Goal: Task Accomplishment & Management: Use online tool/utility

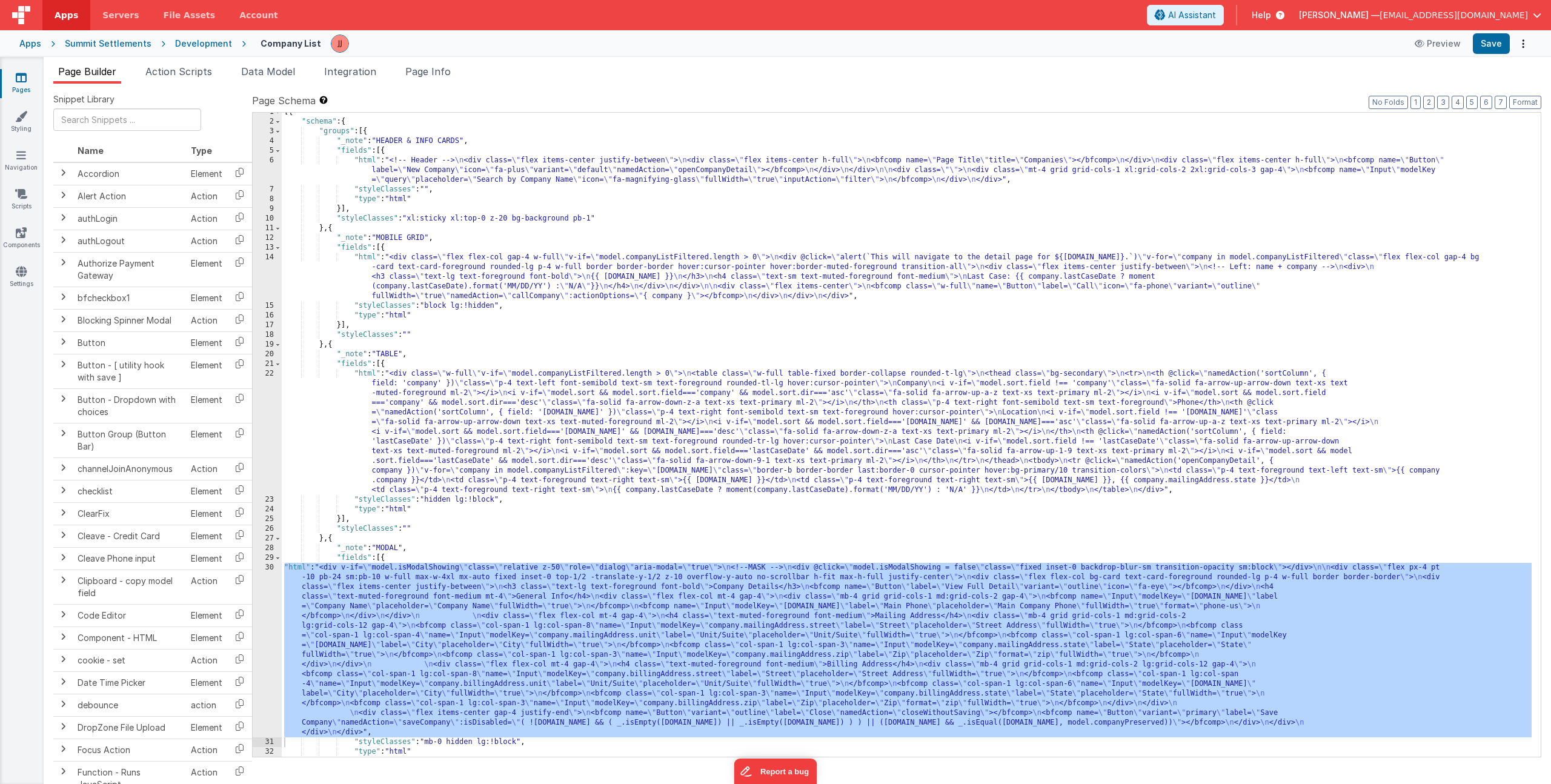
scroll to position [6, 0]
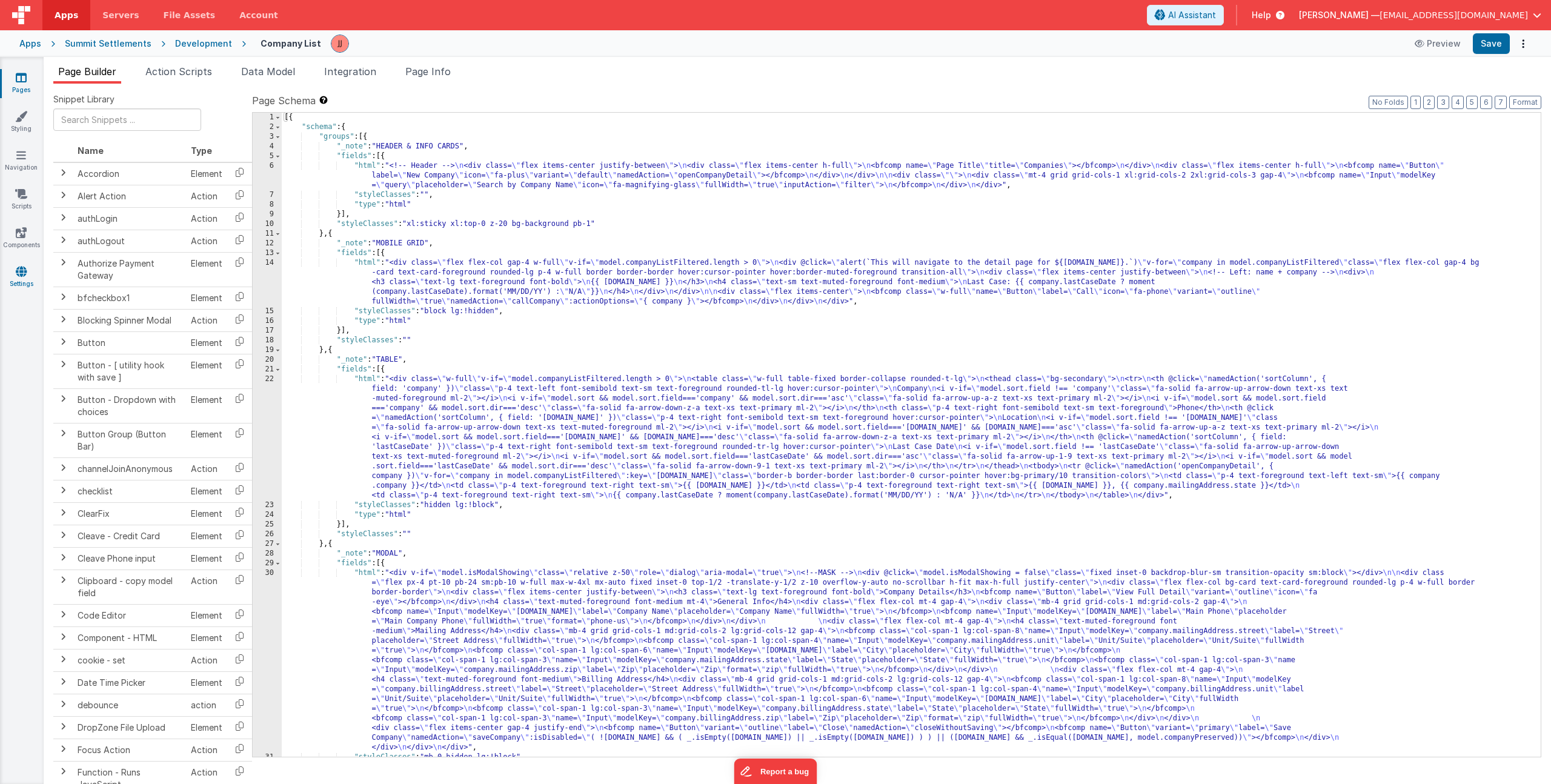
click at [27, 282] on link "Settings" at bounding box center [21, 278] width 43 height 24
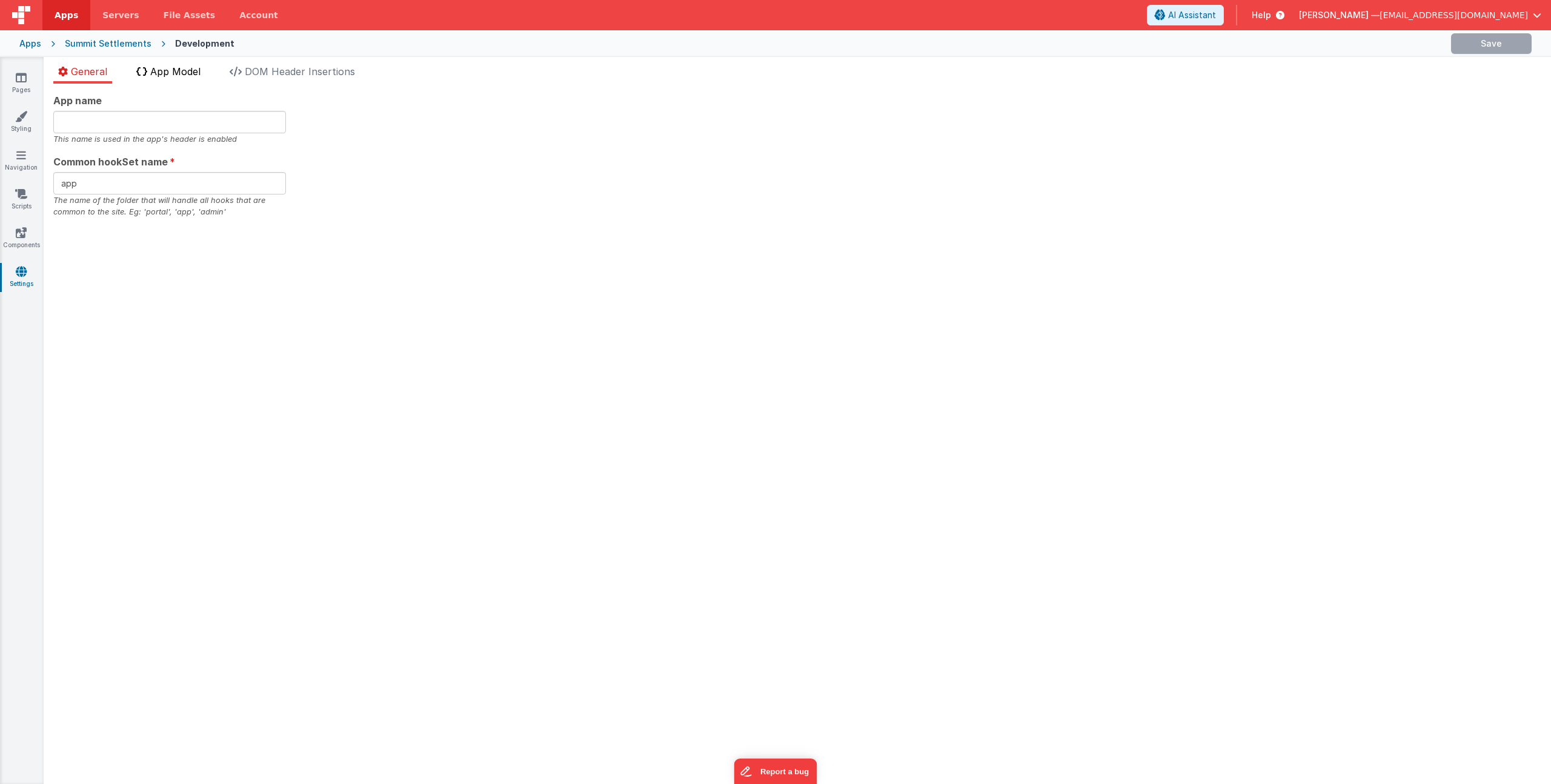
click at [184, 76] on span "App Model" at bounding box center [175, 71] width 50 height 12
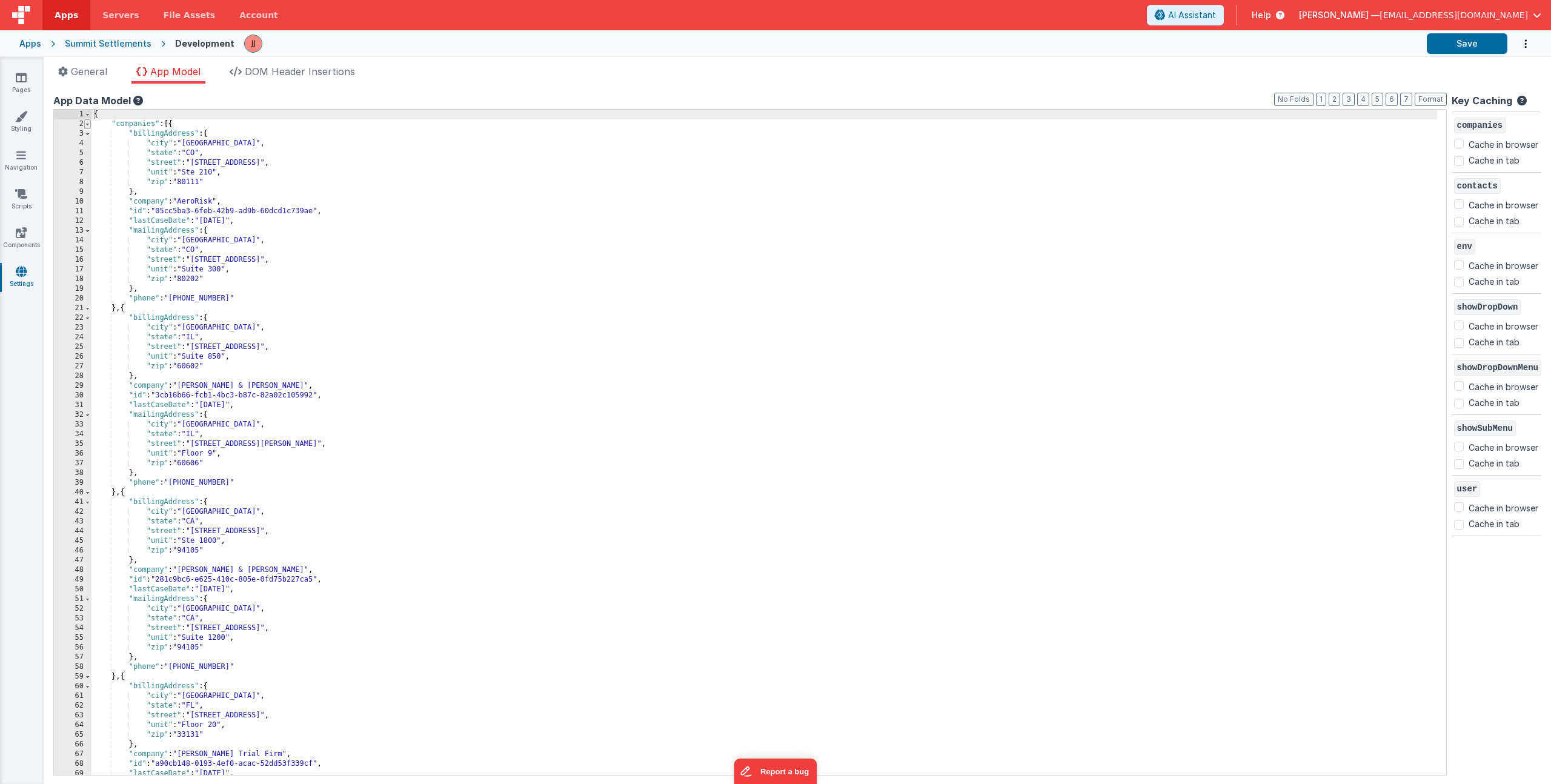
click at [89, 126] on span at bounding box center [87, 124] width 6 height 10
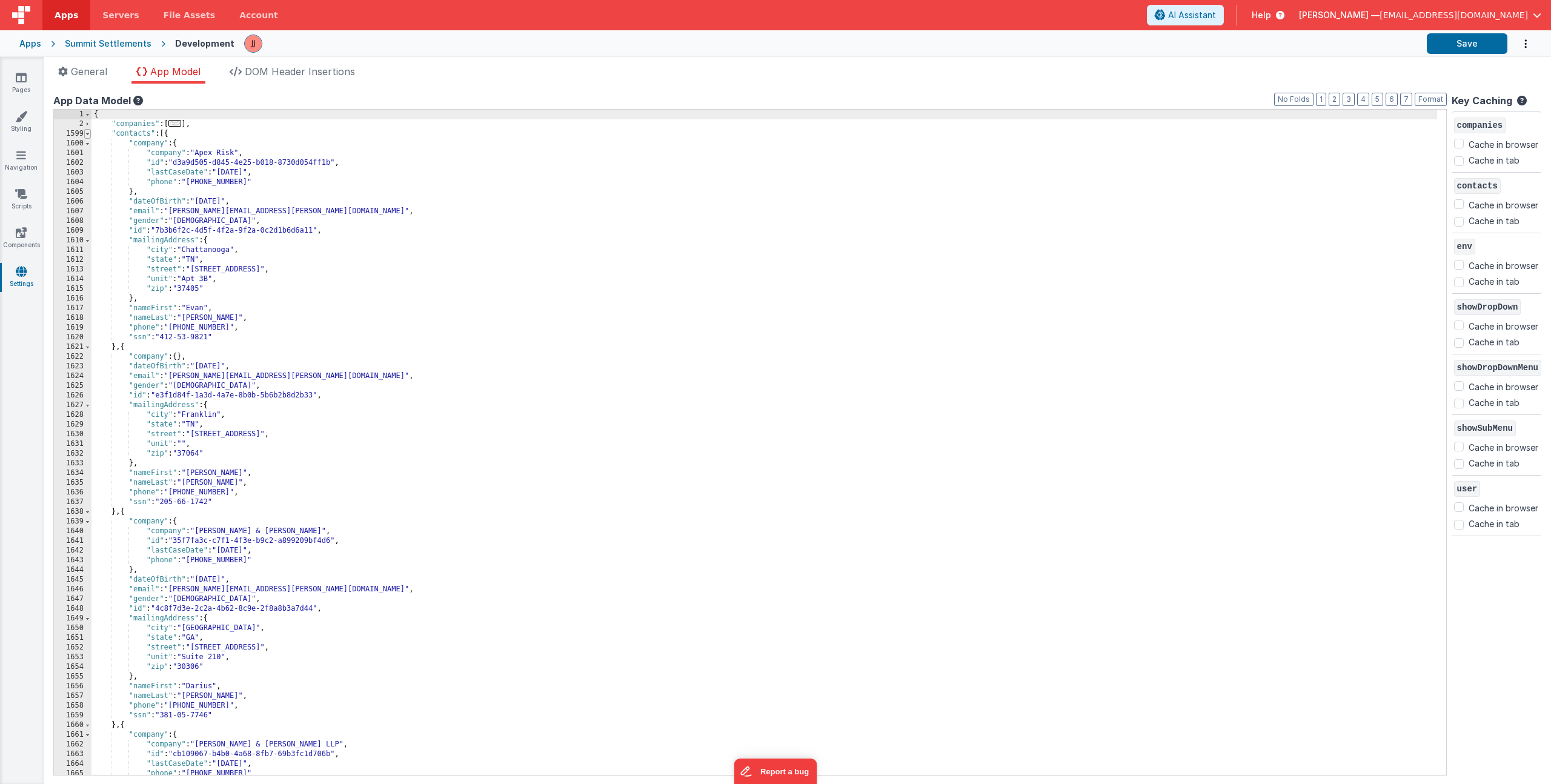
click at [87, 132] on span at bounding box center [87, 134] width 6 height 10
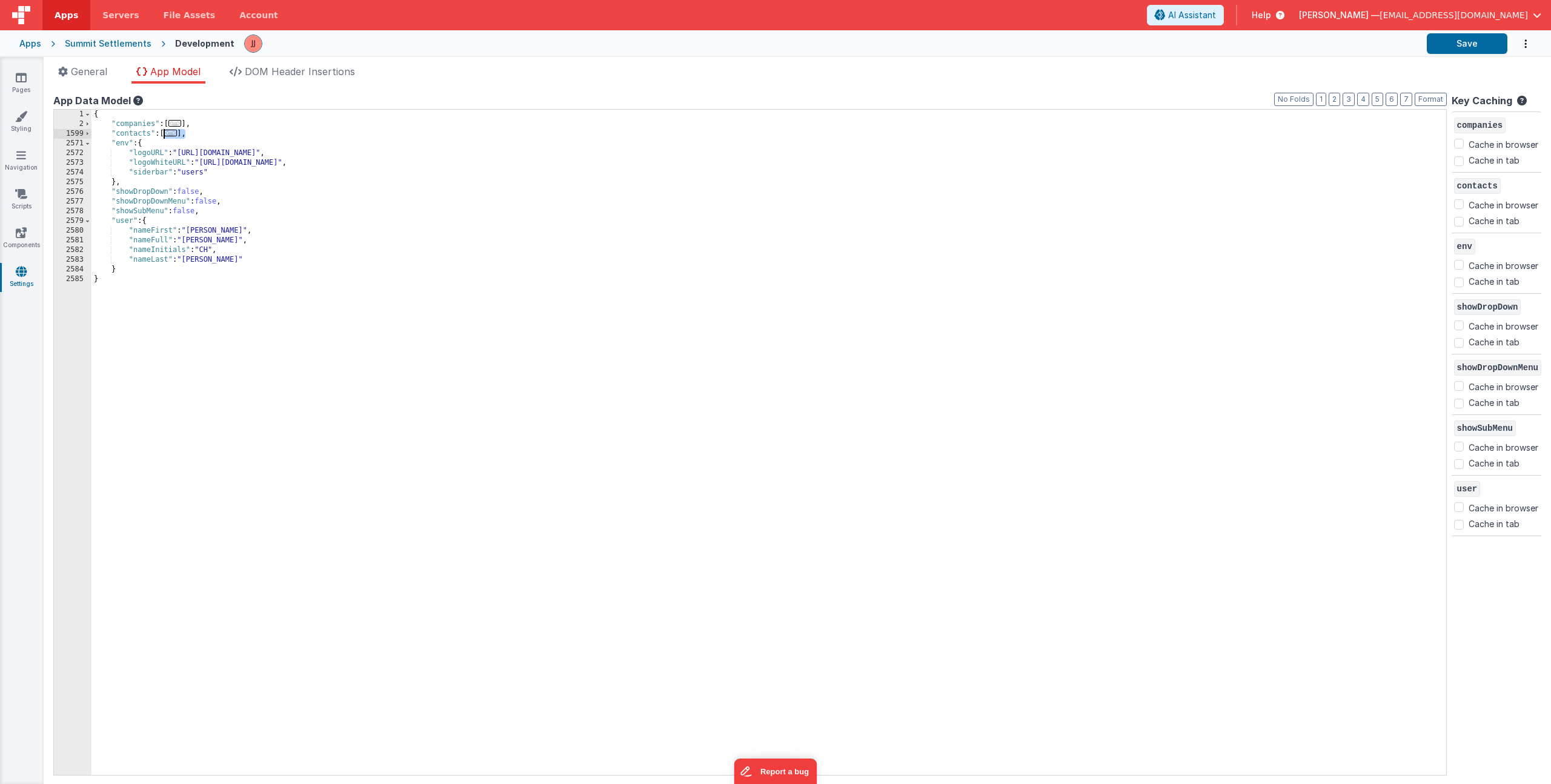
drag, startPoint x: 185, startPoint y: 134, endPoint x: 164, endPoint y: 136, distance: 21.1
click at [164, 136] on div "{ "companies" : [ ... ] , "contacts" : [ ... ] , "env" : { "logoURL" : "[URL][D…" at bounding box center [769, 452] width 1355 height 685
click at [177, 136] on span "..." at bounding box center [171, 133] width 13 height 6
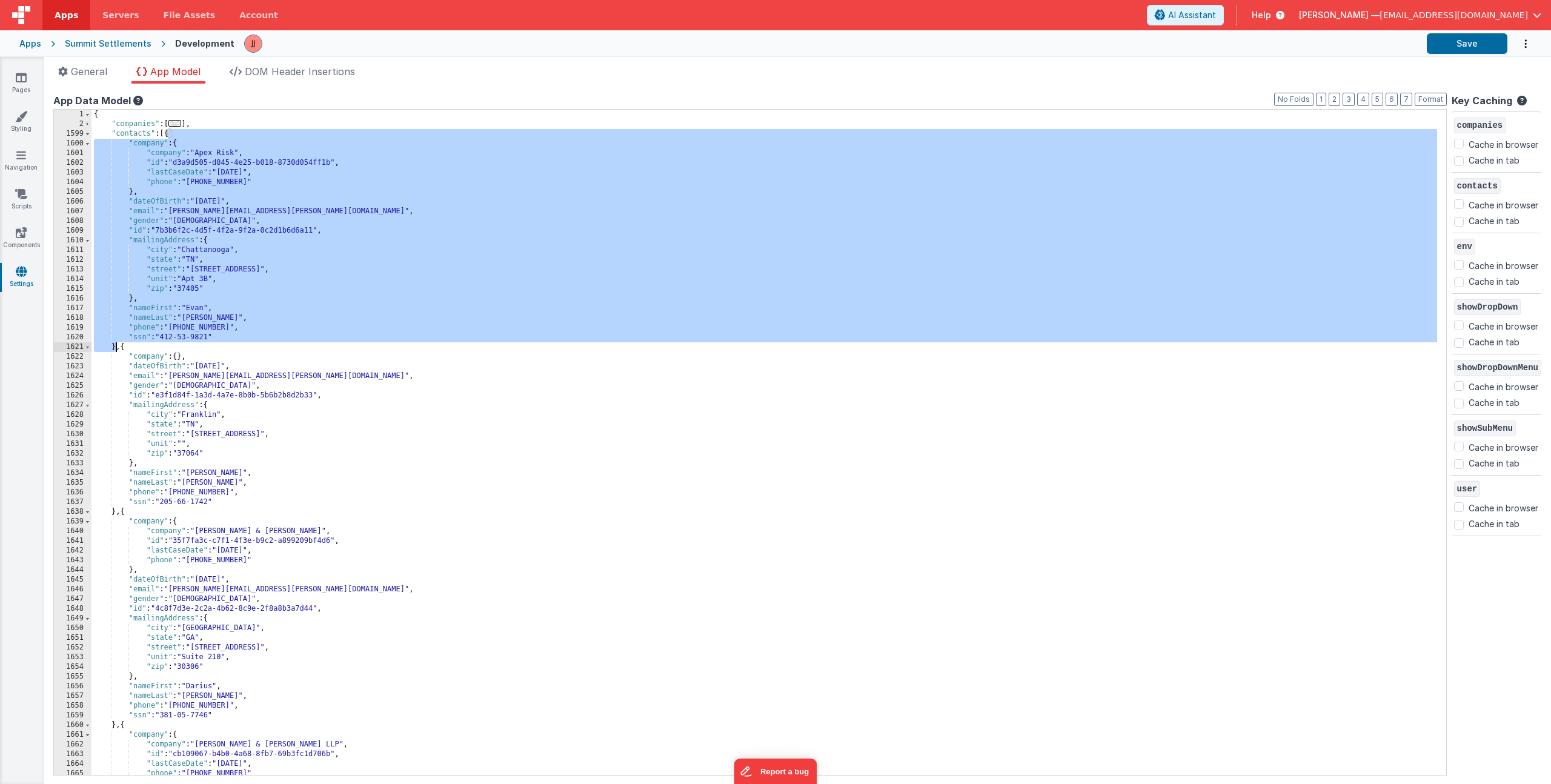
drag, startPoint x: 168, startPoint y: 135, endPoint x: 116, endPoint y: 343, distance: 214.4
click at [116, 343] on div "{ "companies" : [ ... ] , "contacts" : [{ "company" : { "company" : "Apex Risk"…" at bounding box center [764, 452] width 1346 height 685
drag, startPoint x: 87, startPoint y: 130, endPoint x: 111, endPoint y: 138, distance: 25.3
click at [87, 130] on span at bounding box center [87, 134] width 6 height 10
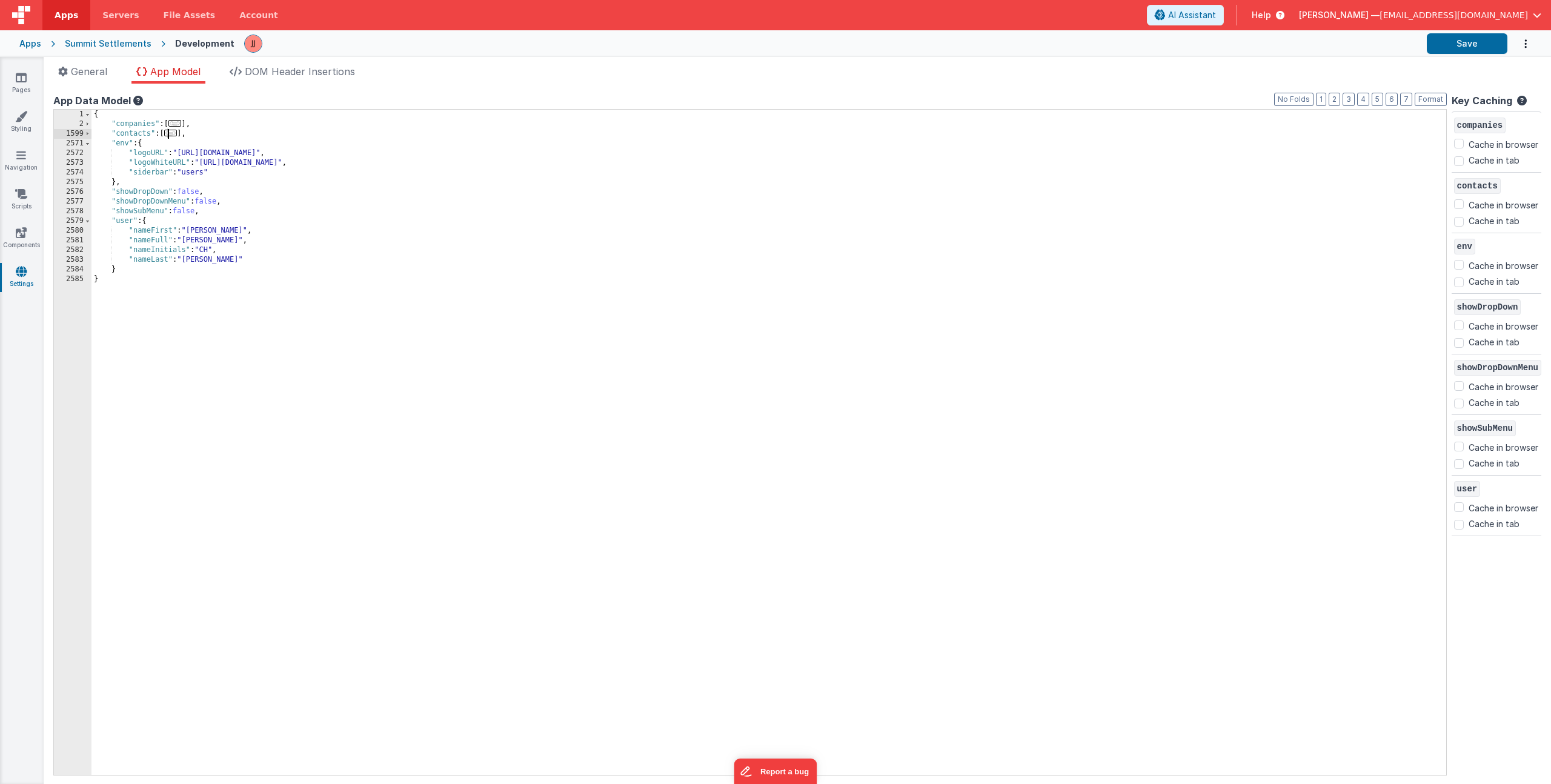
click at [212, 134] on div "{ "companies" : [ ... ] , "contacts" : [ ... ] , "env" : { "logoURL" : "[URL][D…" at bounding box center [769, 452] width 1355 height 685
drag, startPoint x: 187, startPoint y: 134, endPoint x: 234, endPoint y: 149, distance: 49.3
click at [187, 134] on div "{ "companies" : [ ... ] , "contacts" : [ ... ] , "env" : { "logoURL" : "[URL][D…" at bounding box center [769, 452] width 1355 height 685
click at [201, 120] on div "{ "companies" : [ ... ] , "contacts" : [ ... ] , "env" : { "logoURL" : "[URL][D…" at bounding box center [769, 452] width 1355 height 685
click at [204, 138] on div "{ "companies" : [ ... ] , "contacts" : [ ... ] , "env" : { "logoURL" : "[URL][D…" at bounding box center [769, 452] width 1355 height 685
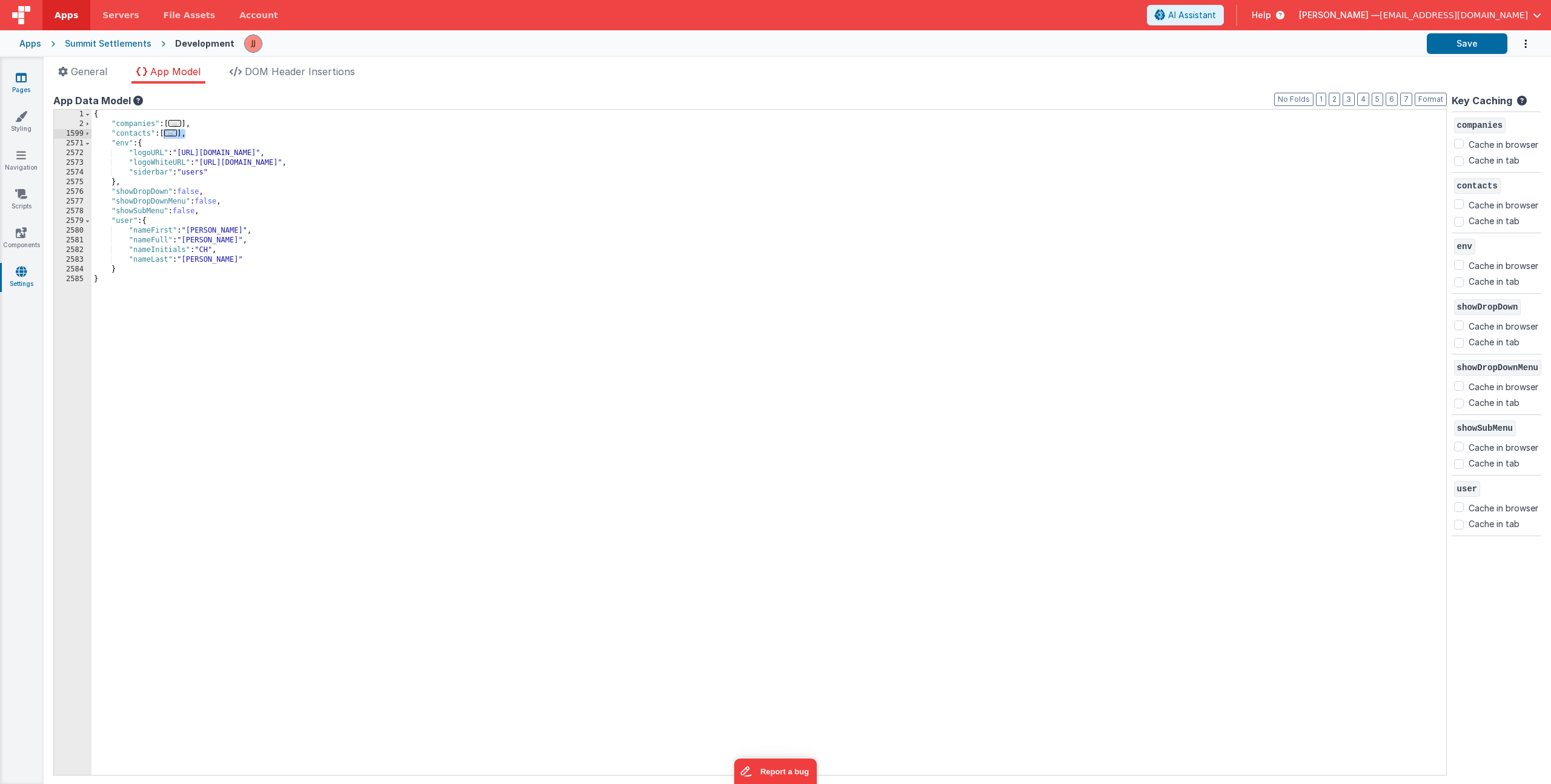
click at [31, 80] on link "Pages" at bounding box center [21, 83] width 43 height 24
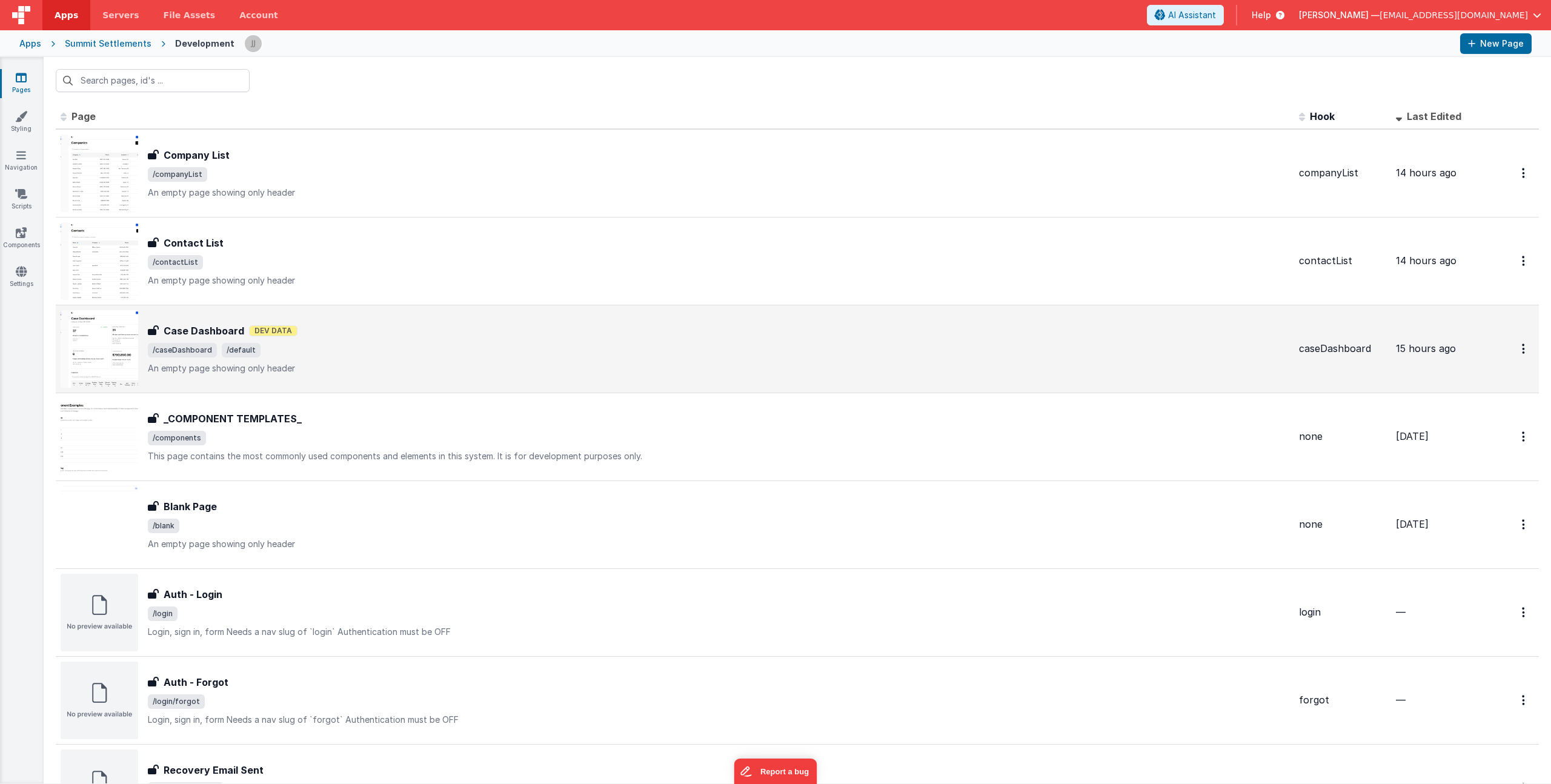
click at [373, 332] on div "Case Dashboard Dev Data" at bounding box center [718, 331] width 1141 height 15
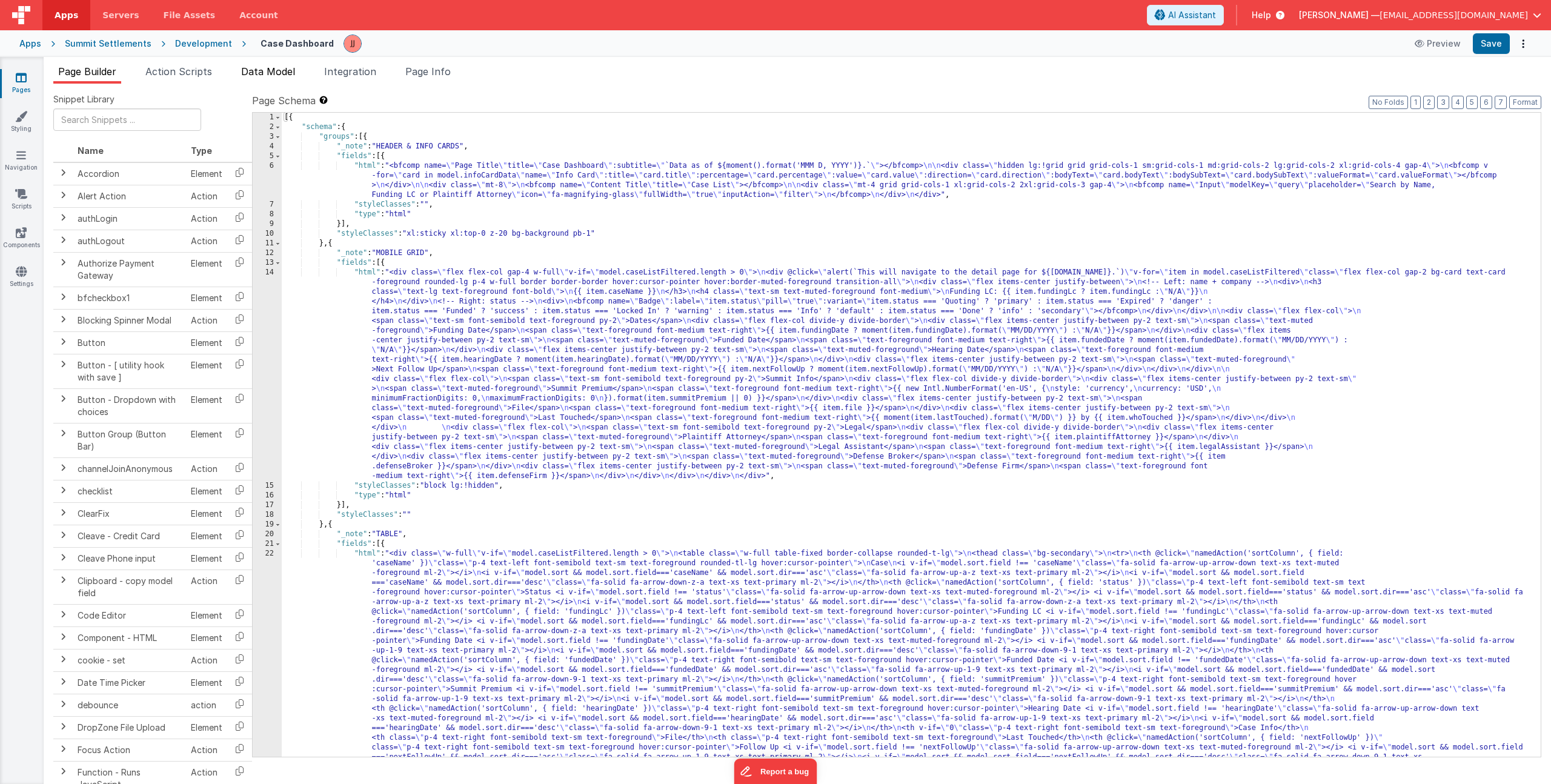
click at [299, 70] on li "Data Model" at bounding box center [268, 74] width 64 height 19
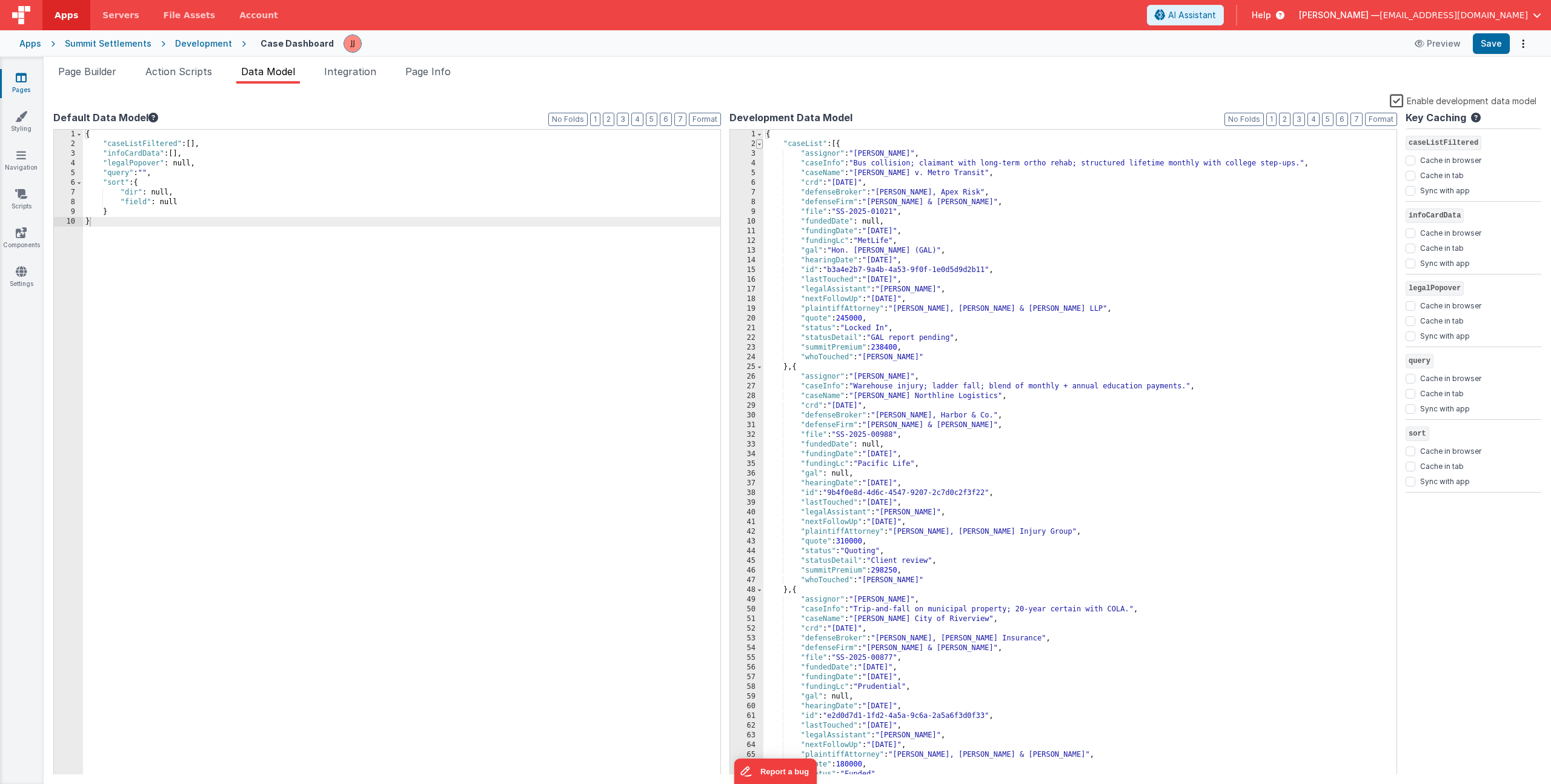
click at [759, 143] on span at bounding box center [759, 144] width 6 height 10
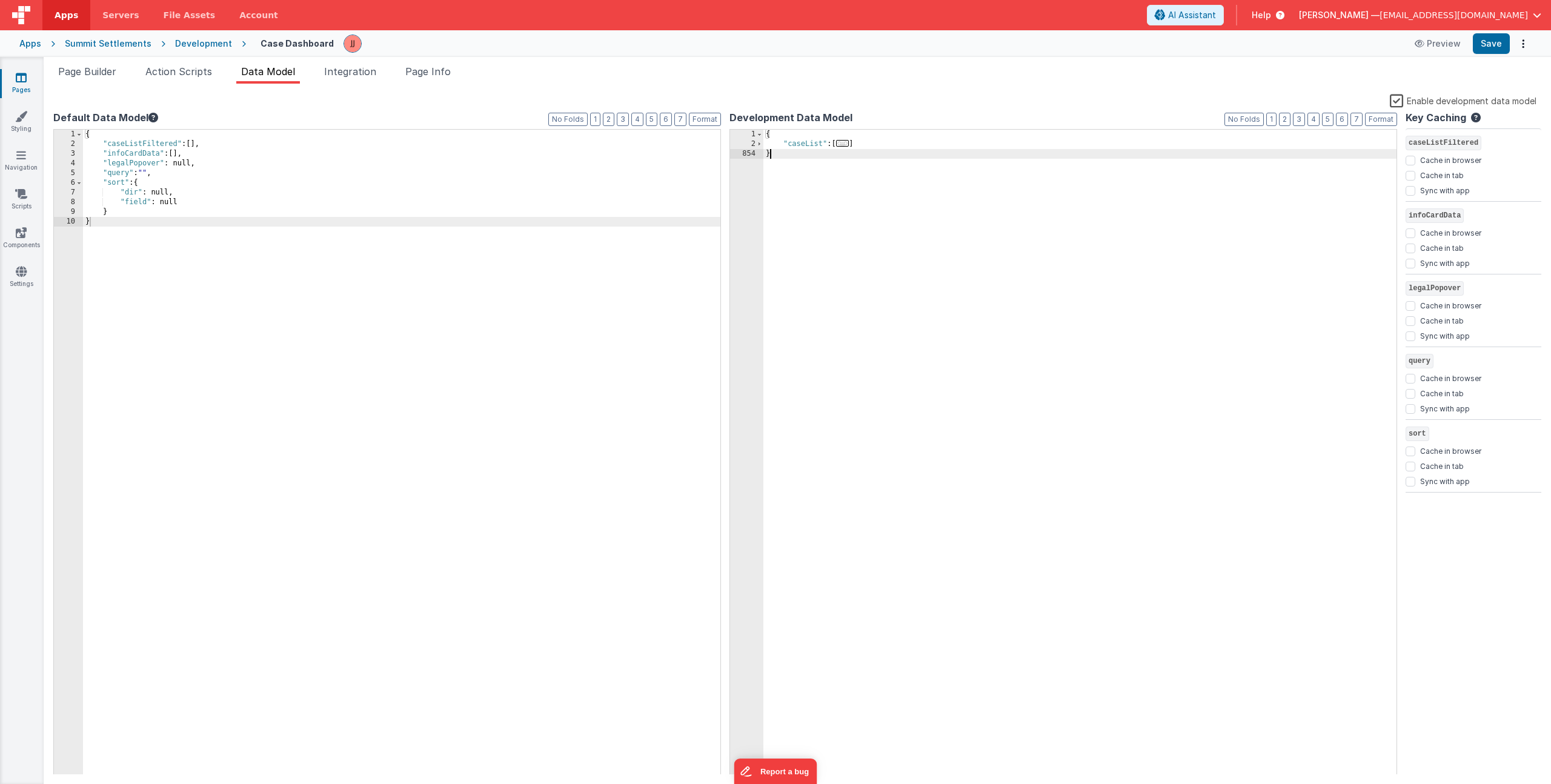
click at [863, 141] on div "{ "caseList" : [ ... ] }" at bounding box center [1080, 462] width 633 height 664
click at [20, 273] on icon at bounding box center [21, 271] width 11 height 12
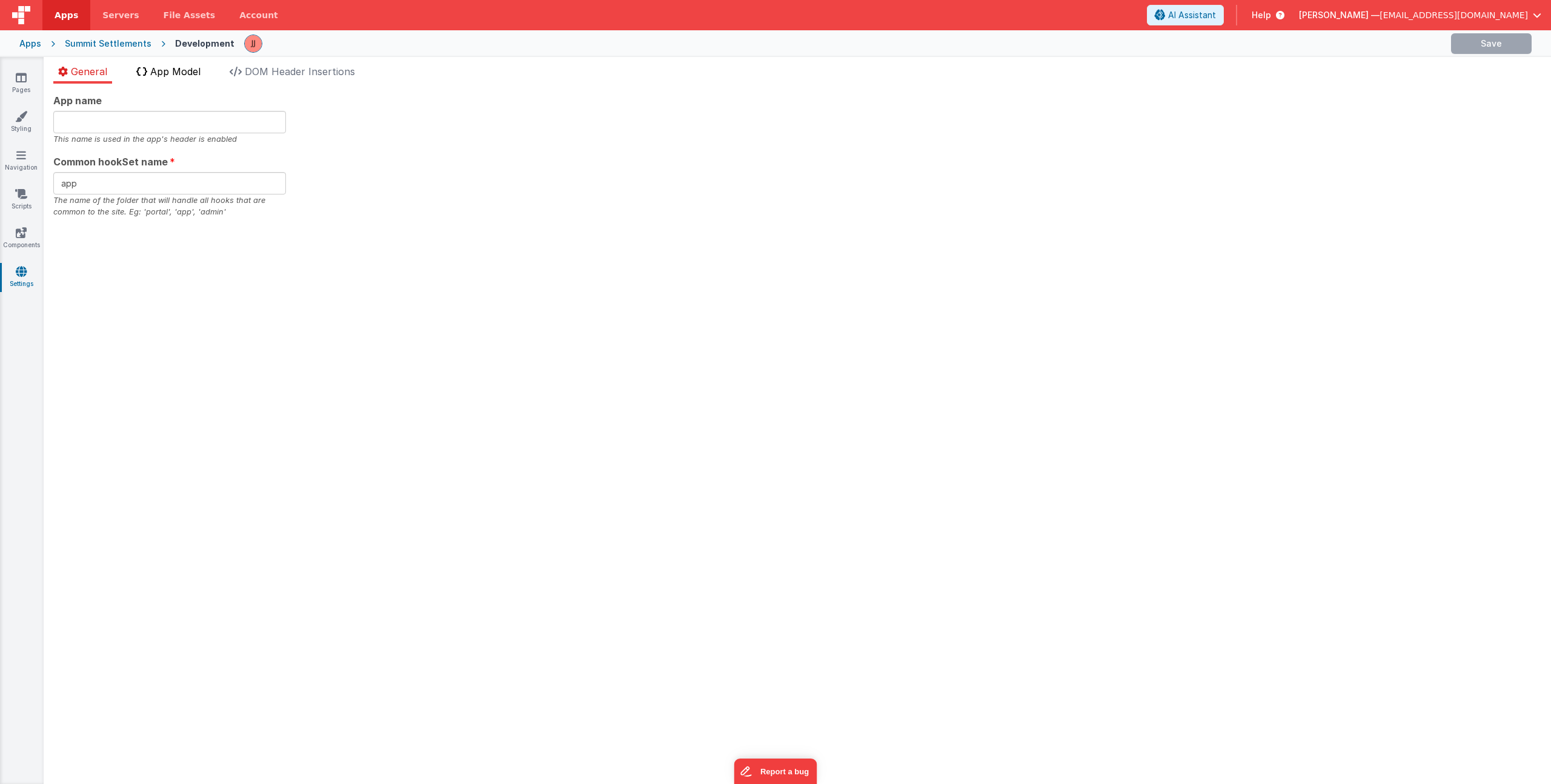
click at [174, 77] on span "App Model" at bounding box center [175, 71] width 50 height 12
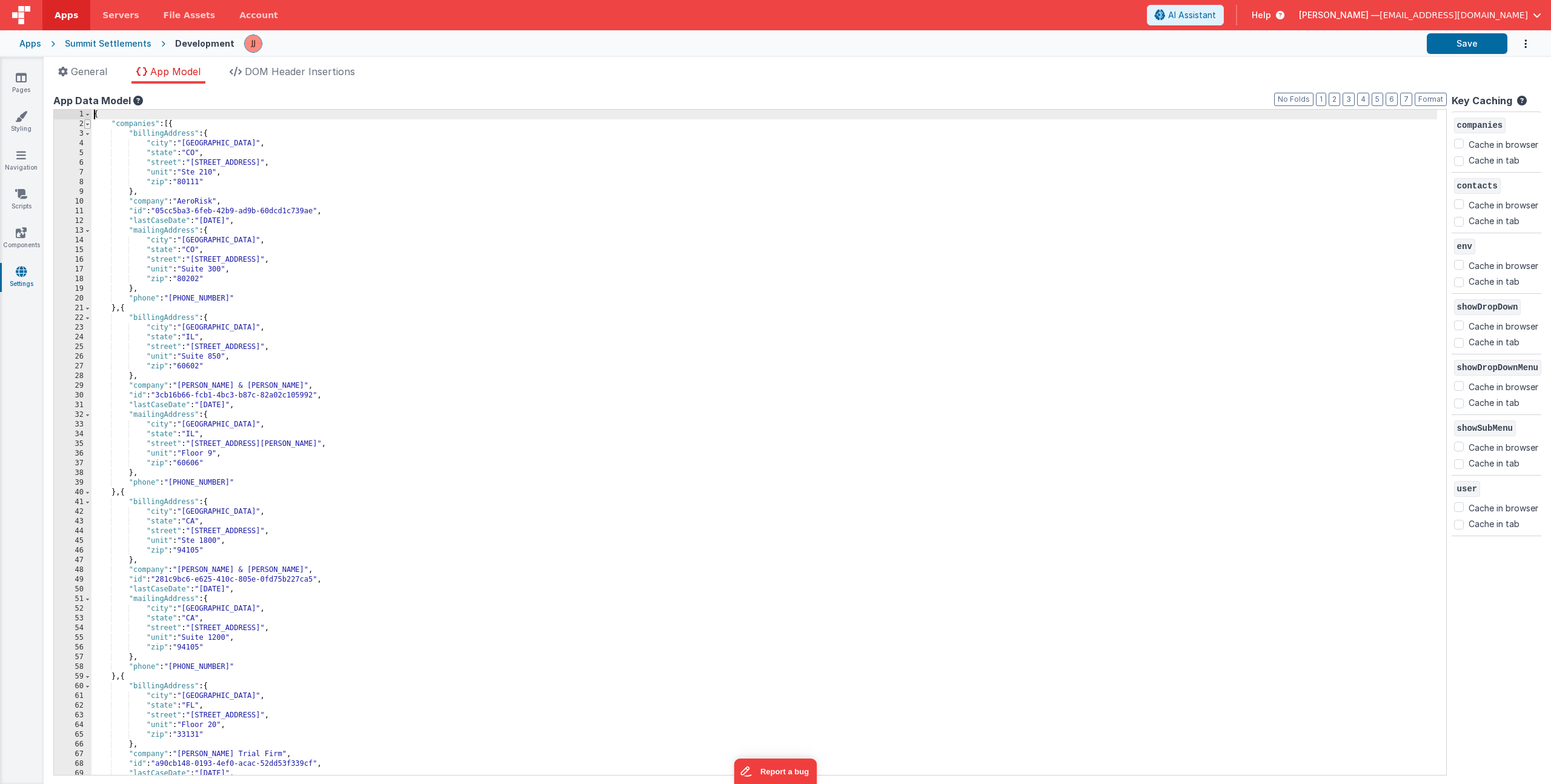
click at [85, 125] on span at bounding box center [87, 124] width 6 height 10
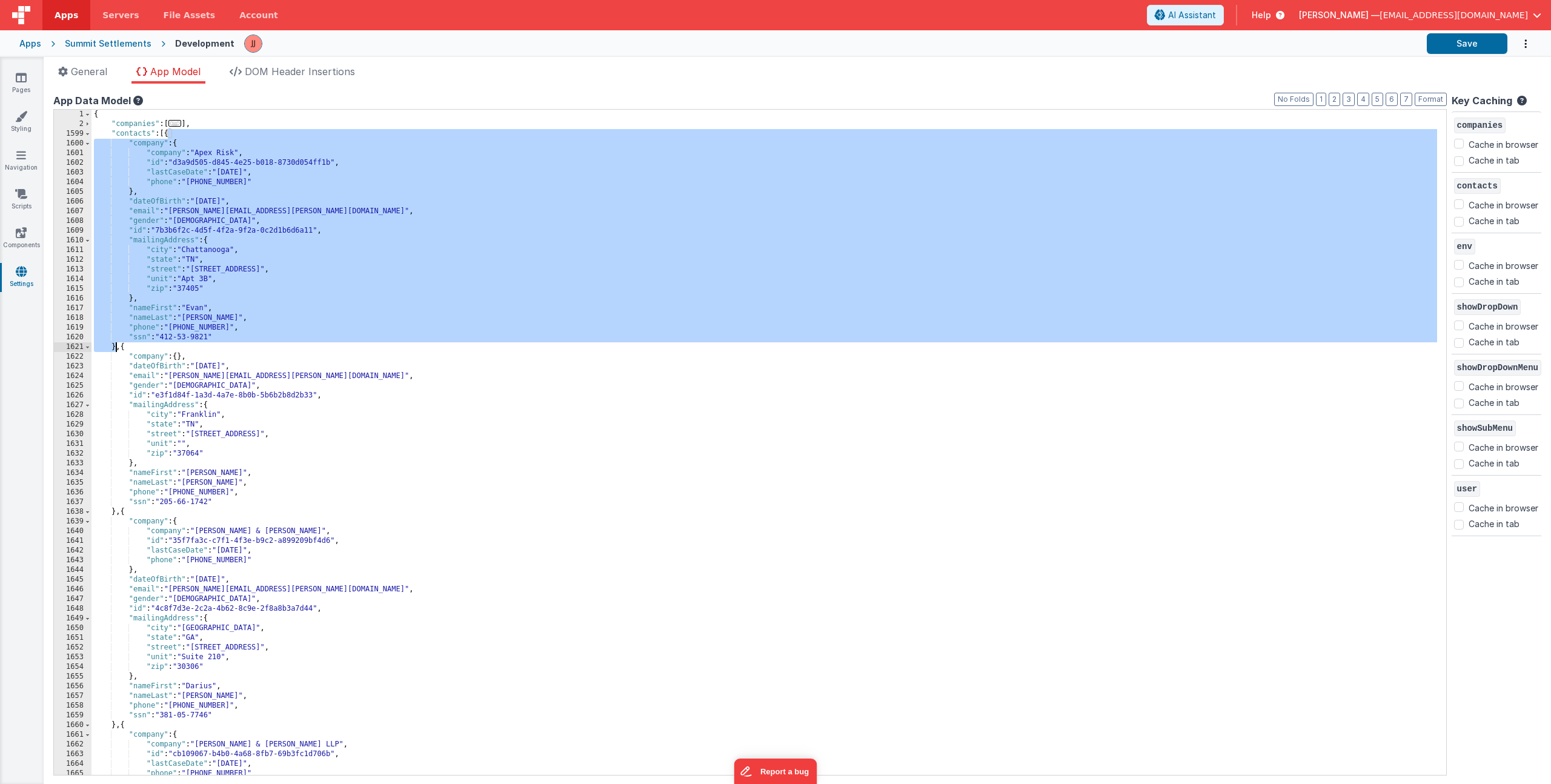
drag, startPoint x: 168, startPoint y: 137, endPoint x: 117, endPoint y: 352, distance: 221.0
click at [117, 352] on div "{ "companies" : [ ... ] , "contacts" : [{ "company" : { "company" : "Apex Risk"…" at bounding box center [764, 452] width 1346 height 685
click at [222, 279] on div "{ "companies" : [ ... ] , "contacts" : [{ "company" : { "company" : "Apex Risk"…" at bounding box center [764, 452] width 1346 height 685
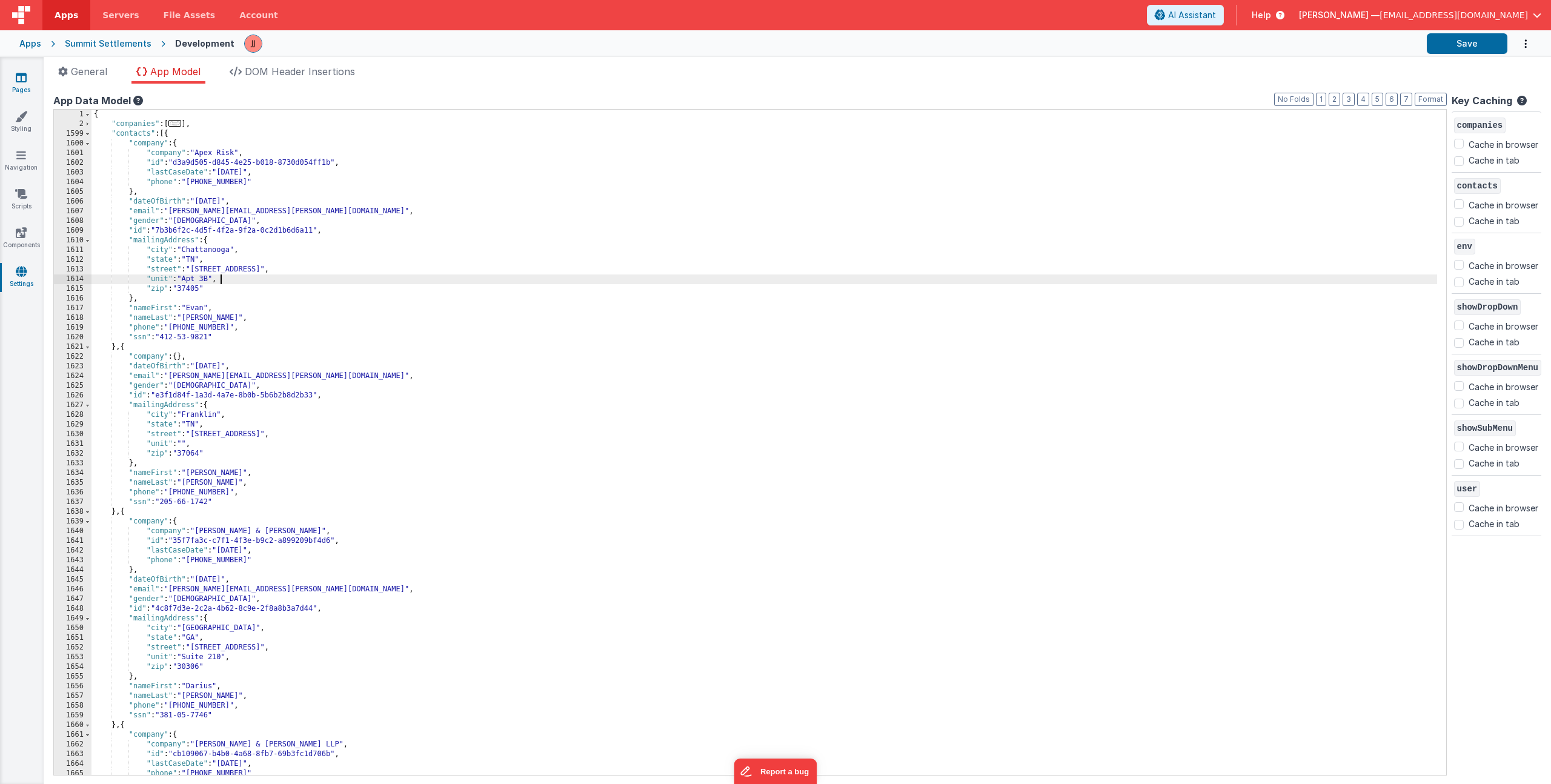
click at [36, 85] on link "Pages" at bounding box center [21, 83] width 43 height 24
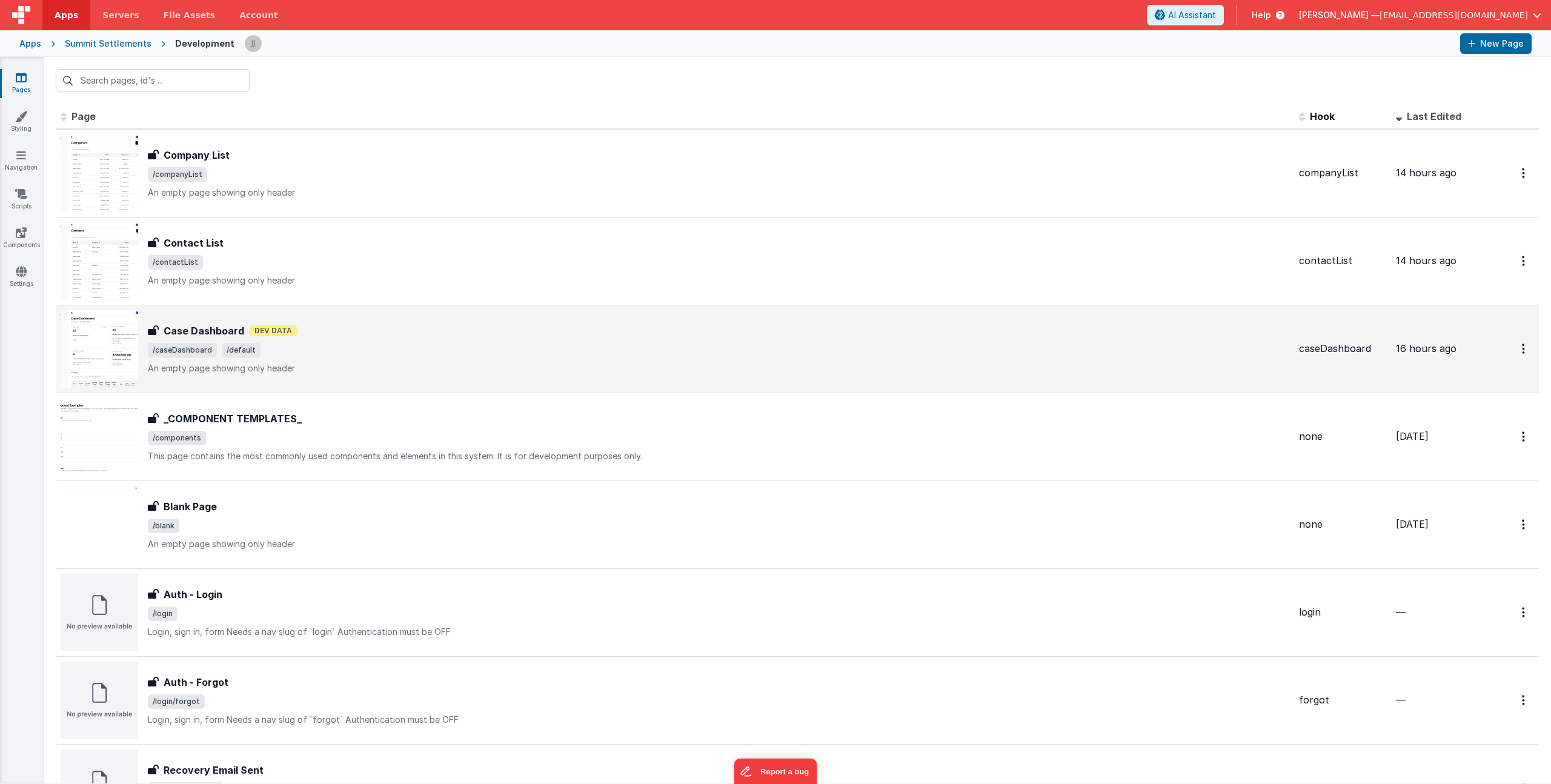
click at [378, 328] on div "Case Dashboard Dev Data" at bounding box center [718, 331] width 1141 height 15
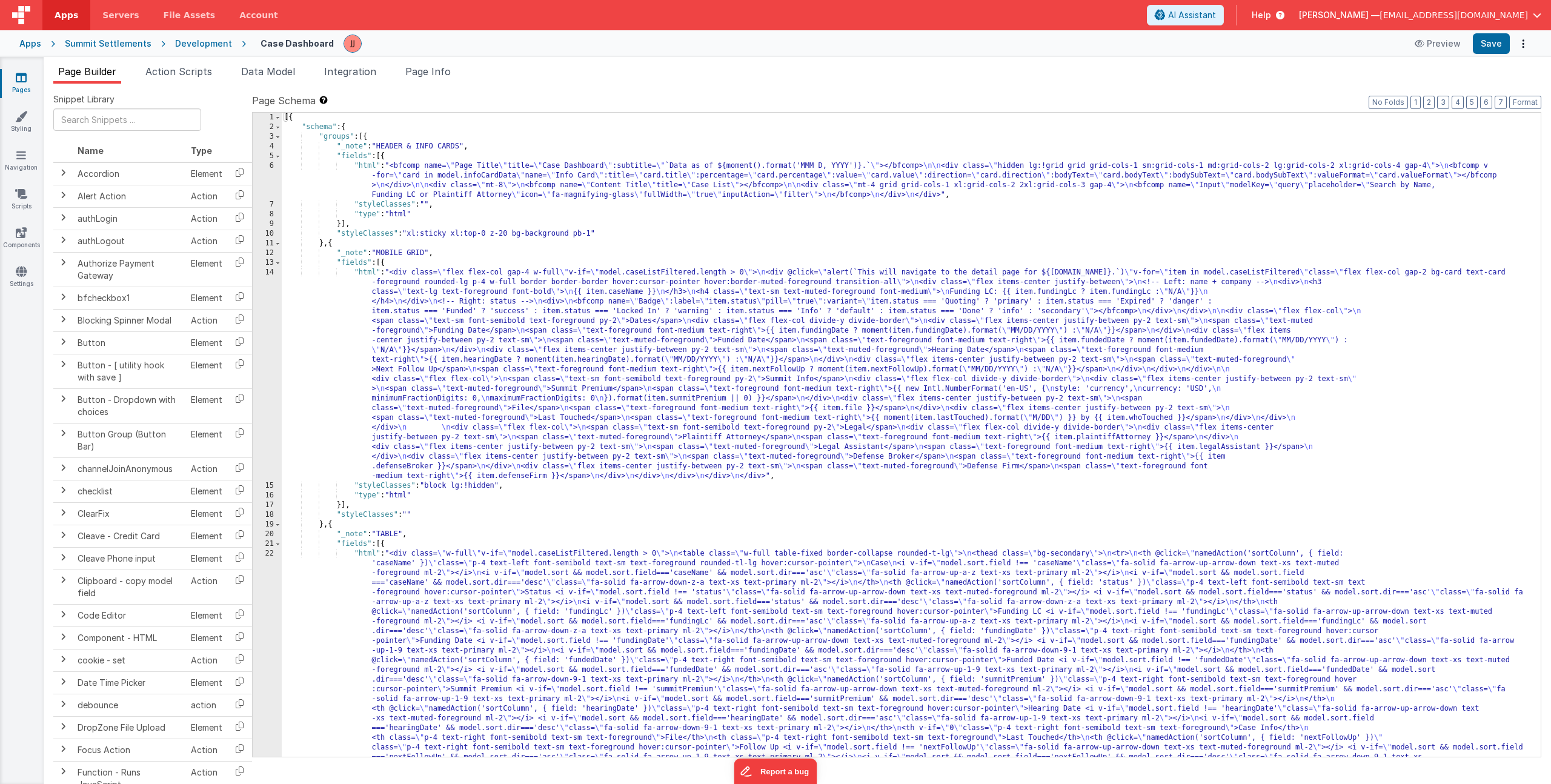
click at [436, 365] on div "[{ "schema" : { "groups" : [{ "_note" : "HEADER & INFO CARDS" , "fields" : [{ "…" at bounding box center [906, 618] width 1250 height 1012
click at [431, 587] on div "[{ "schema" : { "groups" : [{ "_note" : "HEADER & INFO CARDS" , "fields" : [{ "…" at bounding box center [906, 618] width 1250 height 1012
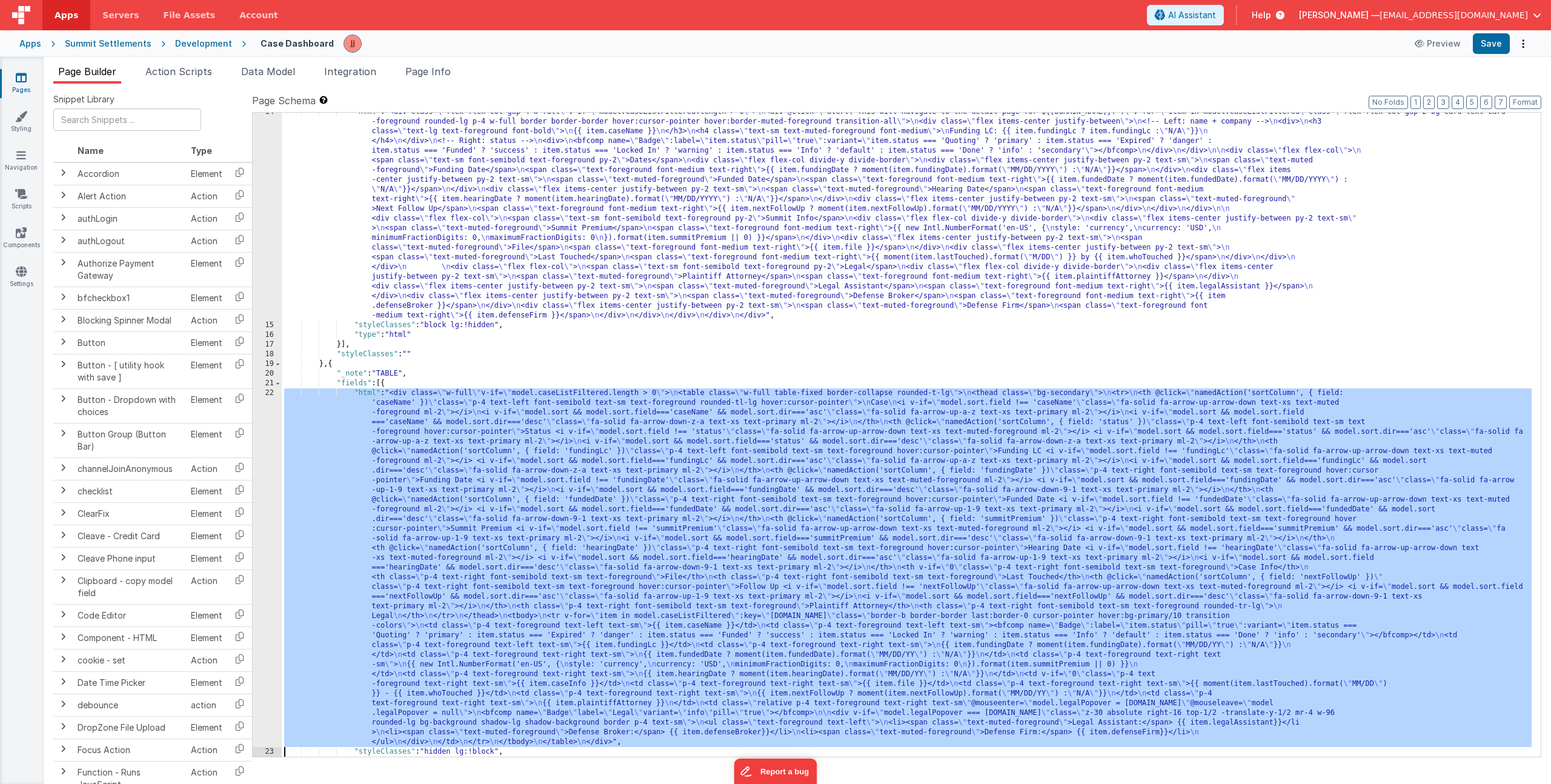
scroll to position [160, 0]
click at [267, 548] on div "22" at bounding box center [268, 567] width 29 height 359
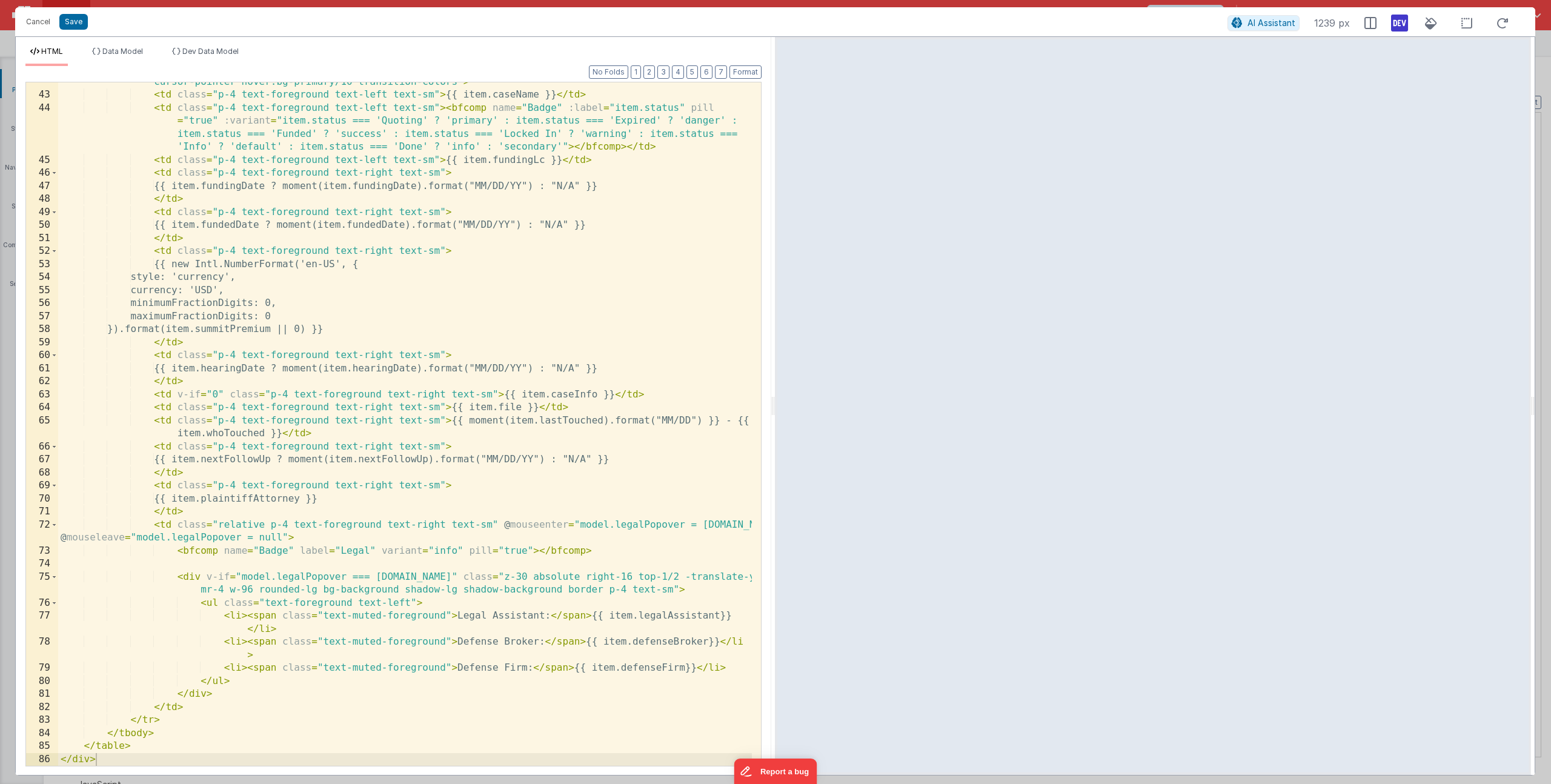
scroll to position [1062, 0]
click at [739, 667] on div "< tr v-for = "item in model.caseListFiltered" :key = "[DOMAIN_NAME]" class = "b…" at bounding box center [404, 424] width 694 height 723
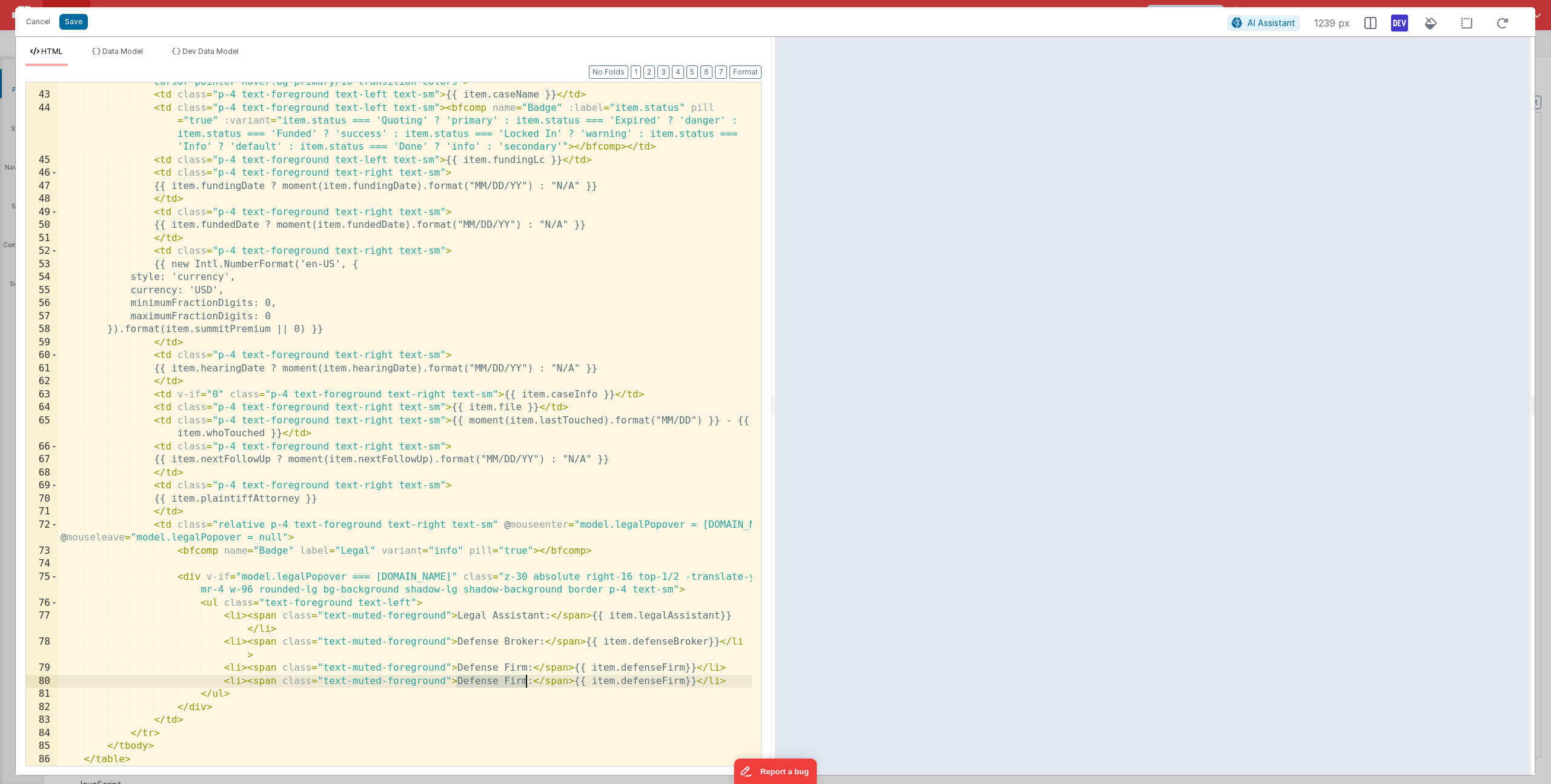
drag, startPoint x: 456, startPoint y: 681, endPoint x: 528, endPoint y: 685, distance: 72.1
click at [528, 685] on div "< tr v-for = "item in model.caseListFiltered" :key = "[DOMAIN_NAME]" class = "b…" at bounding box center [404, 424] width 694 height 723
click at [613, 680] on div "< tr v-for = "item in model.caseListFiltered" :key = "[DOMAIN_NAME]" class = "b…" at bounding box center [404, 424] width 694 height 723
drag, startPoint x: 458, startPoint y: 694, endPoint x: 528, endPoint y: 695, distance: 70.0
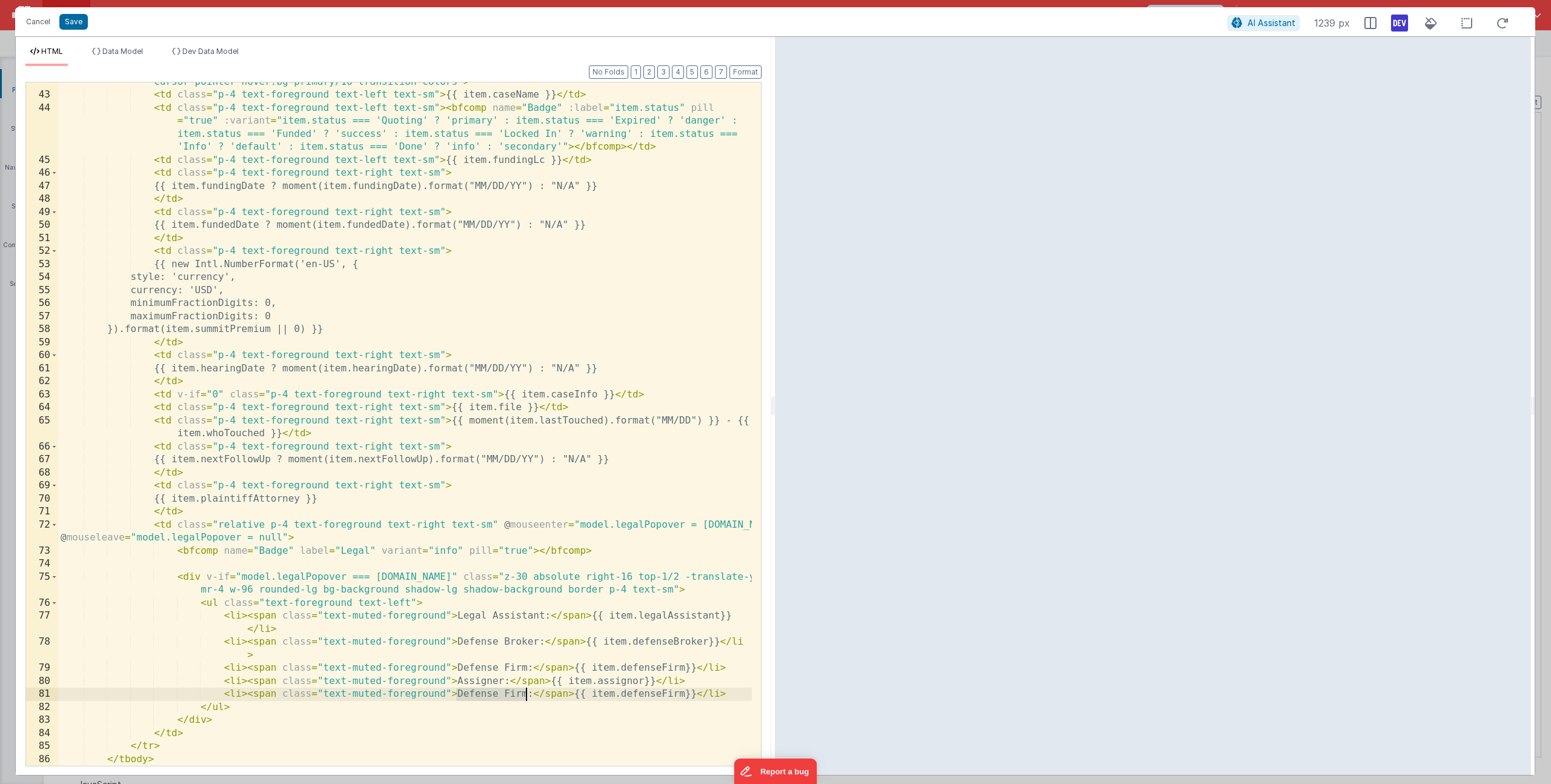
click at [528, 695] on div "< tr v-for = "item in model.caseListFiltered" :key = "[DOMAIN_NAME]" class = "b…" at bounding box center [404, 424] width 694 height 723
click at [590, 696] on div "< tr v-for = "item in model.caseListFiltered" :key = "[DOMAIN_NAME]" class = "b…" at bounding box center [404, 424] width 694 height 723
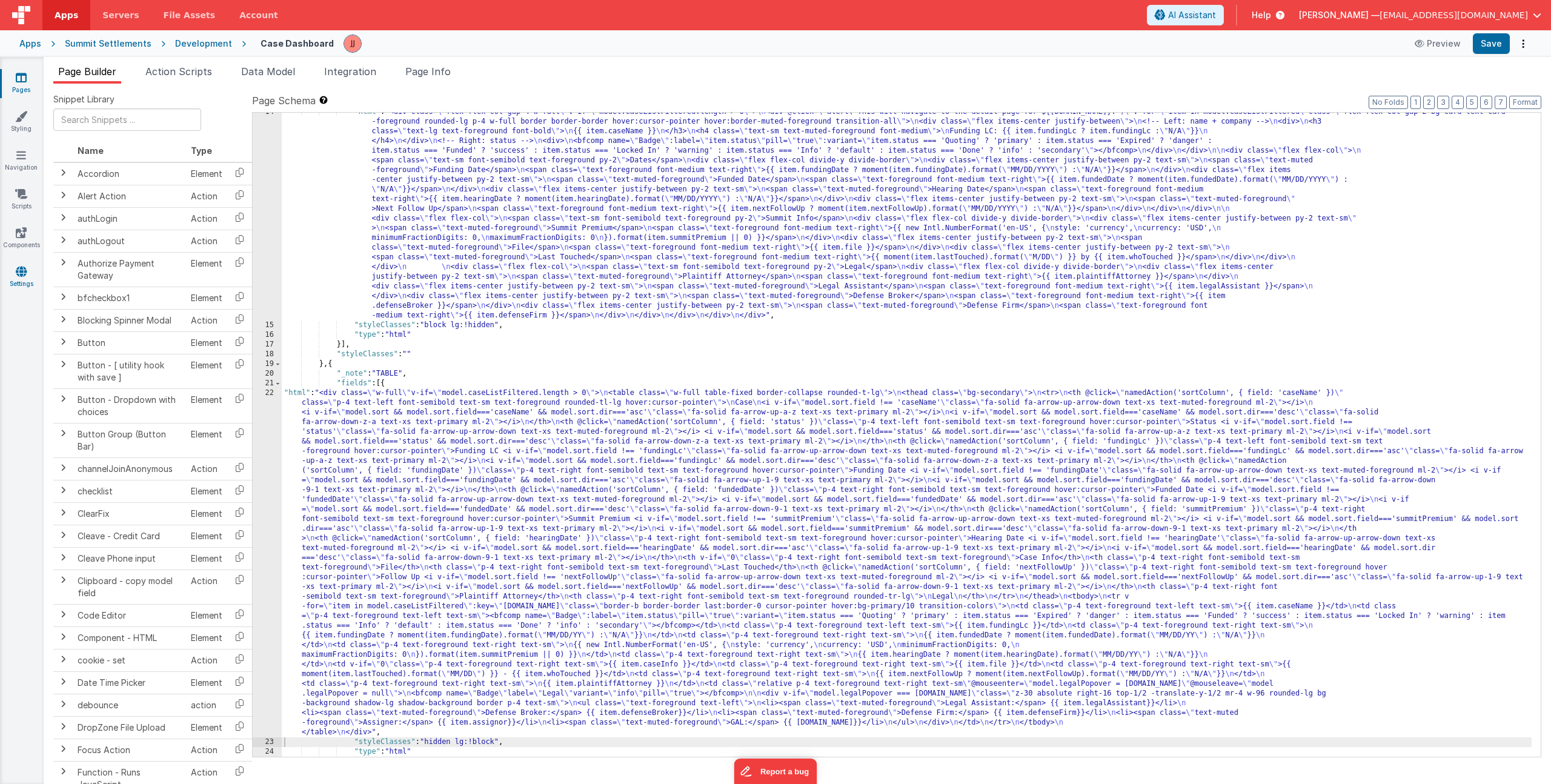
click at [18, 274] on icon at bounding box center [21, 271] width 11 height 12
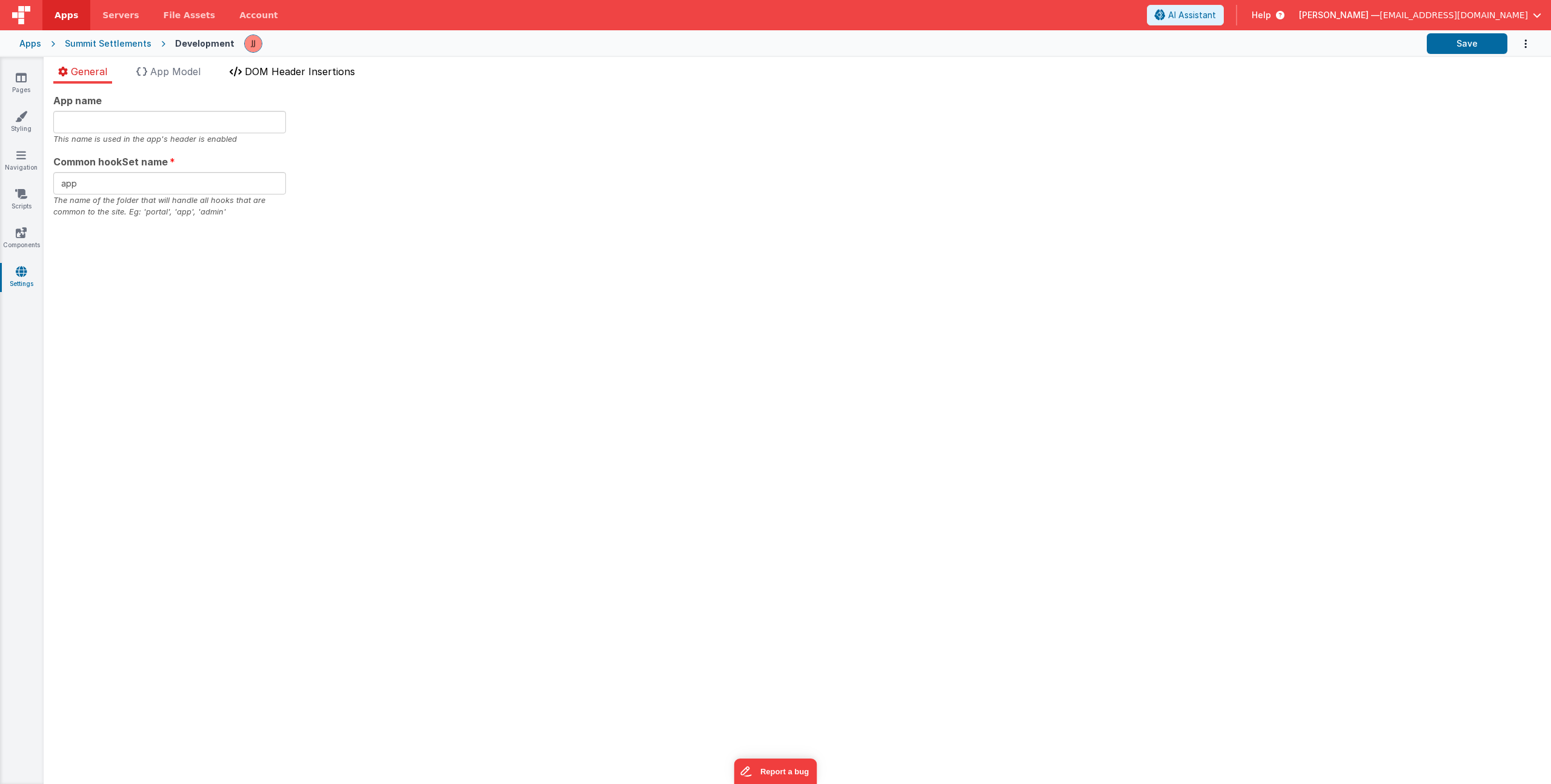
click at [252, 69] on span "DOM Header Insertions" at bounding box center [299, 71] width 110 height 12
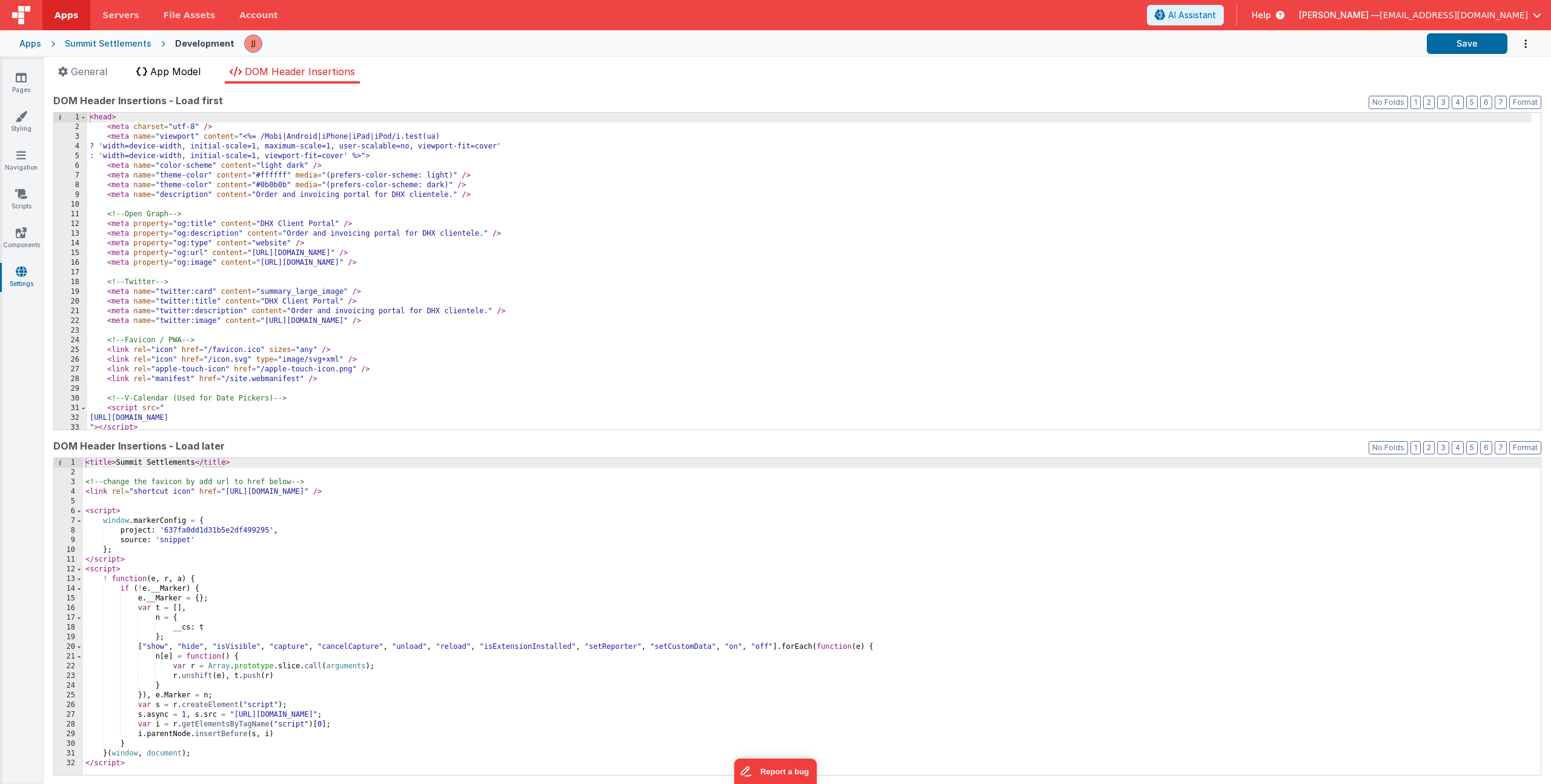
click at [147, 71] on icon at bounding box center [141, 71] width 11 height 10
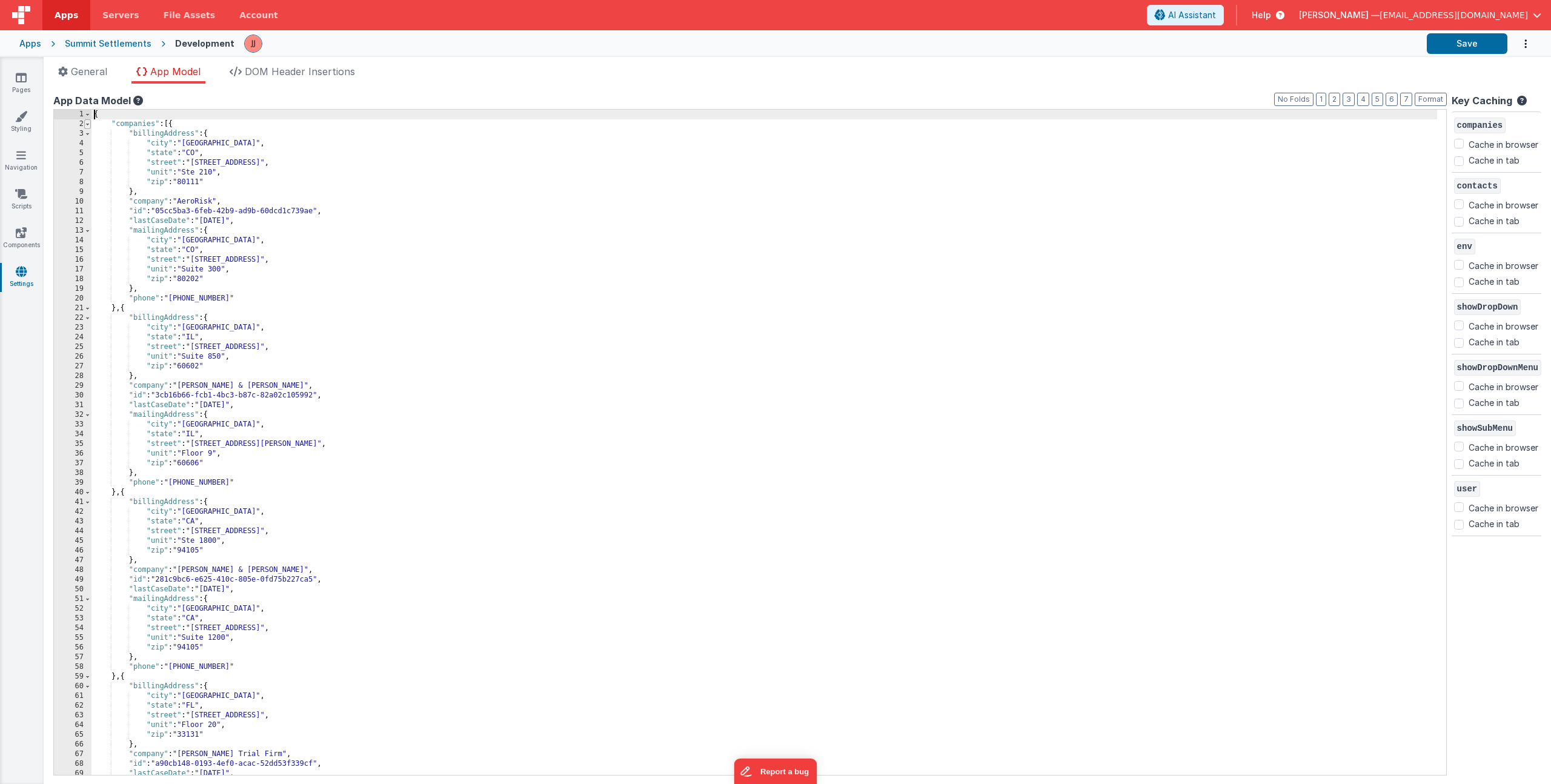
click at [85, 124] on span at bounding box center [87, 124] width 6 height 10
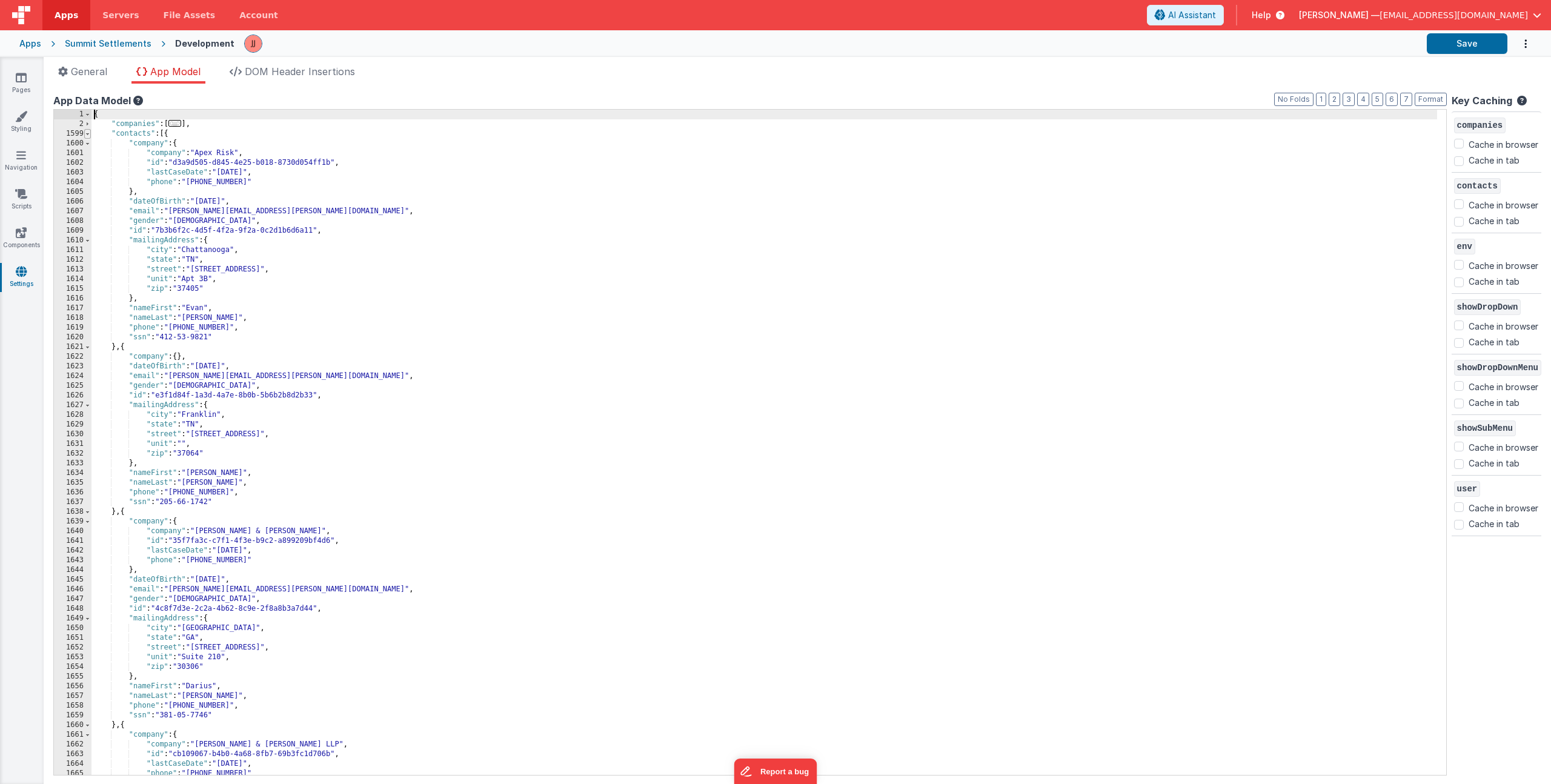
click at [85, 134] on span at bounding box center [87, 134] width 6 height 10
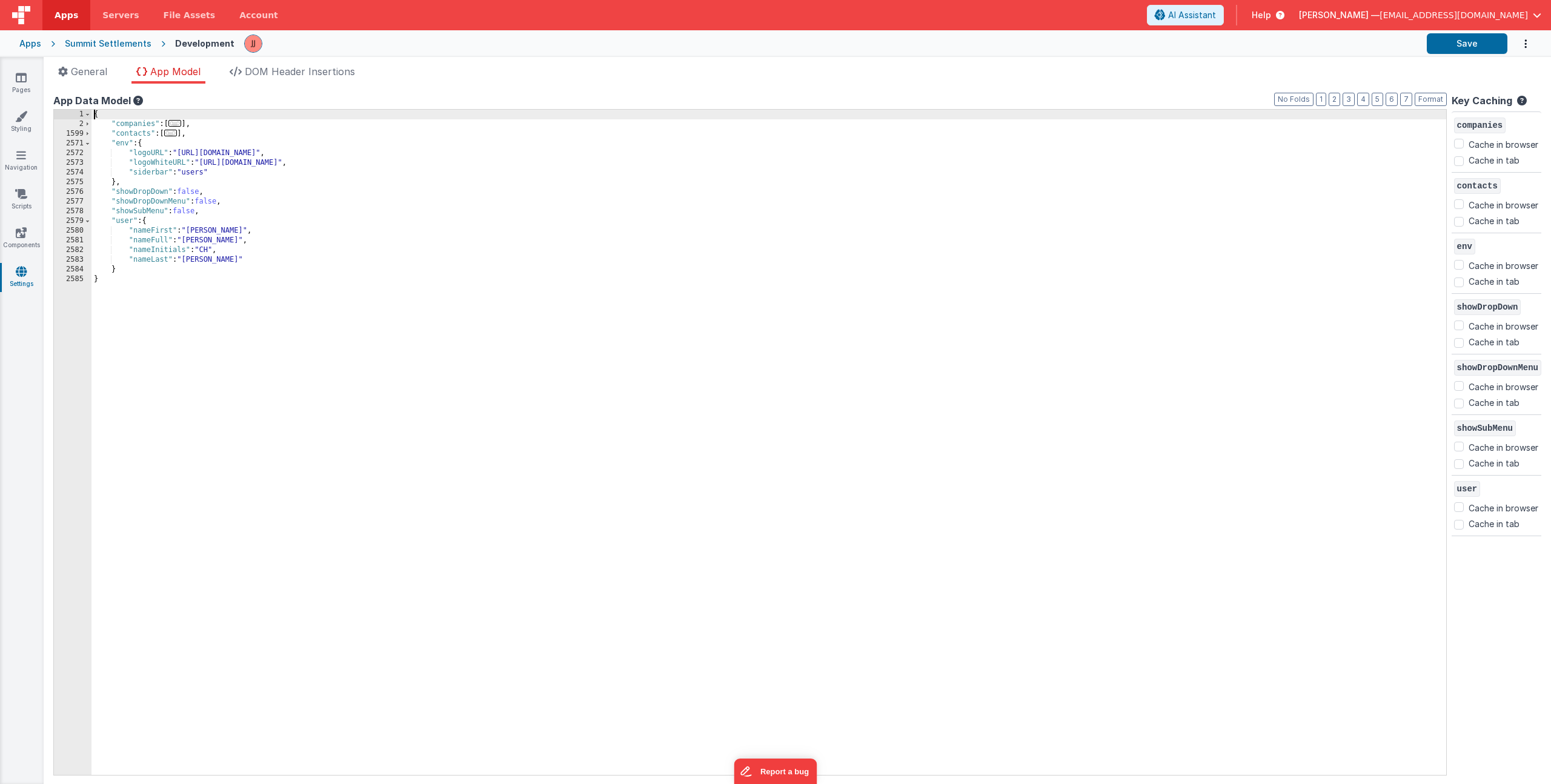
click at [156, 114] on div "{ "companies" : [ ... ] , "contacts" : [ ... ] , "env" : { "logoURL" : "[URL][D…" at bounding box center [769, 452] width 1355 height 685
checkbox input "false"
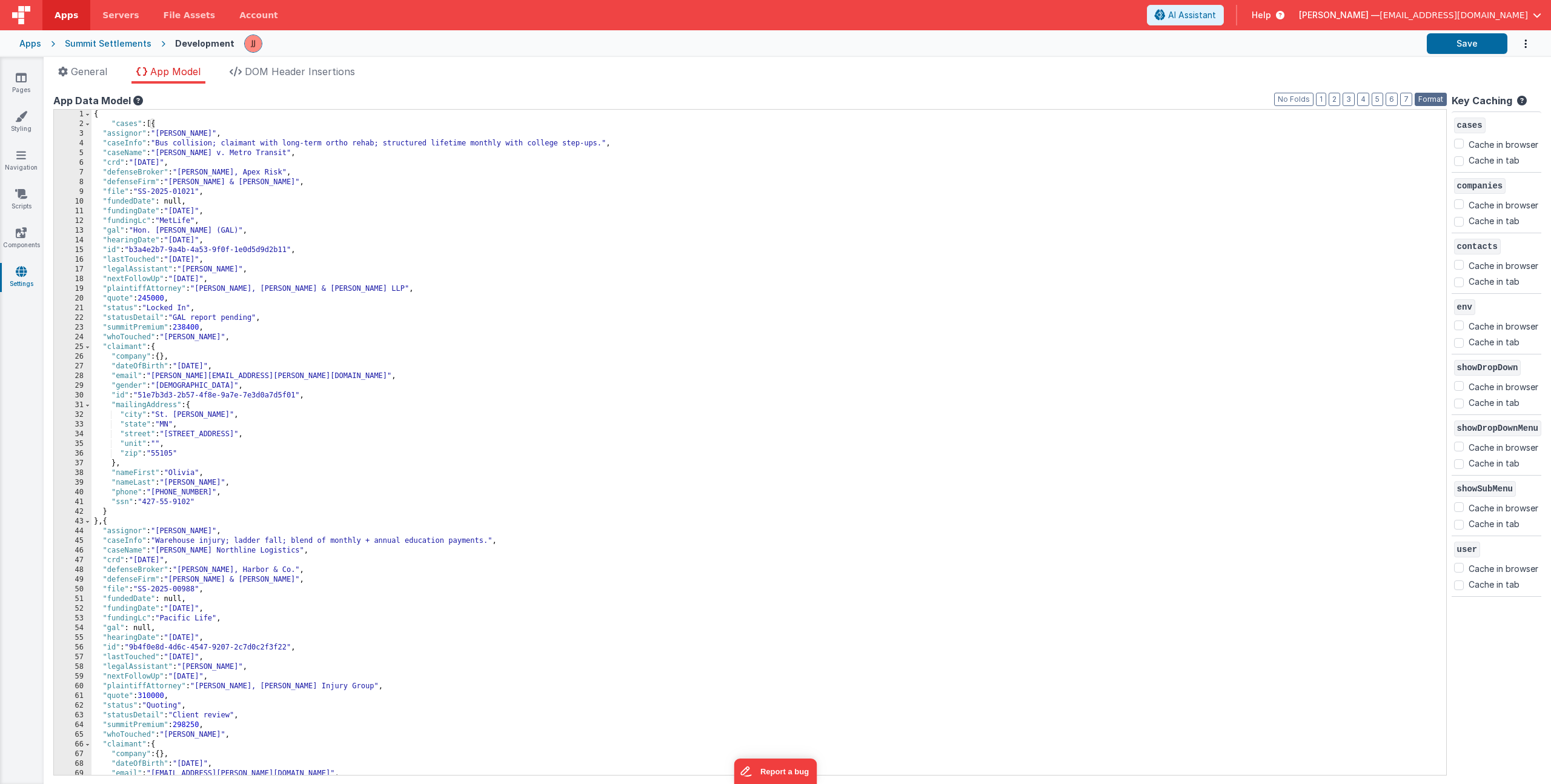
click at [1420, 93] on button "Format" at bounding box center [1431, 99] width 32 height 13
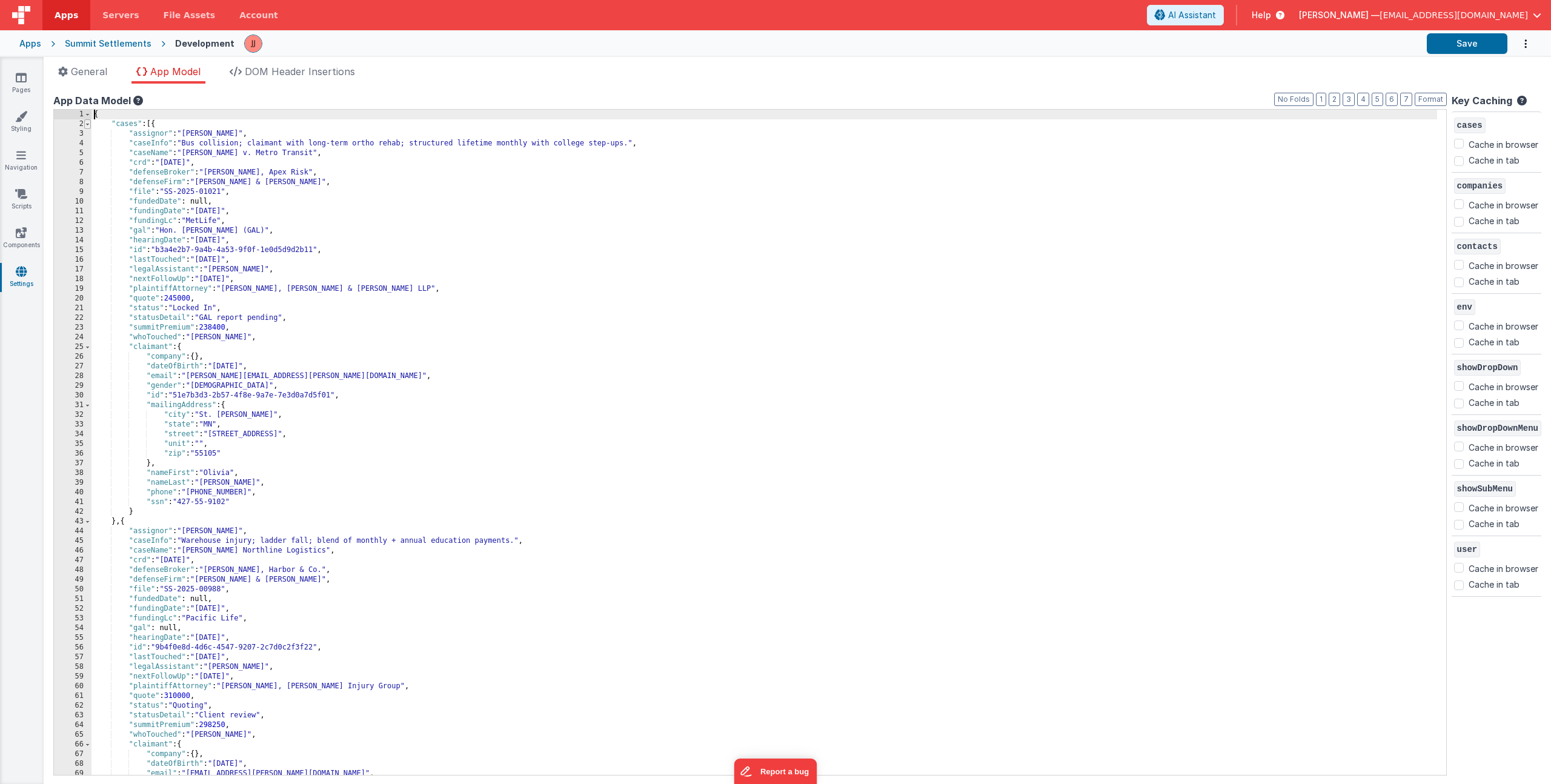
click at [86, 126] on span at bounding box center [87, 124] width 6 height 10
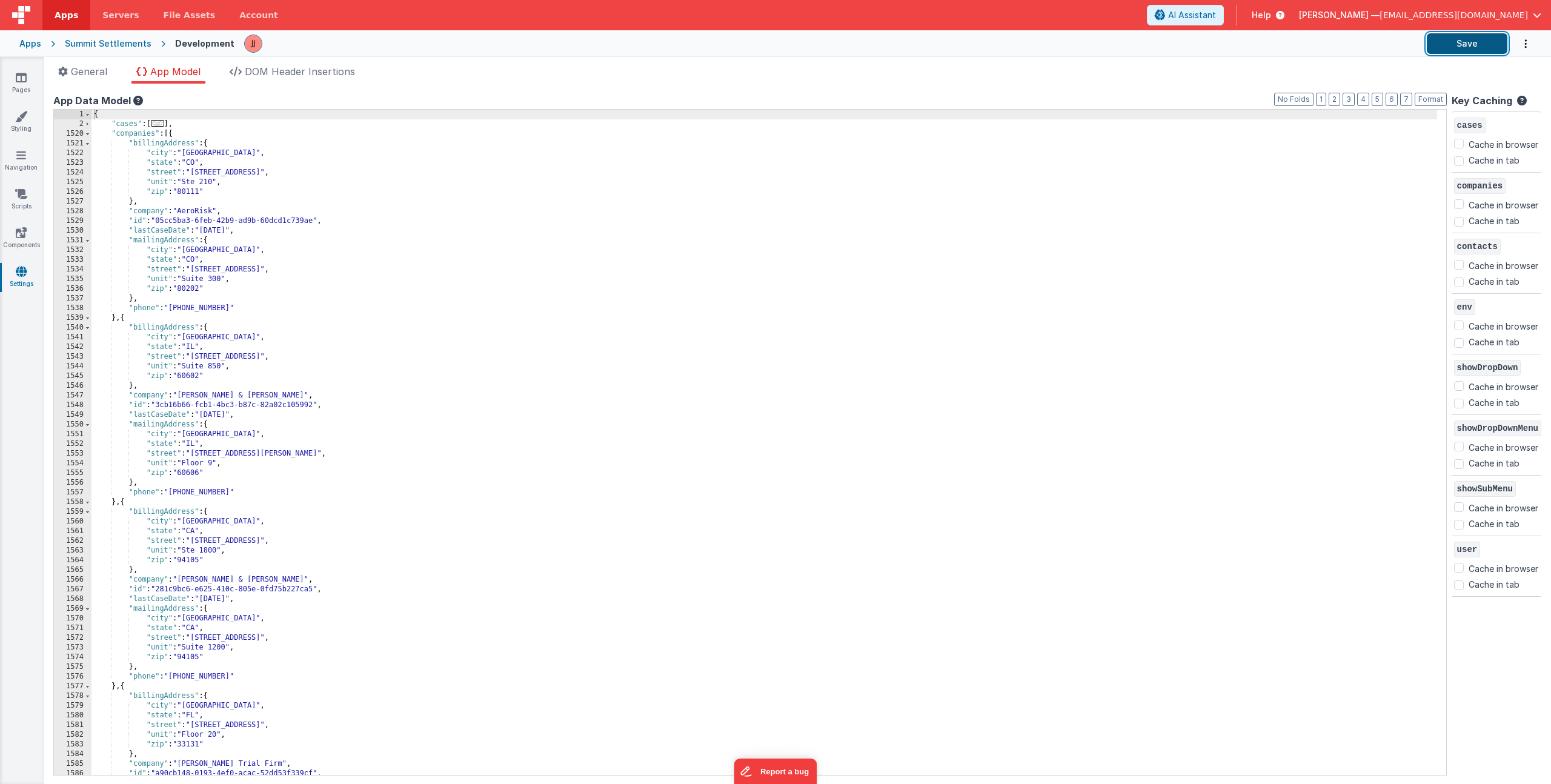
click at [1487, 46] on button "Save" at bounding box center [1467, 43] width 81 height 20
click at [87, 134] on span at bounding box center [87, 134] width 6 height 10
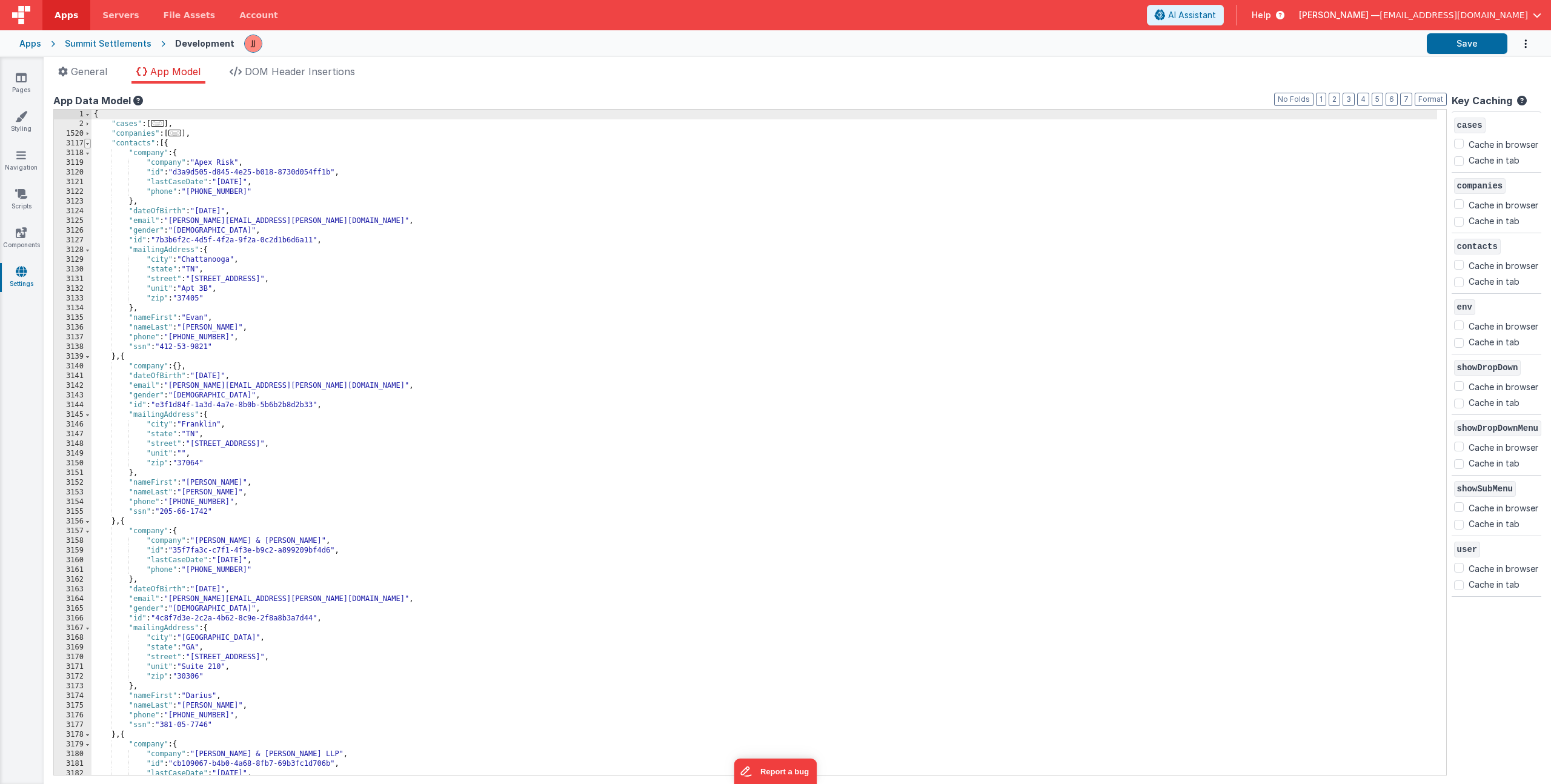
click at [86, 143] on span at bounding box center [87, 143] width 6 height 10
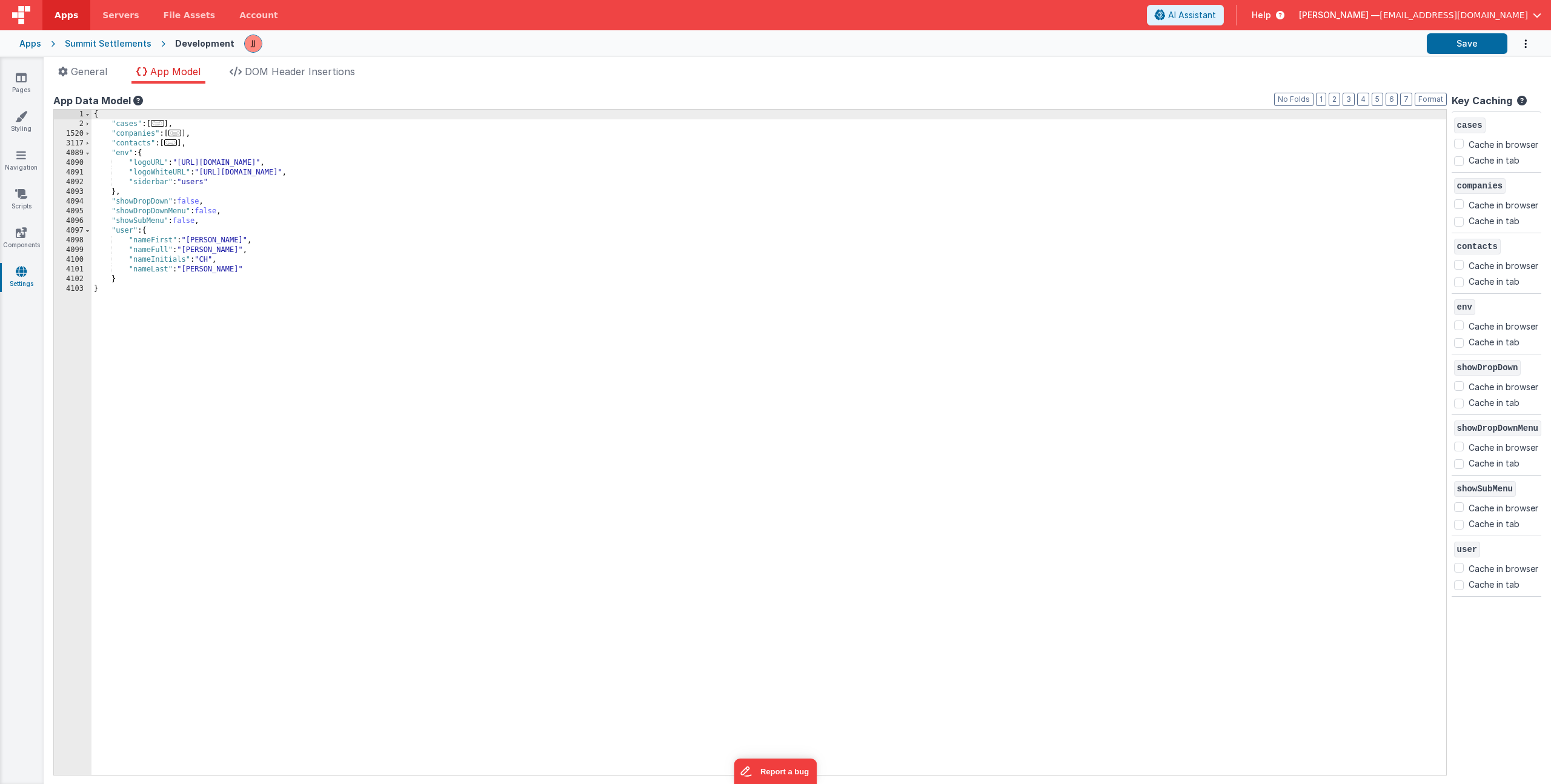
click at [204, 145] on div "{ "cases" : [ ... ] , "companies" : [ ... ] , "contacts" : [ ... ] , "env" : { …" at bounding box center [769, 452] width 1355 height 685
click at [185, 143] on div "{ "cases" : [ ... ] , "companies" : [ ... ] , "contacts" : [ ... ] , "env" : { …" at bounding box center [769, 452] width 1355 height 685
click at [182, 141] on div "{ "cases" : [ ... ] , "companies" : [ ... ] , "contacts" : [ ... ] , "env" : { …" at bounding box center [769, 452] width 1355 height 685
click at [178, 141] on span "..." at bounding box center [171, 143] width 13 height 6
click at [178, 143] on span "..." at bounding box center [171, 143] width 13 height 6
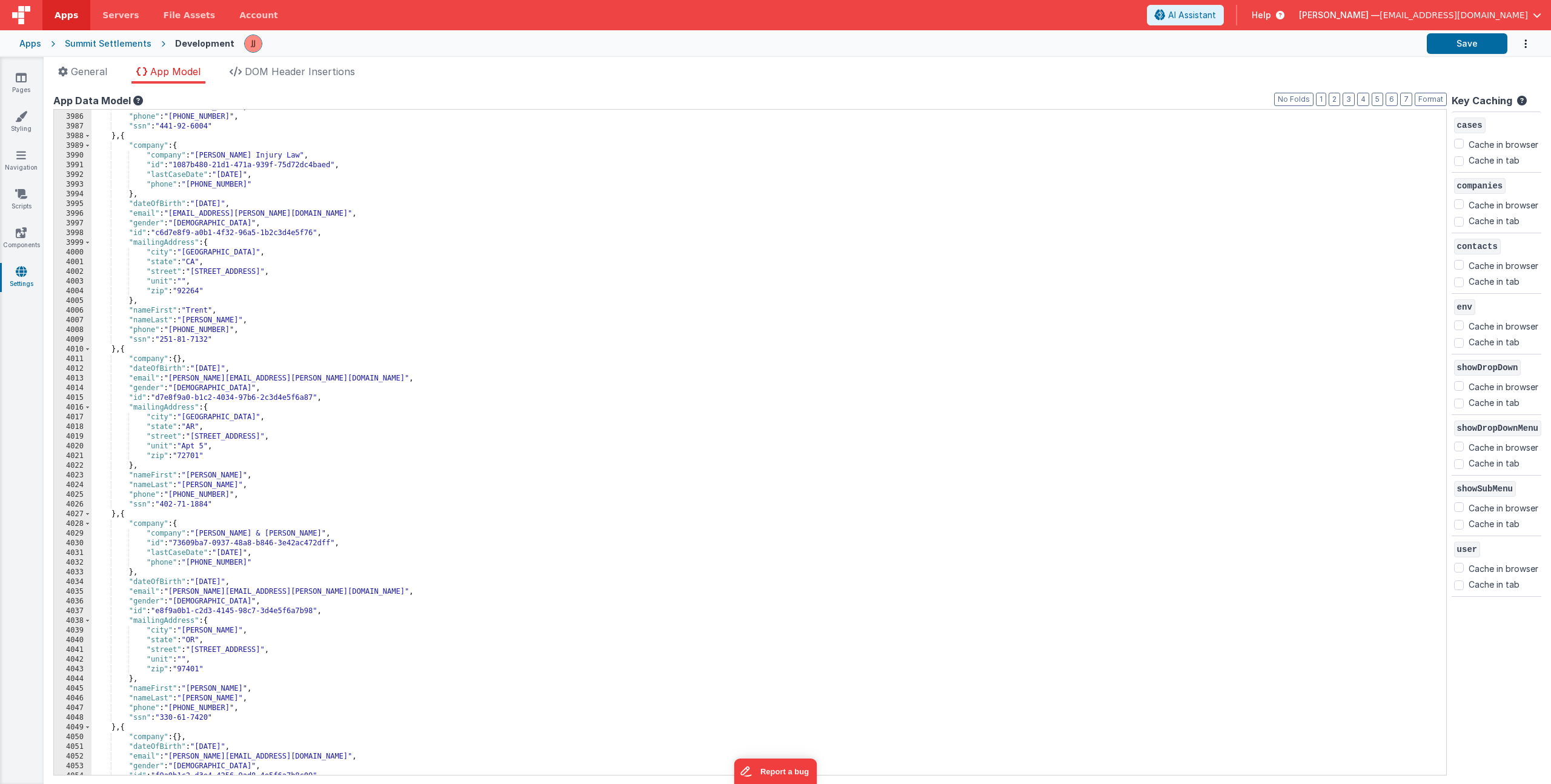
scroll to position [8931, 0]
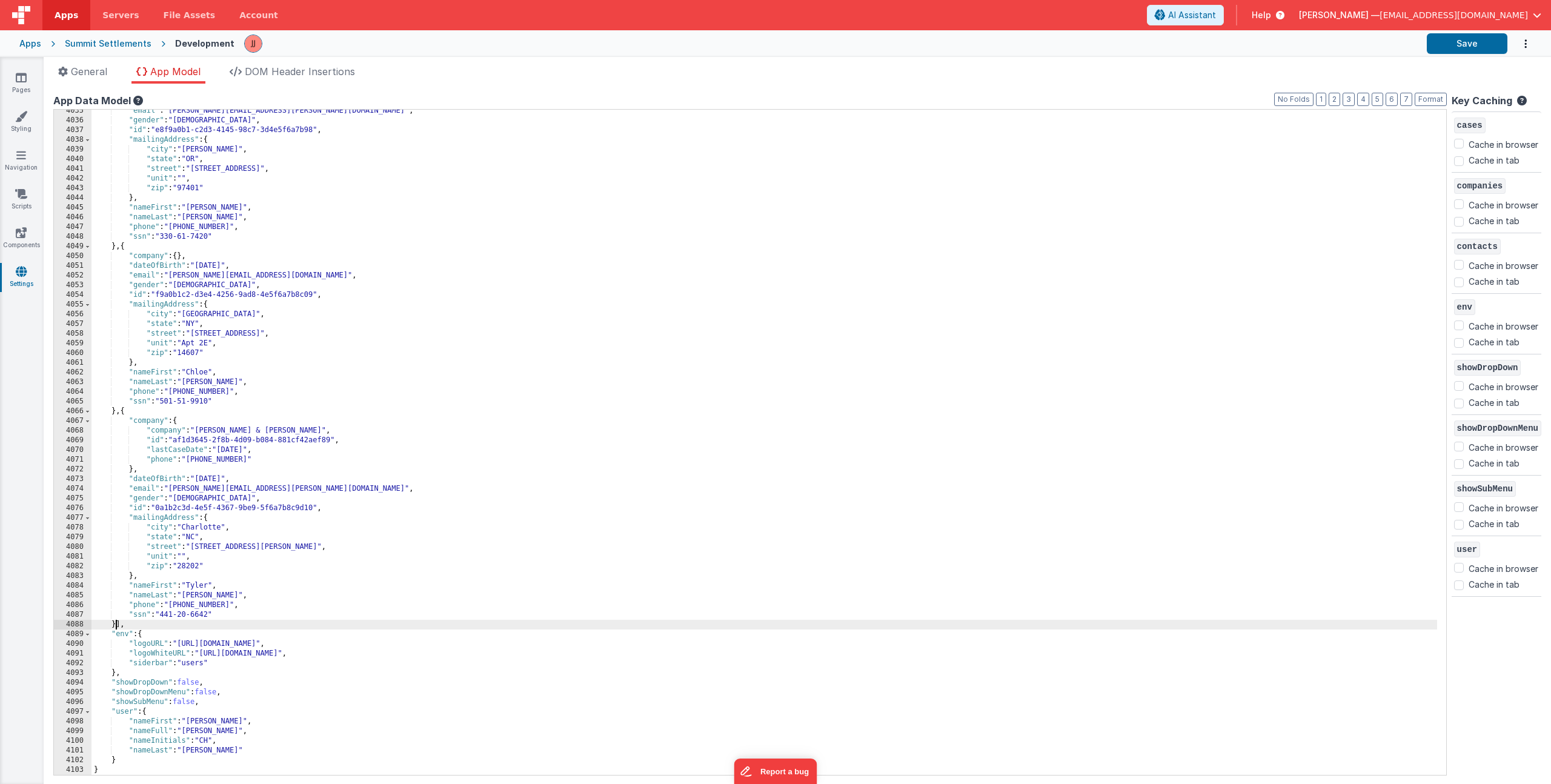
click at [117, 623] on div ""email" : "[PERSON_NAME][EMAIL_ADDRESS][PERSON_NAME][DOMAIN_NAME]" , "gender" :…" at bounding box center [764, 448] width 1346 height 685
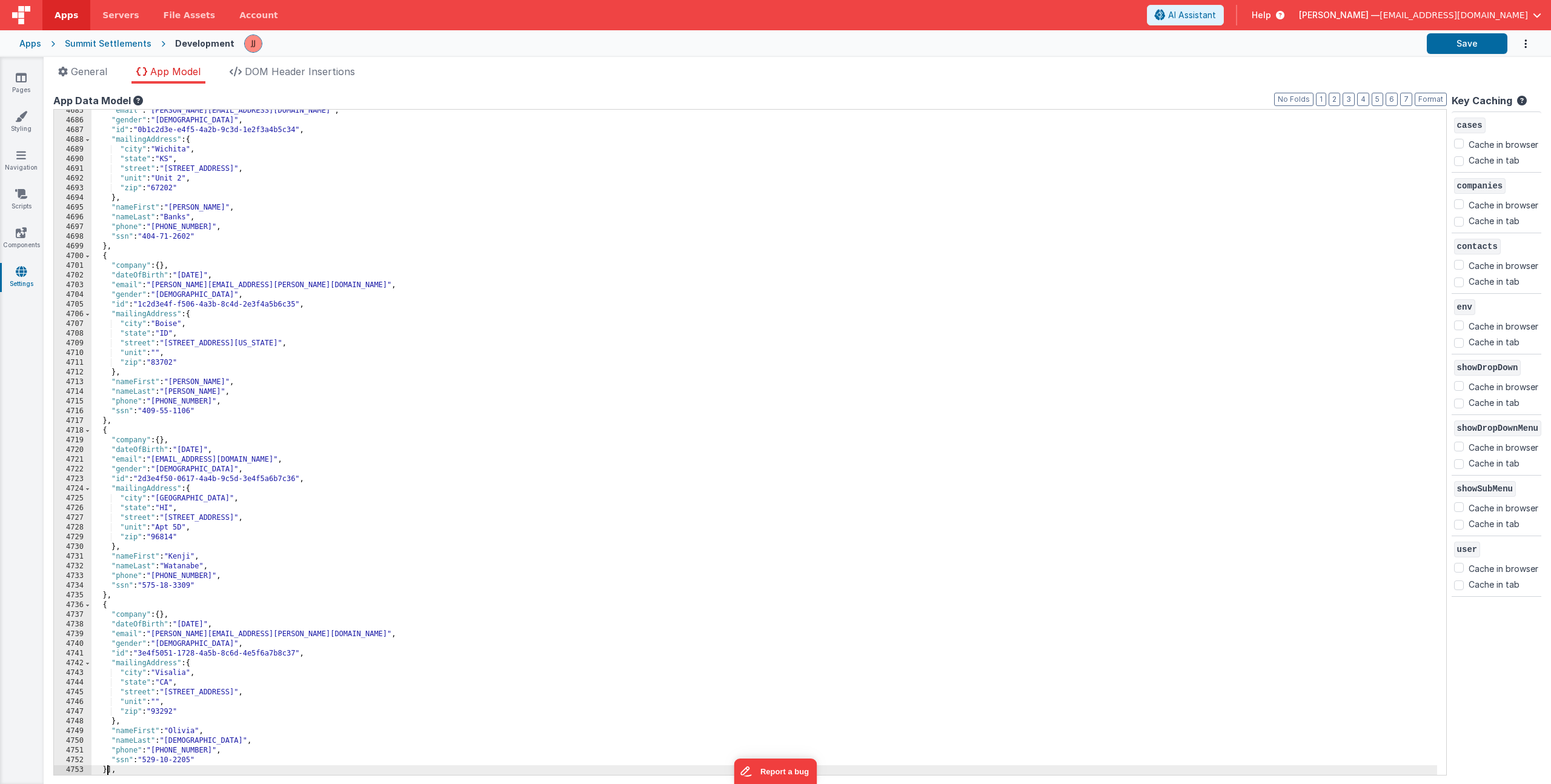
scroll to position [15231, 0]
click at [1447, 38] on button "Save" at bounding box center [1467, 43] width 81 height 20
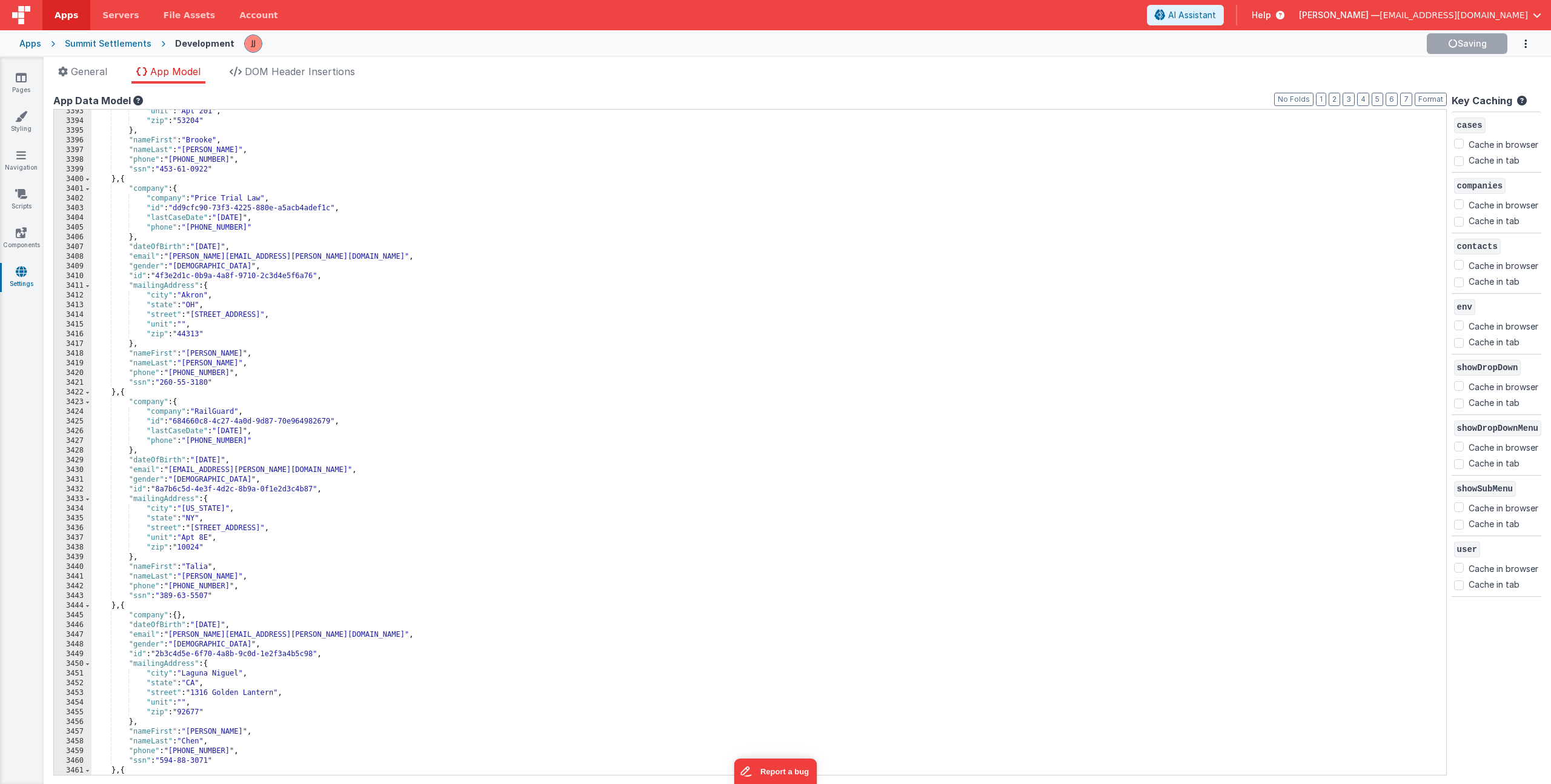
scroll to position [0, 0]
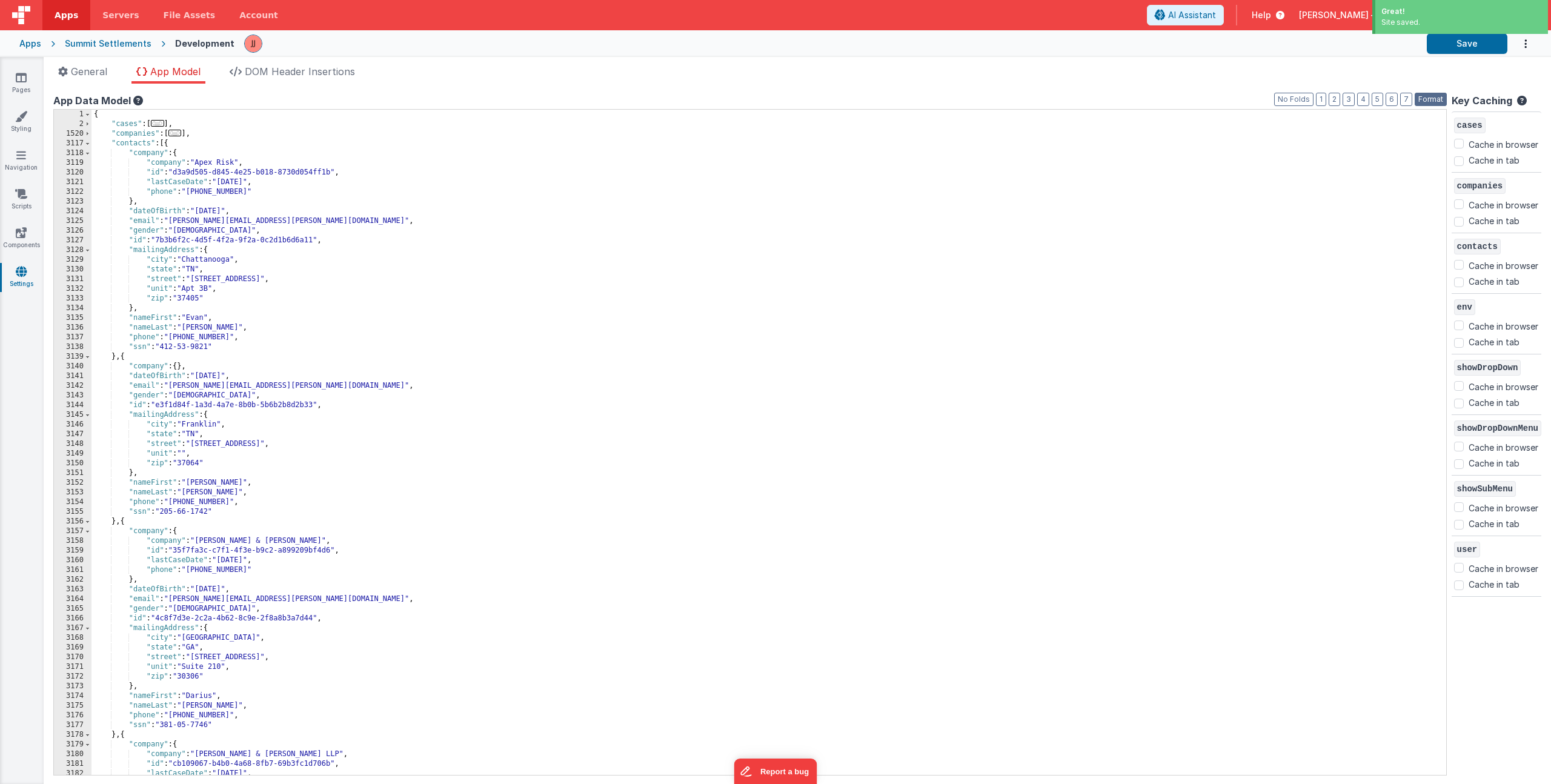
click at [1418, 95] on button "Format" at bounding box center [1431, 99] width 32 height 13
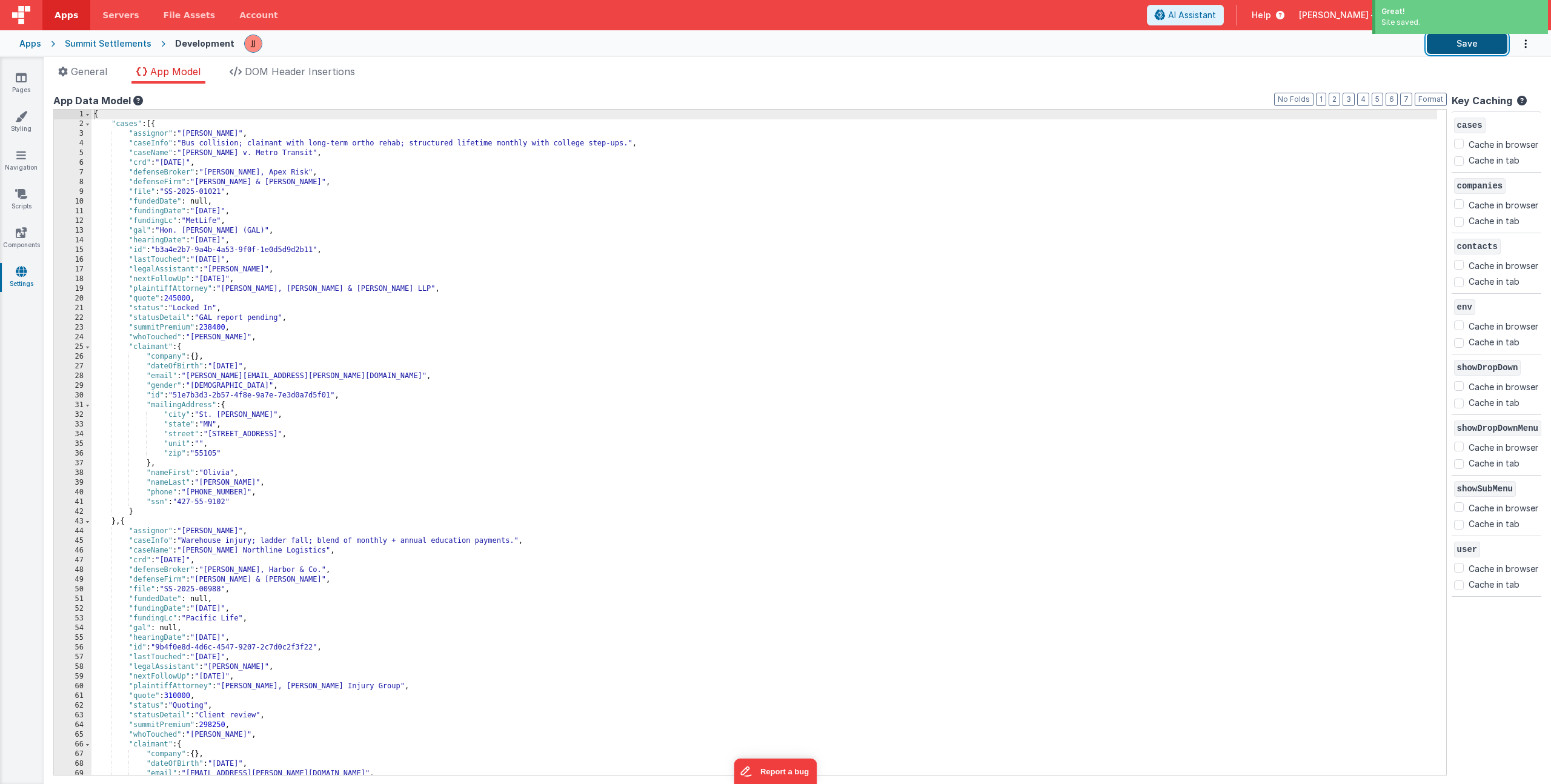
click at [1466, 43] on button "Save" at bounding box center [1467, 43] width 81 height 20
click at [20, 85] on link "Pages" at bounding box center [21, 83] width 43 height 24
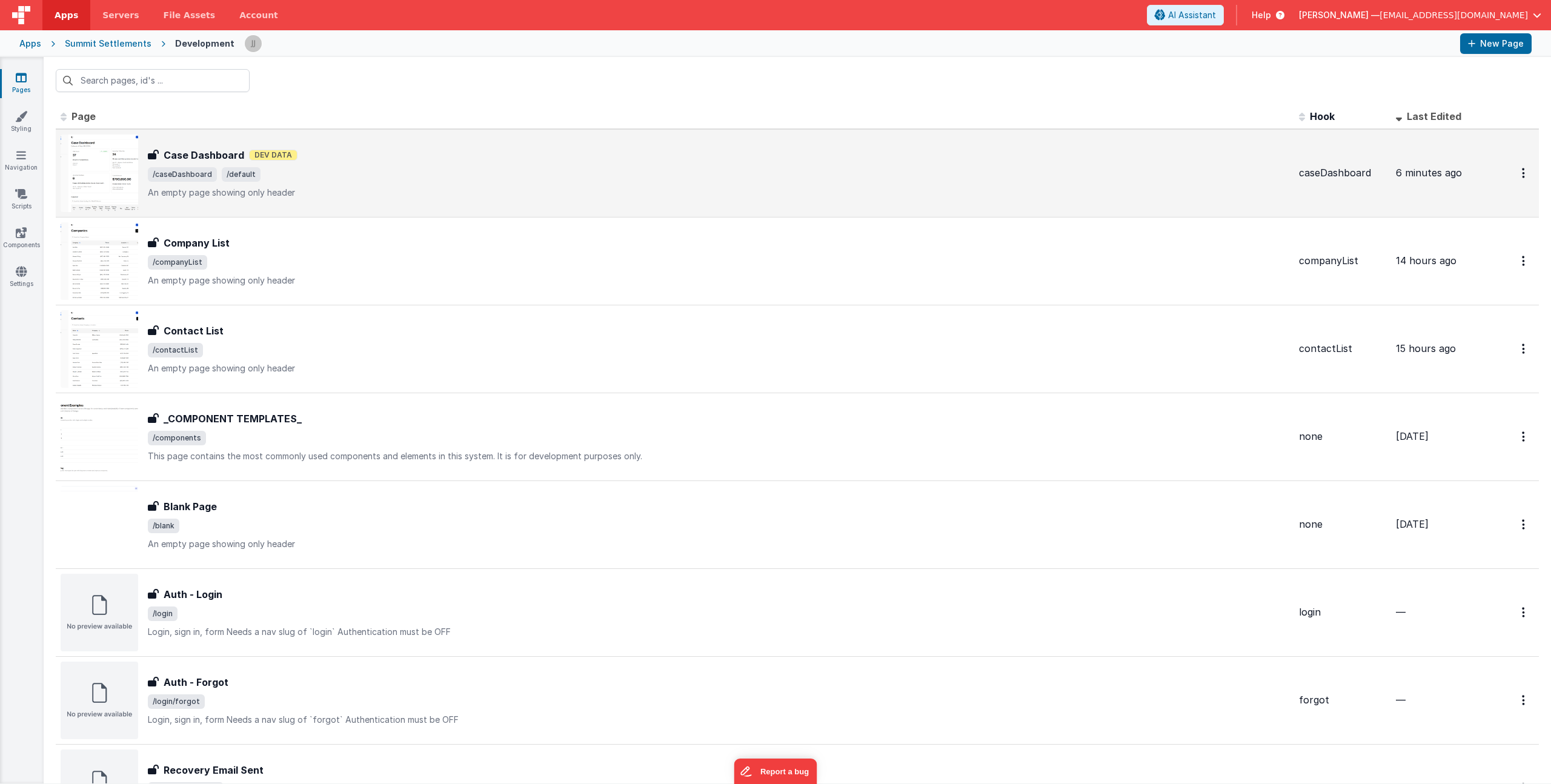
click at [376, 182] on div "Case Dashboard Case Dashboard Dev Data /caseDashboard /default An empty page sh…" at bounding box center [718, 173] width 1141 height 51
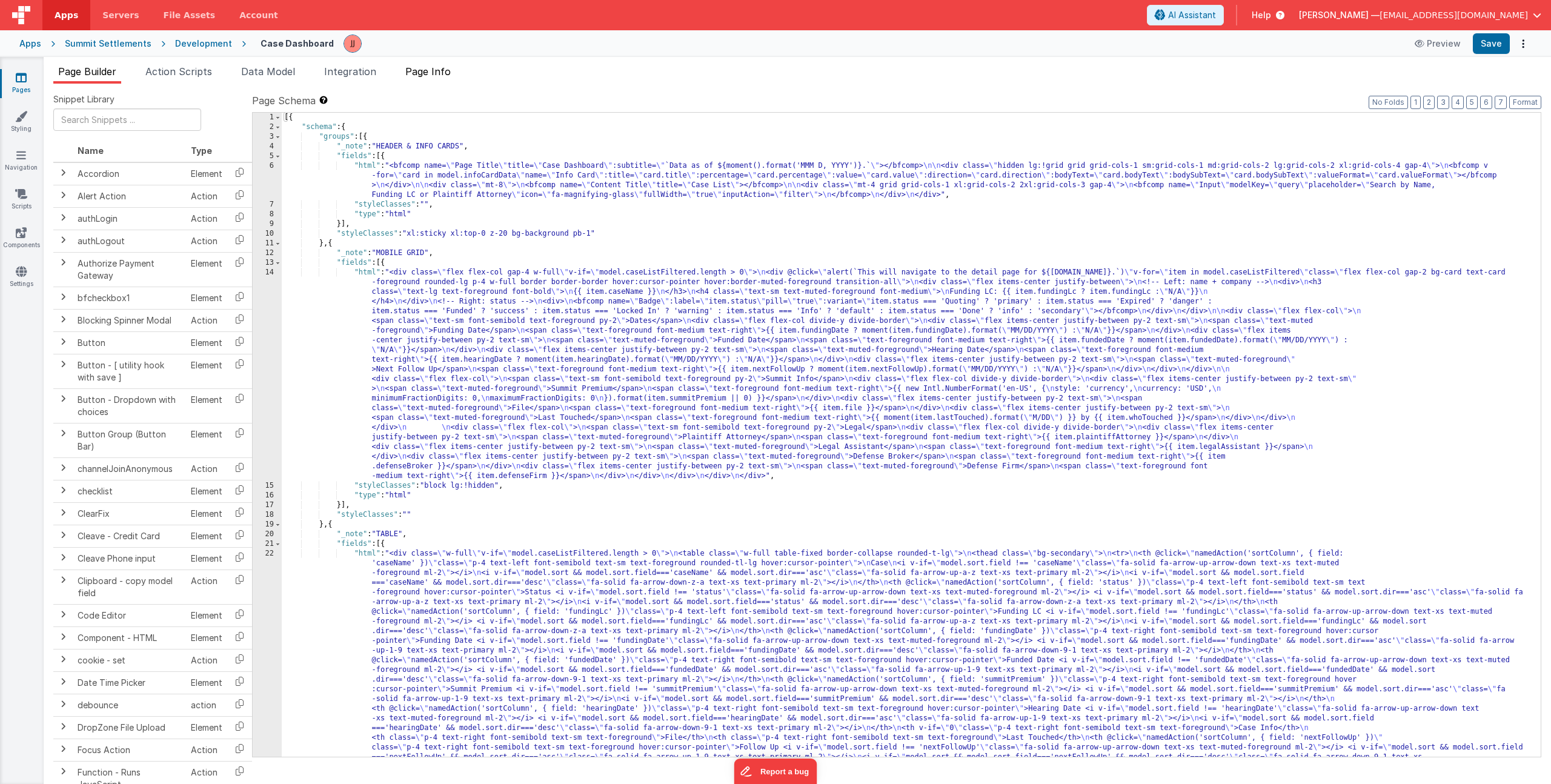
click at [435, 74] on span "Page Info" at bounding box center [427, 71] width 45 height 12
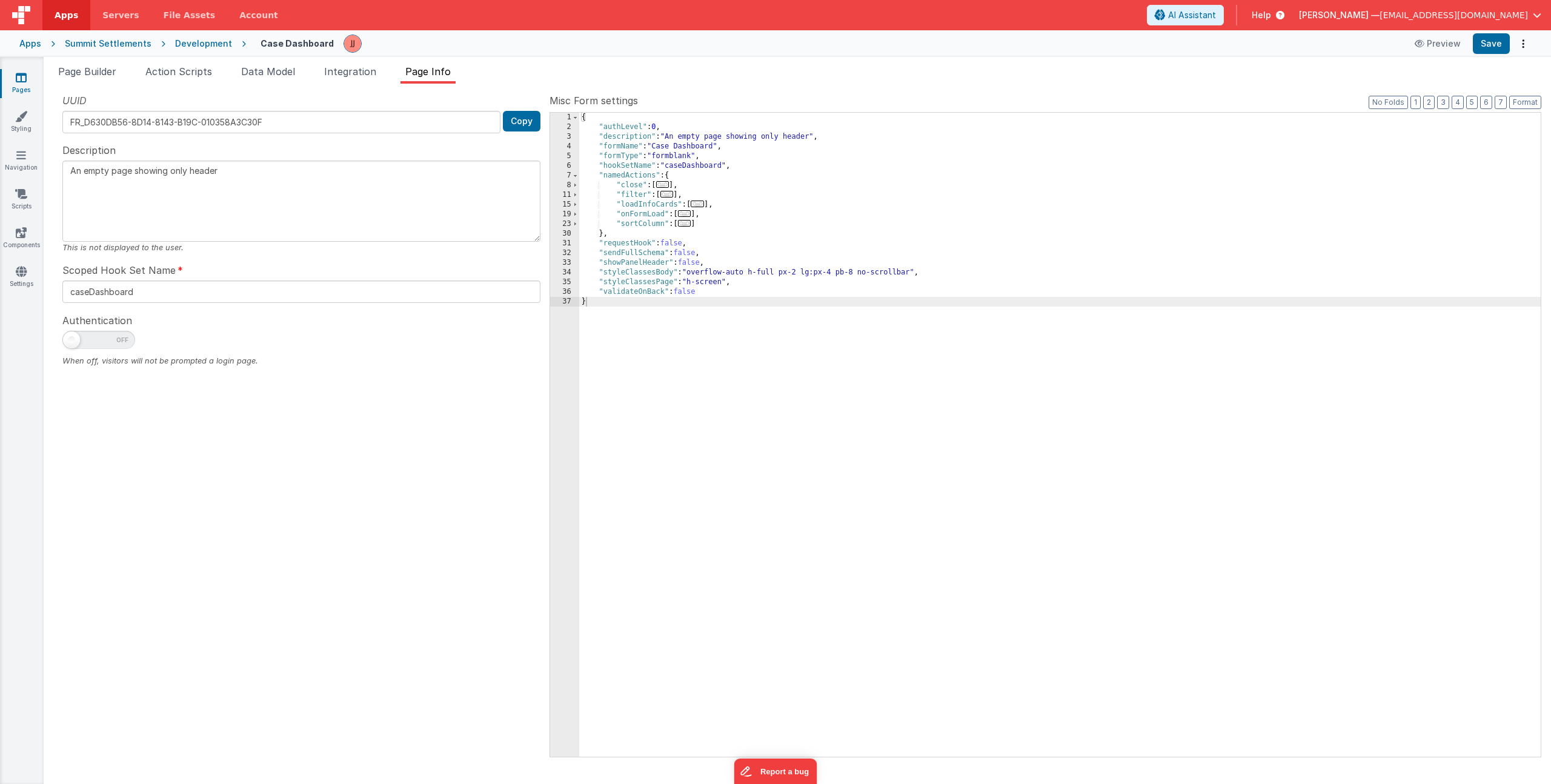
click at [690, 216] on span "..." at bounding box center [684, 213] width 13 height 6
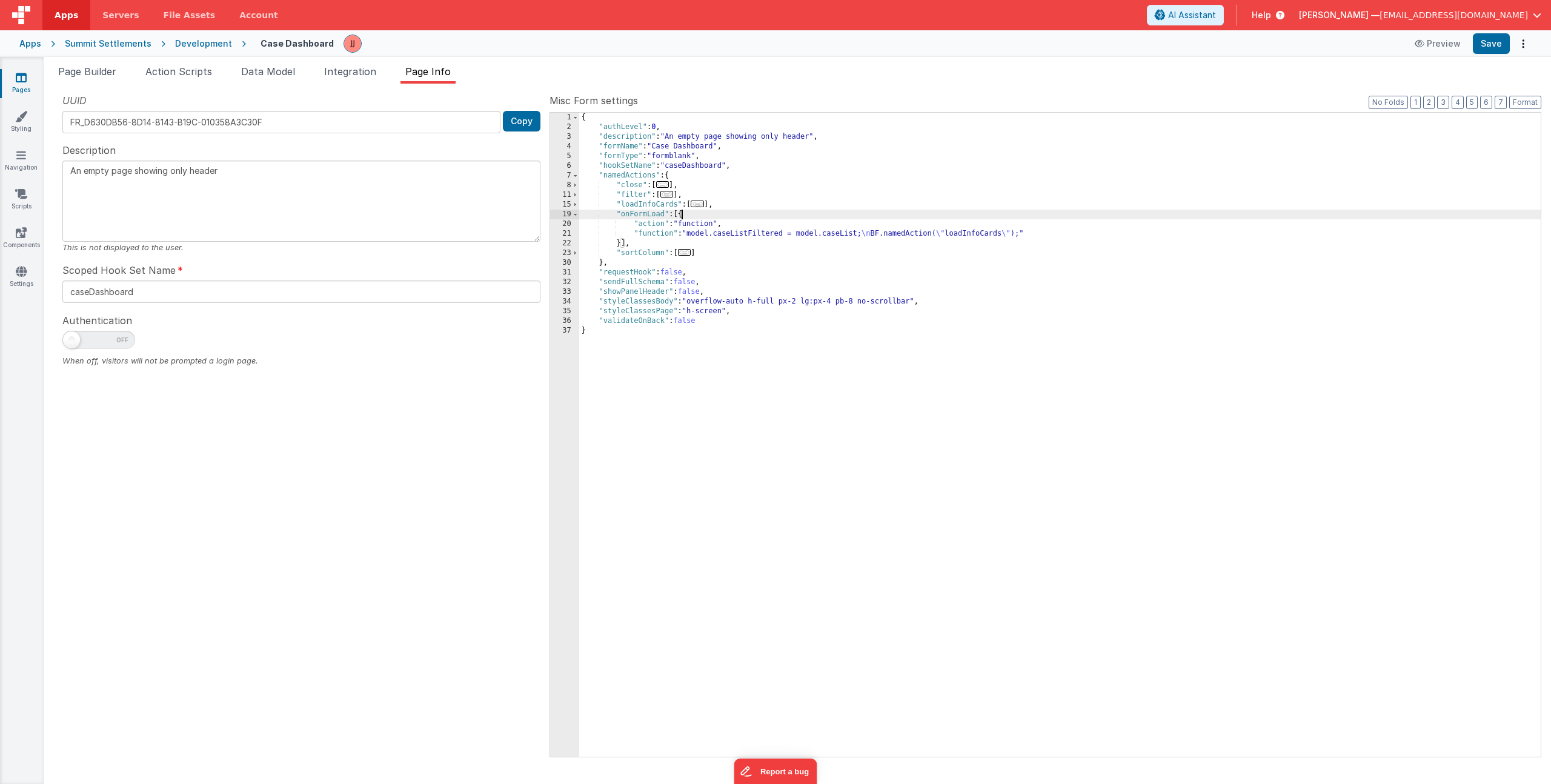
click at [697, 232] on div "{ "authLevel" : 0 , "description" : "An empty page showing only header" , "form…" at bounding box center [1060, 445] width 962 height 664
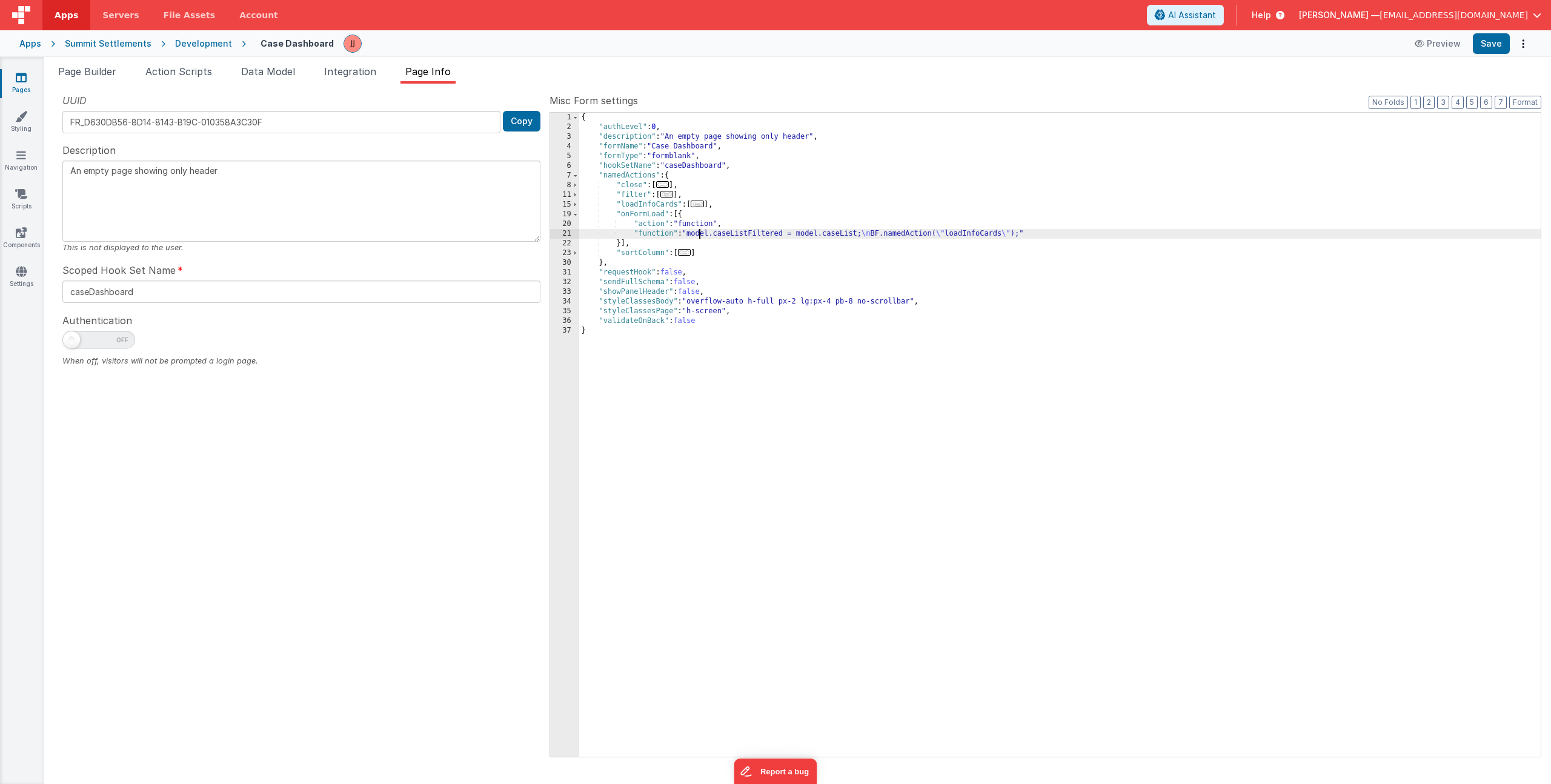
click at [574, 236] on div "21" at bounding box center [565, 234] width 29 height 10
click at [560, 232] on div "21" at bounding box center [565, 234] width 29 height 10
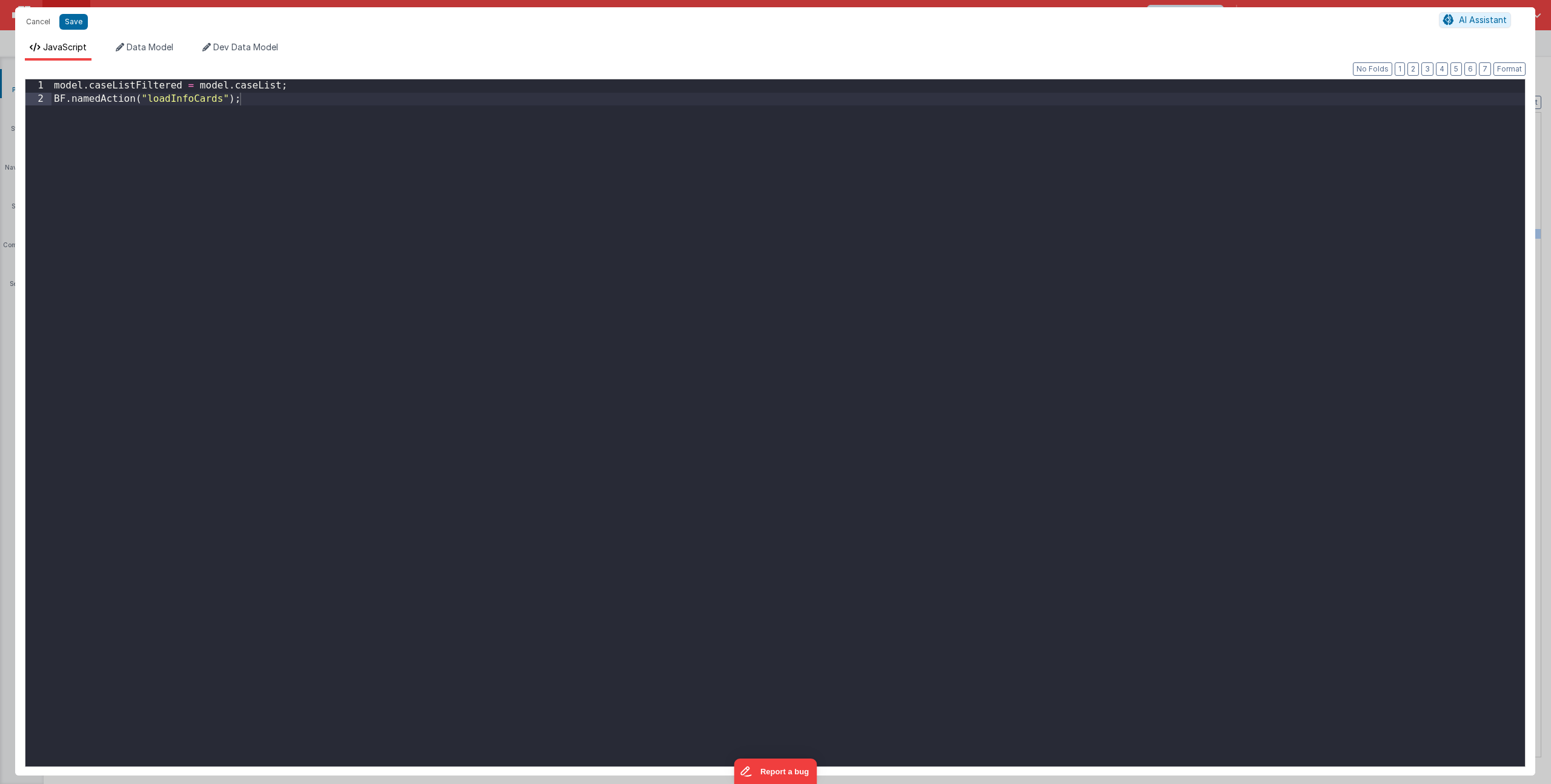
click at [269, 175] on div "model . caseListFiltered = model . caseList ; BF . namedAction ( "loadInfoCards…" at bounding box center [788, 436] width 1473 height 713
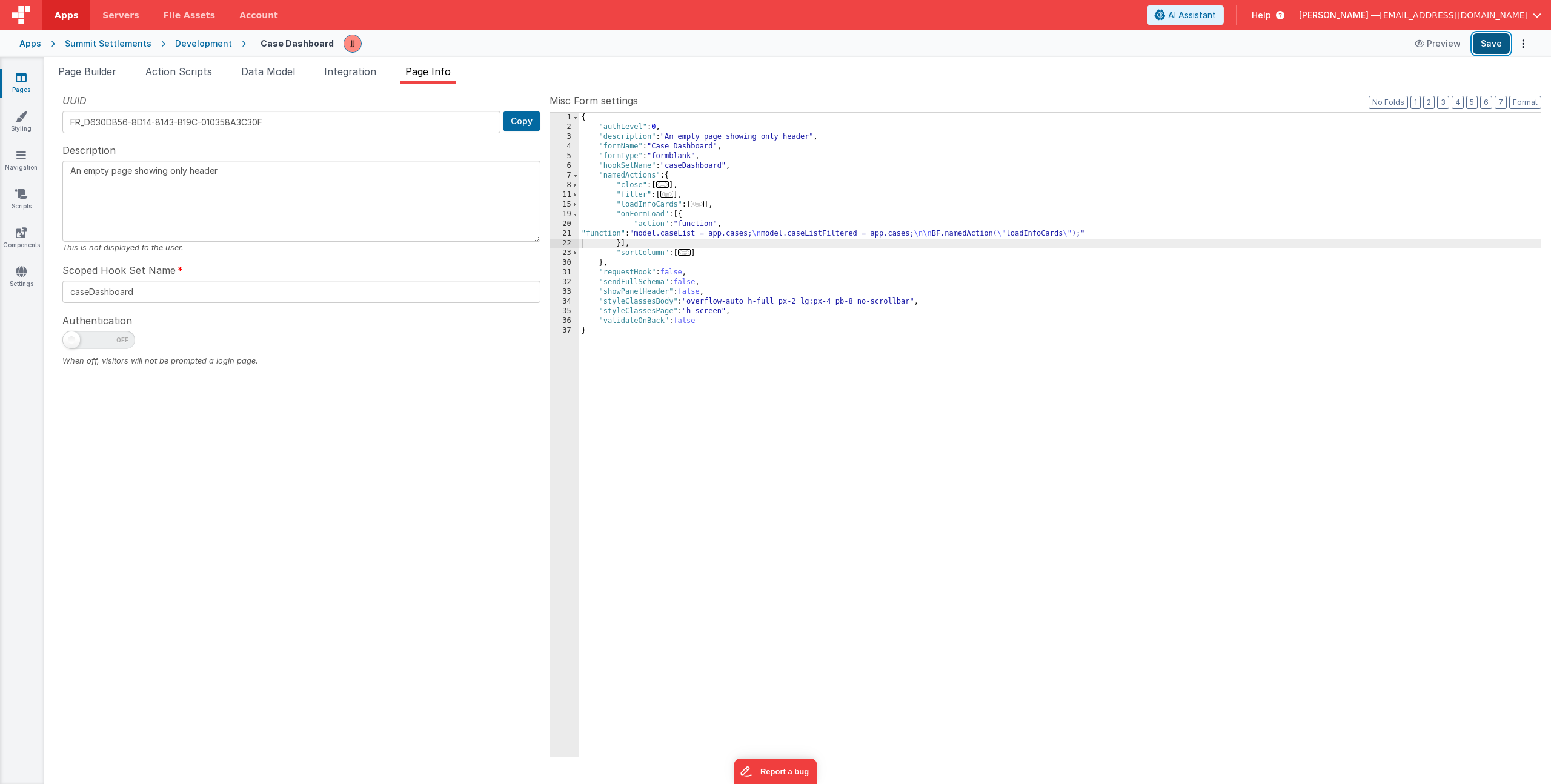
click at [1497, 43] on button "Save" at bounding box center [1491, 43] width 37 height 20
click at [738, 168] on div "{ "authLevel" : 0 , "description" : "An empty page showing only header" , "form…" at bounding box center [1060, 445] width 962 height 664
click at [668, 194] on span "..." at bounding box center [667, 194] width 13 height 6
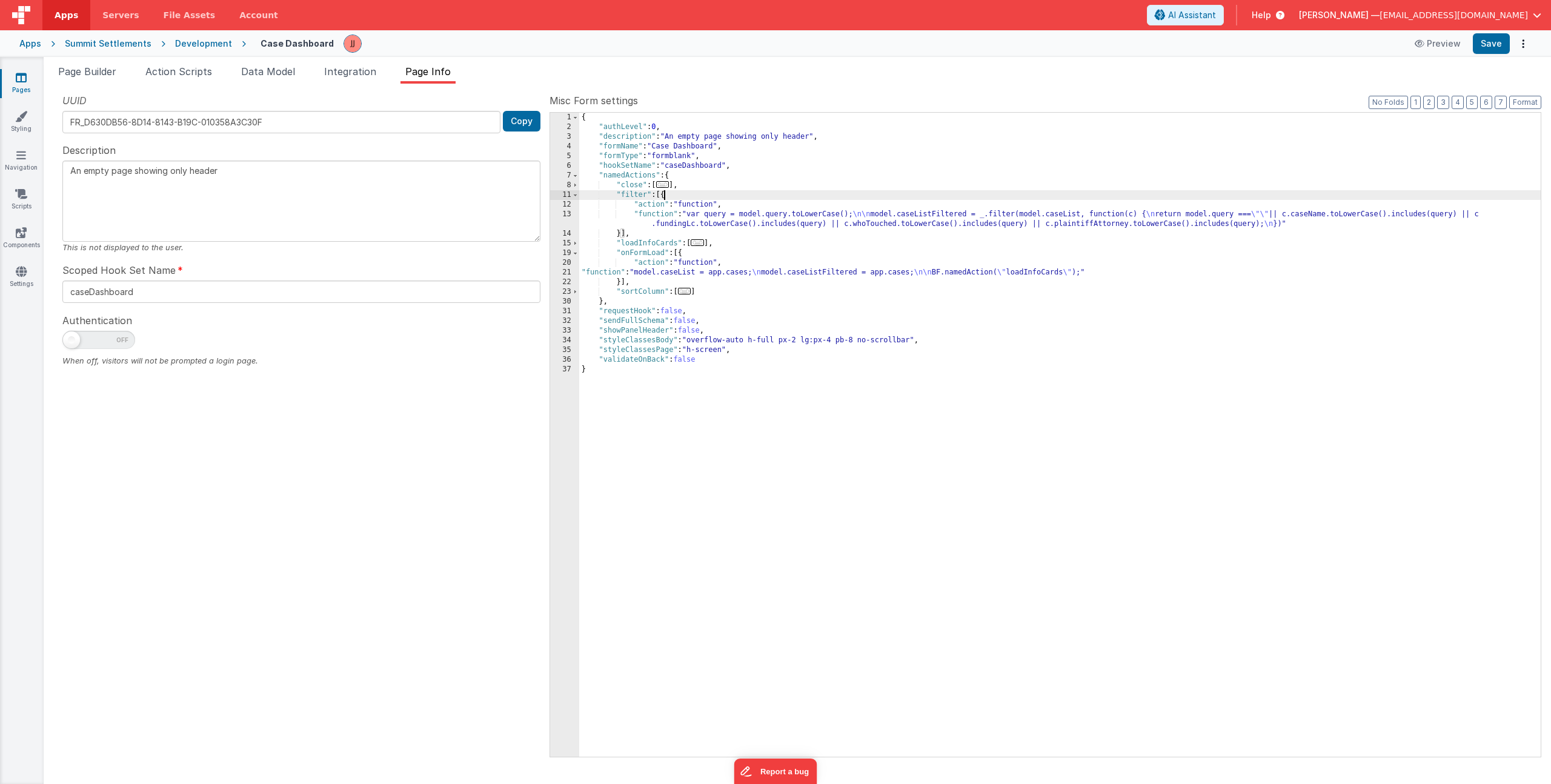
click at [698, 216] on div "{ "authLevel" : 0 , "description" : "An empty page showing only header" , "form…" at bounding box center [1060, 445] width 962 height 664
click at [559, 217] on div "13" at bounding box center [565, 219] width 29 height 19
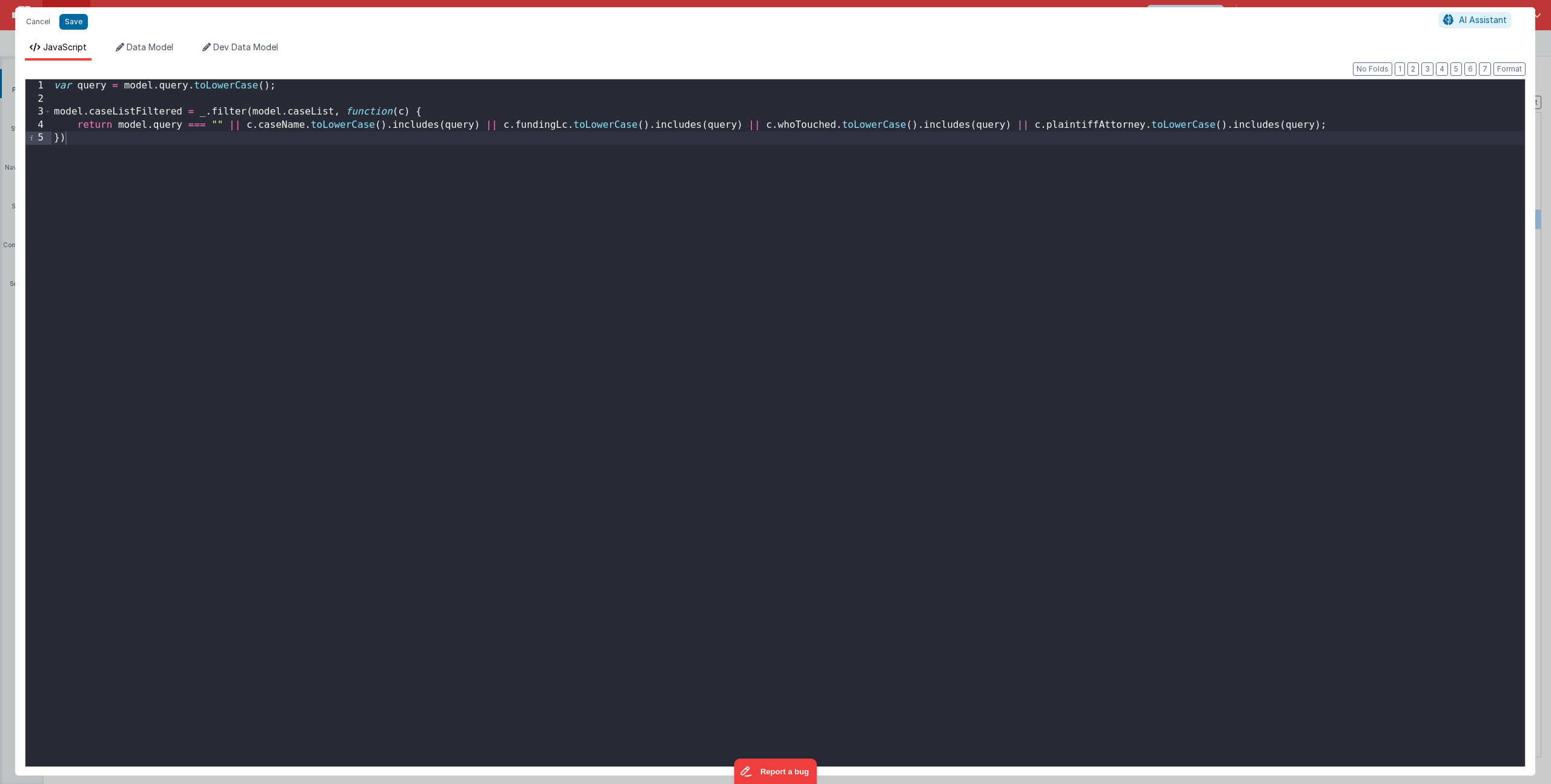
click at [1254, 126] on div "var query = model . query . toLowerCase ( ) ; model . caseListFiltered = _ . fi…" at bounding box center [788, 436] width 1473 height 713
drag, startPoint x: 1008, startPoint y: 127, endPoint x: 1314, endPoint y: 122, distance: 306.0
click at [1314, 122] on div "var query = model . query . toLowerCase ( ) ; model . caseListFiltered = _ . fi…" at bounding box center [788, 436] width 1473 height 713
click at [1413, 123] on div "var query = model . query . toLowerCase ( ) ; model . caseListFiltered = _ . fi…" at bounding box center [788, 436] width 1473 height 713
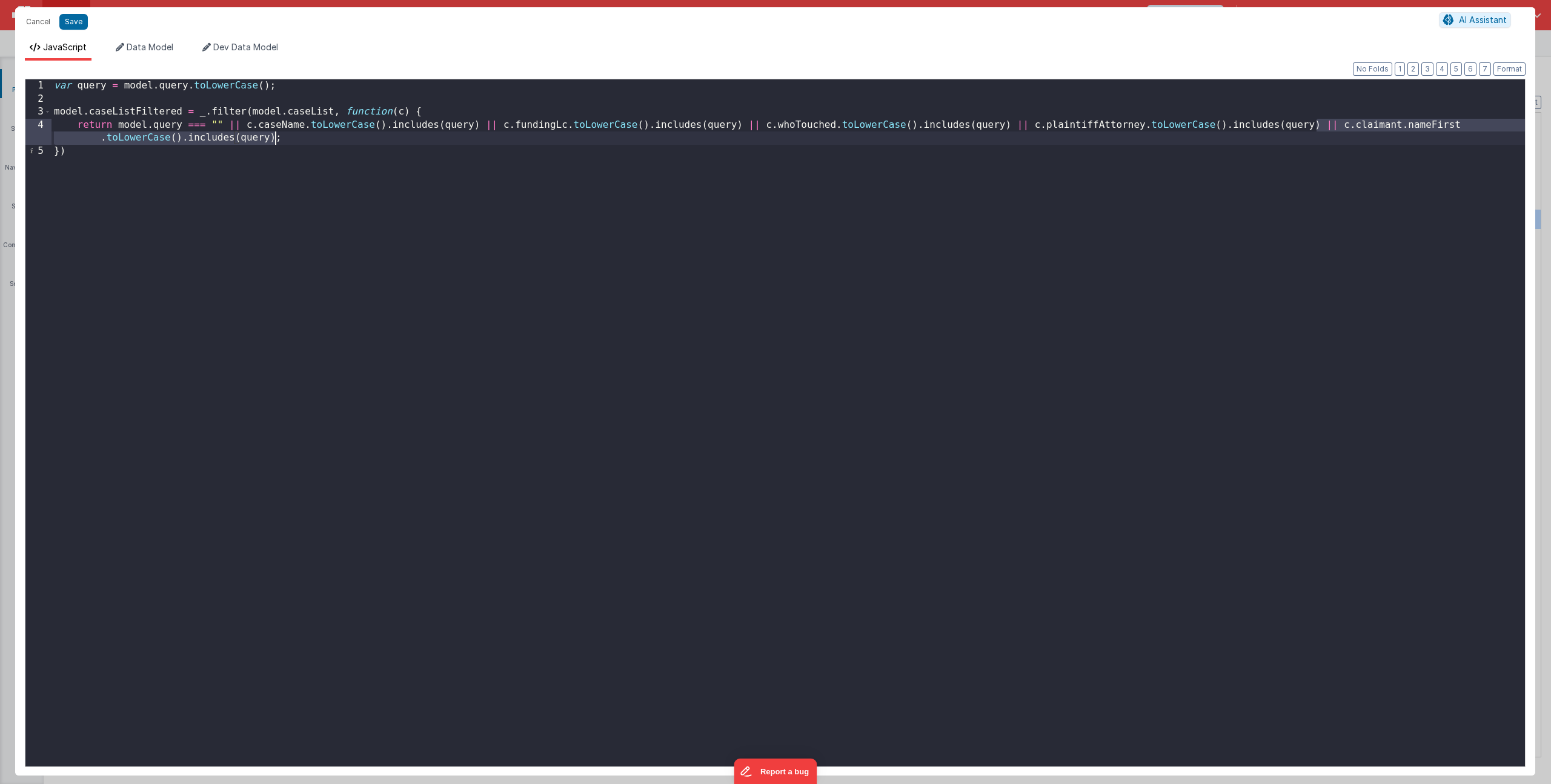
drag, startPoint x: 1315, startPoint y: 125, endPoint x: 275, endPoint y: 138, distance: 1040.1
click at [275, 138] on div "var query = model . query . toLowerCase ( ) ; model . caseListFiltered = _ . fi…" at bounding box center [788, 436] width 1473 height 713
paste textarea
click at [395, 141] on div "var query = model . query . toLowerCase ( ) ; model . caseListFiltered = _ . fi…" at bounding box center [788, 436] width 1473 height 713
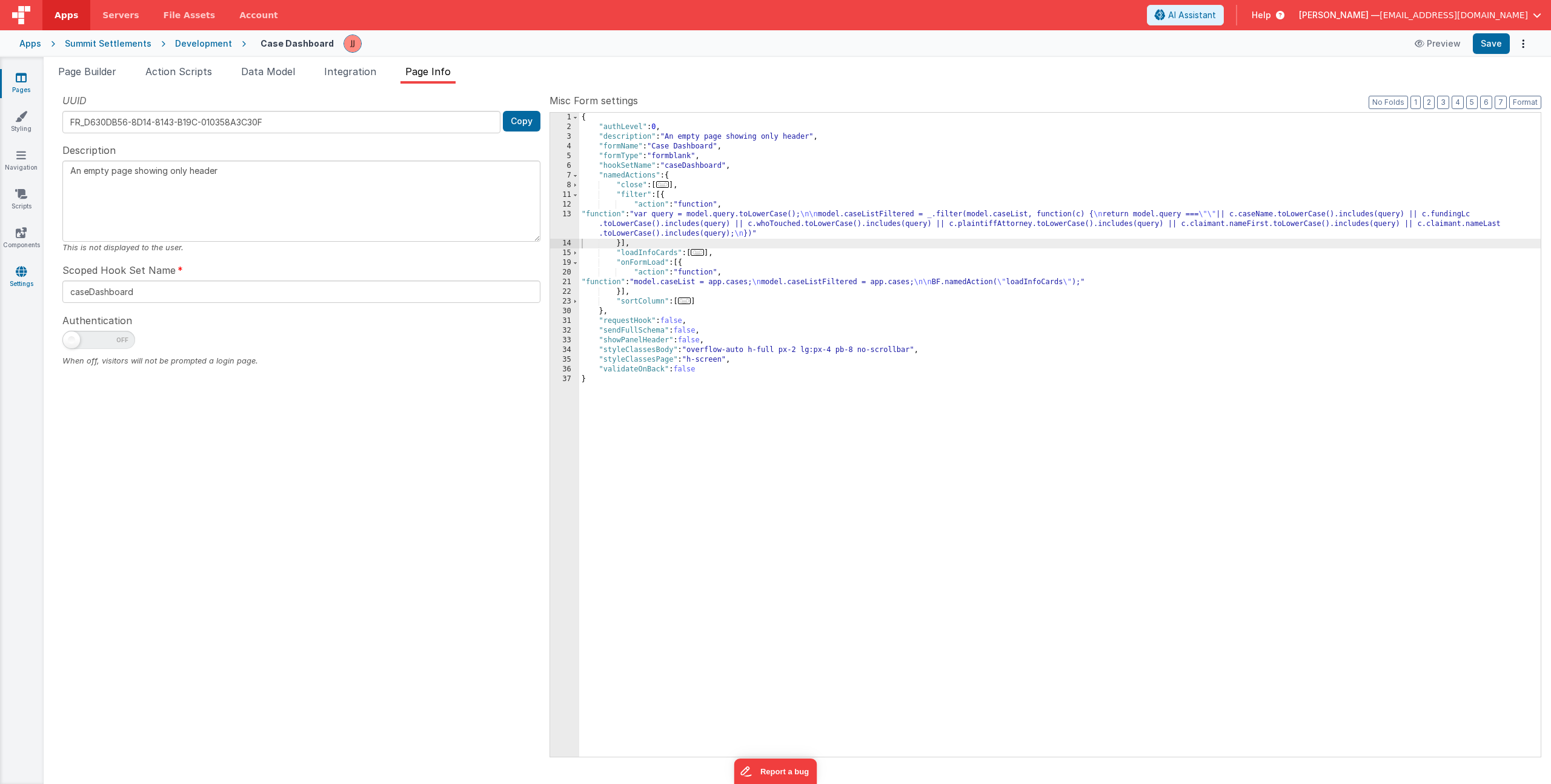
click at [20, 279] on link "Settings" at bounding box center [21, 278] width 43 height 24
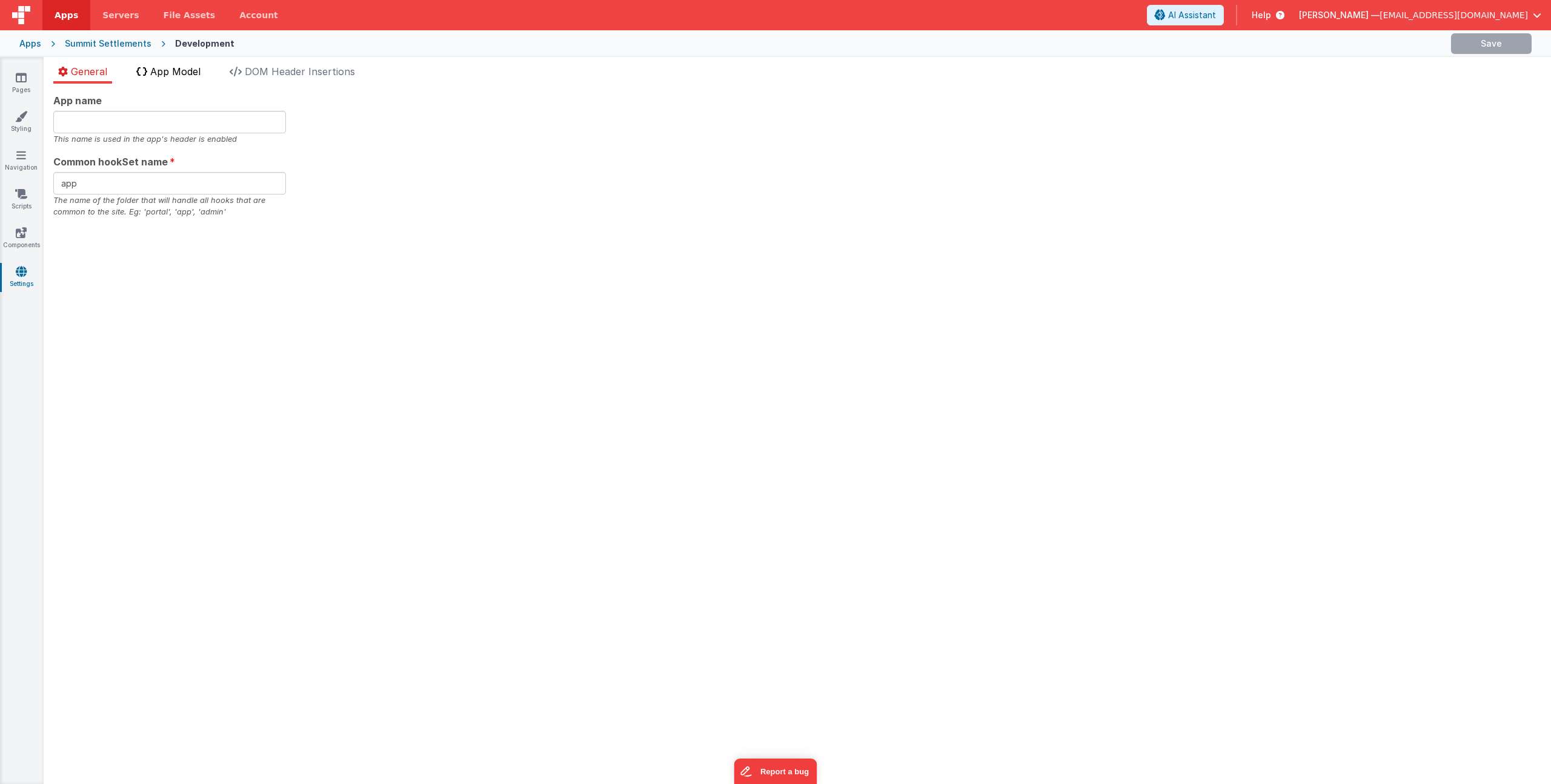
click at [175, 73] on span "App Model" at bounding box center [175, 71] width 50 height 12
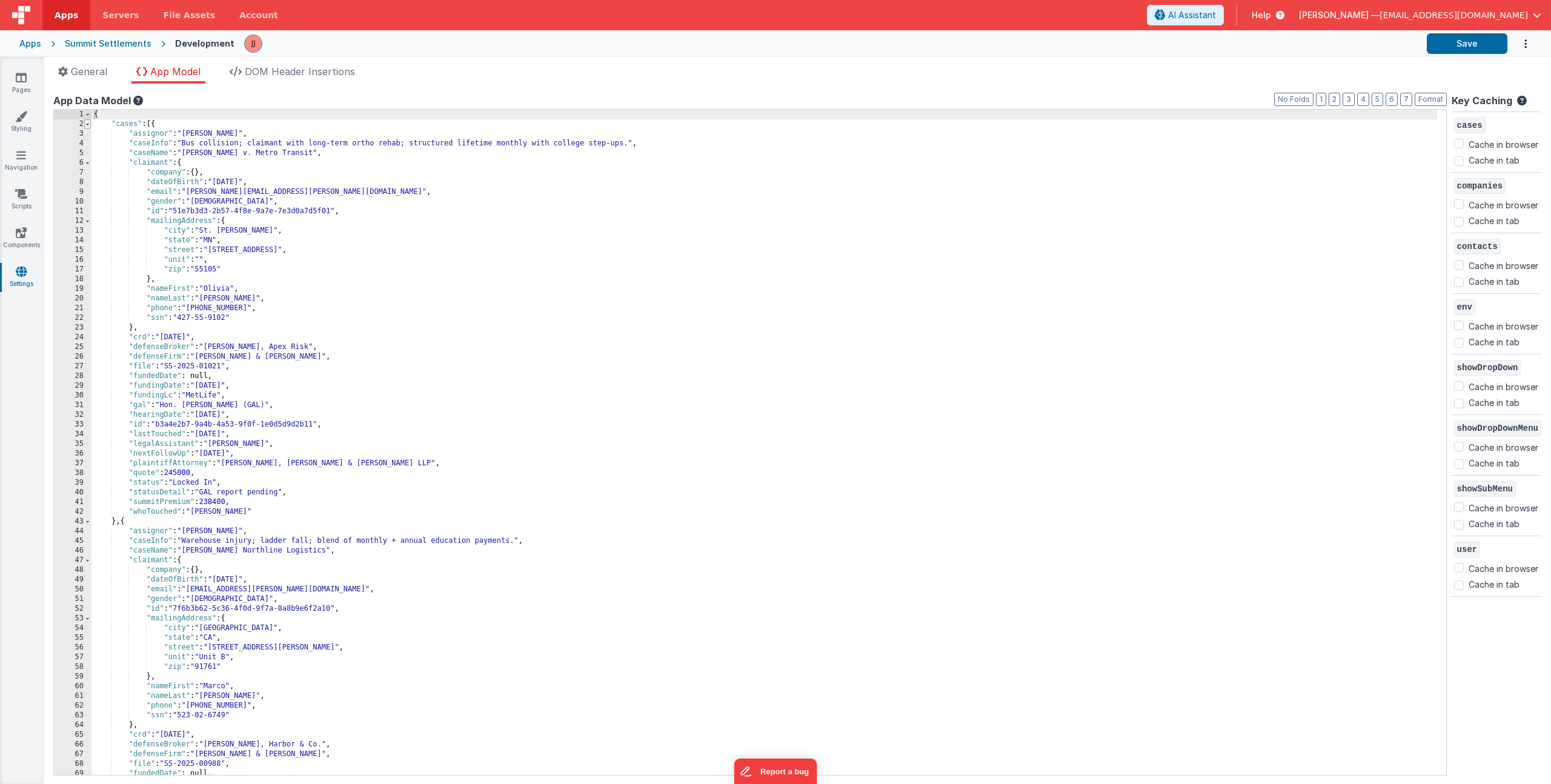
click at [89, 126] on span at bounding box center [87, 124] width 6 height 10
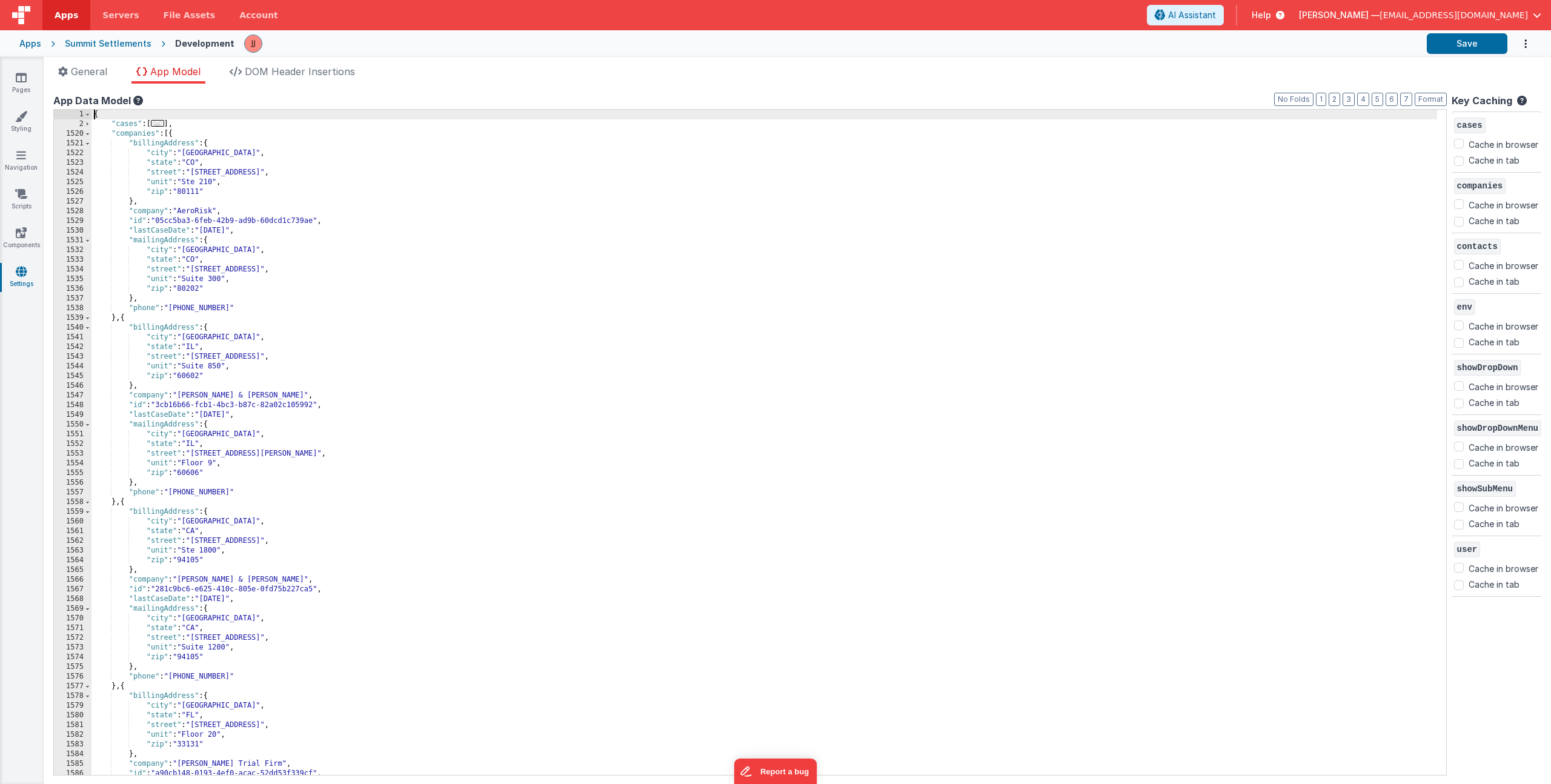
click at [217, 124] on div "{ "cases" : [ ... ] , "companies" : [{ "billingAddress" : { "city" : "[GEOGRAPH…" at bounding box center [764, 452] width 1346 height 685
click at [86, 134] on span at bounding box center [87, 134] width 6 height 10
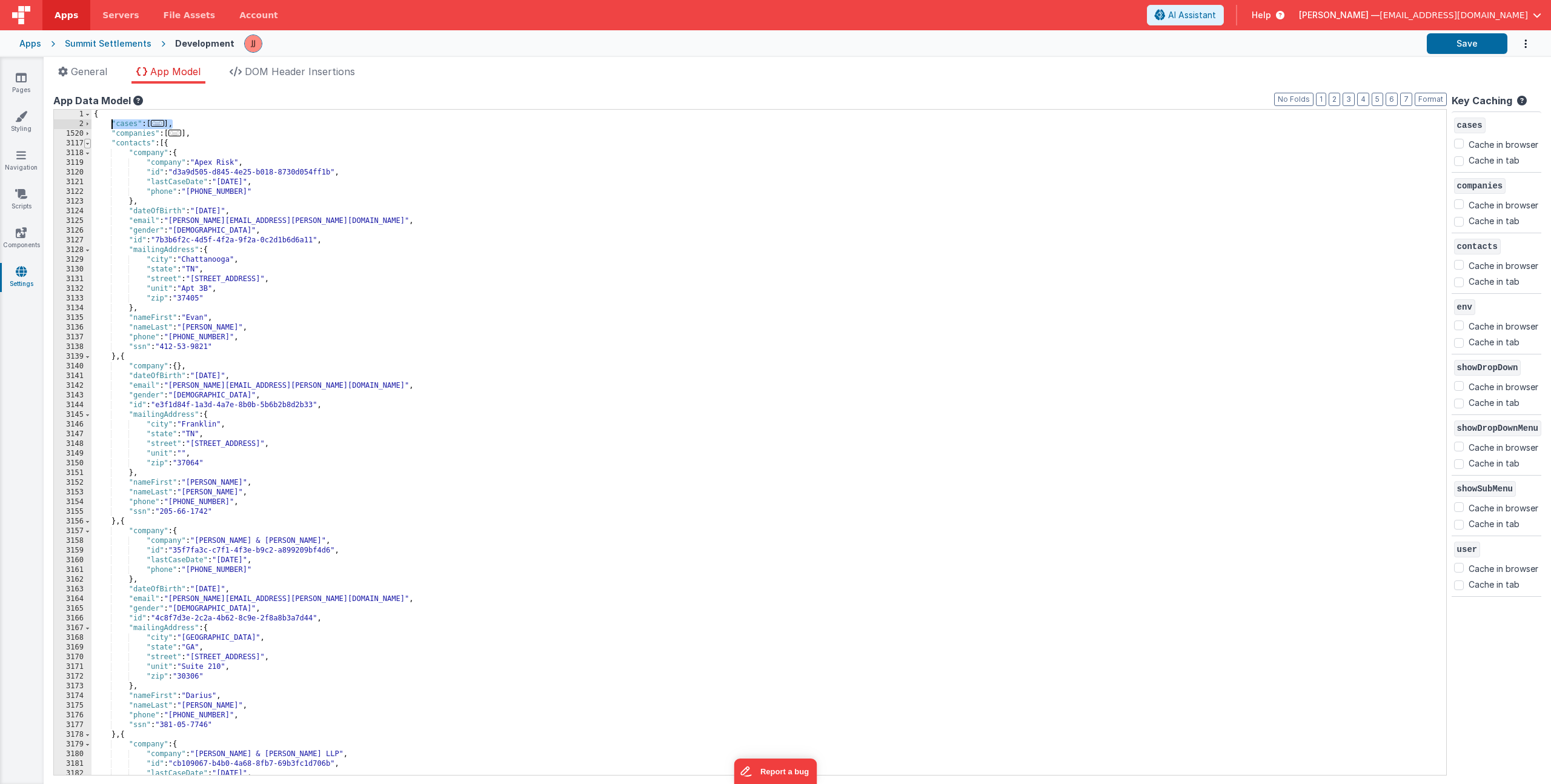
click at [85, 139] on span at bounding box center [87, 143] width 6 height 10
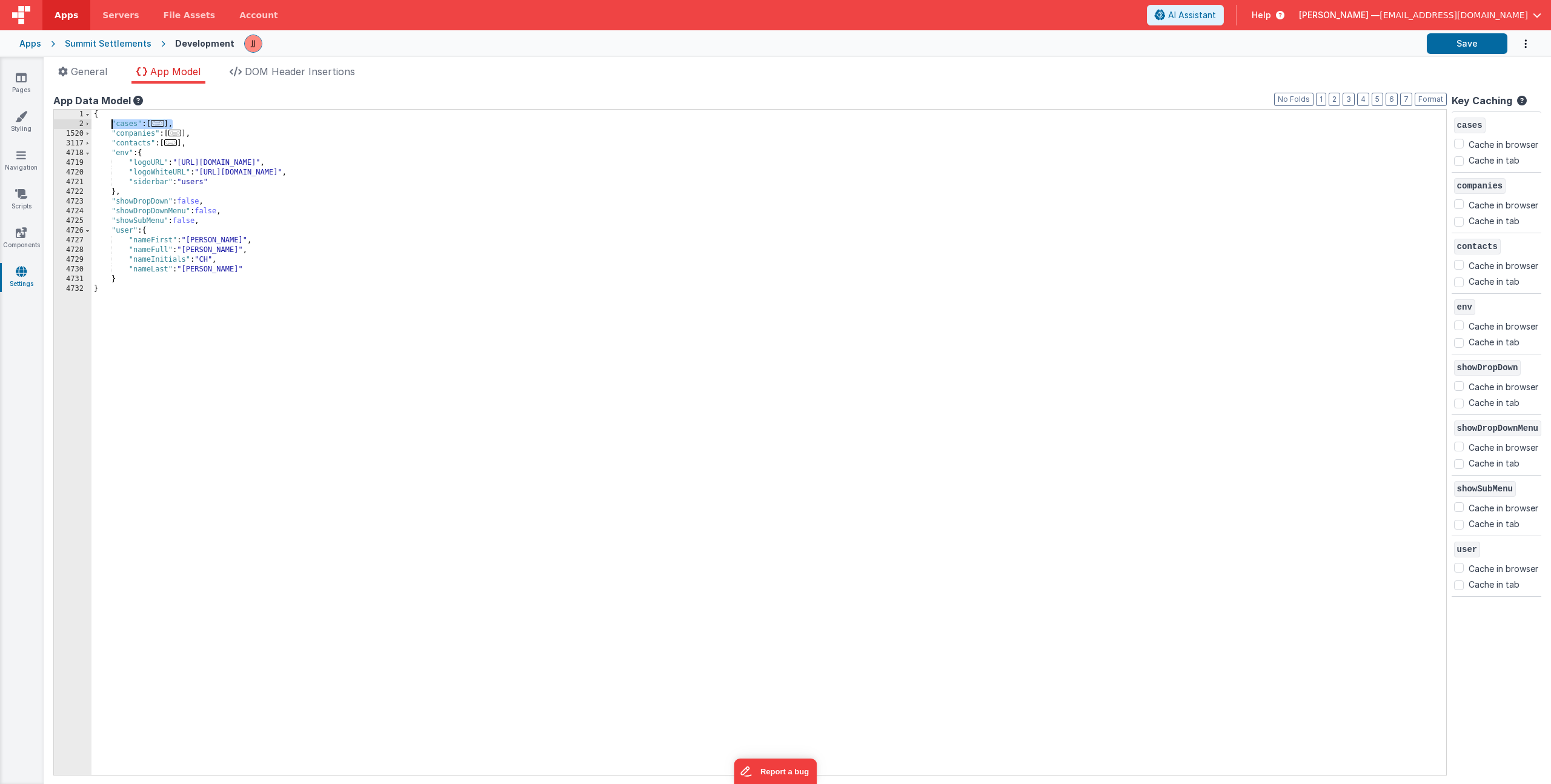
click at [159, 123] on span "..." at bounding box center [157, 123] width 13 height 6
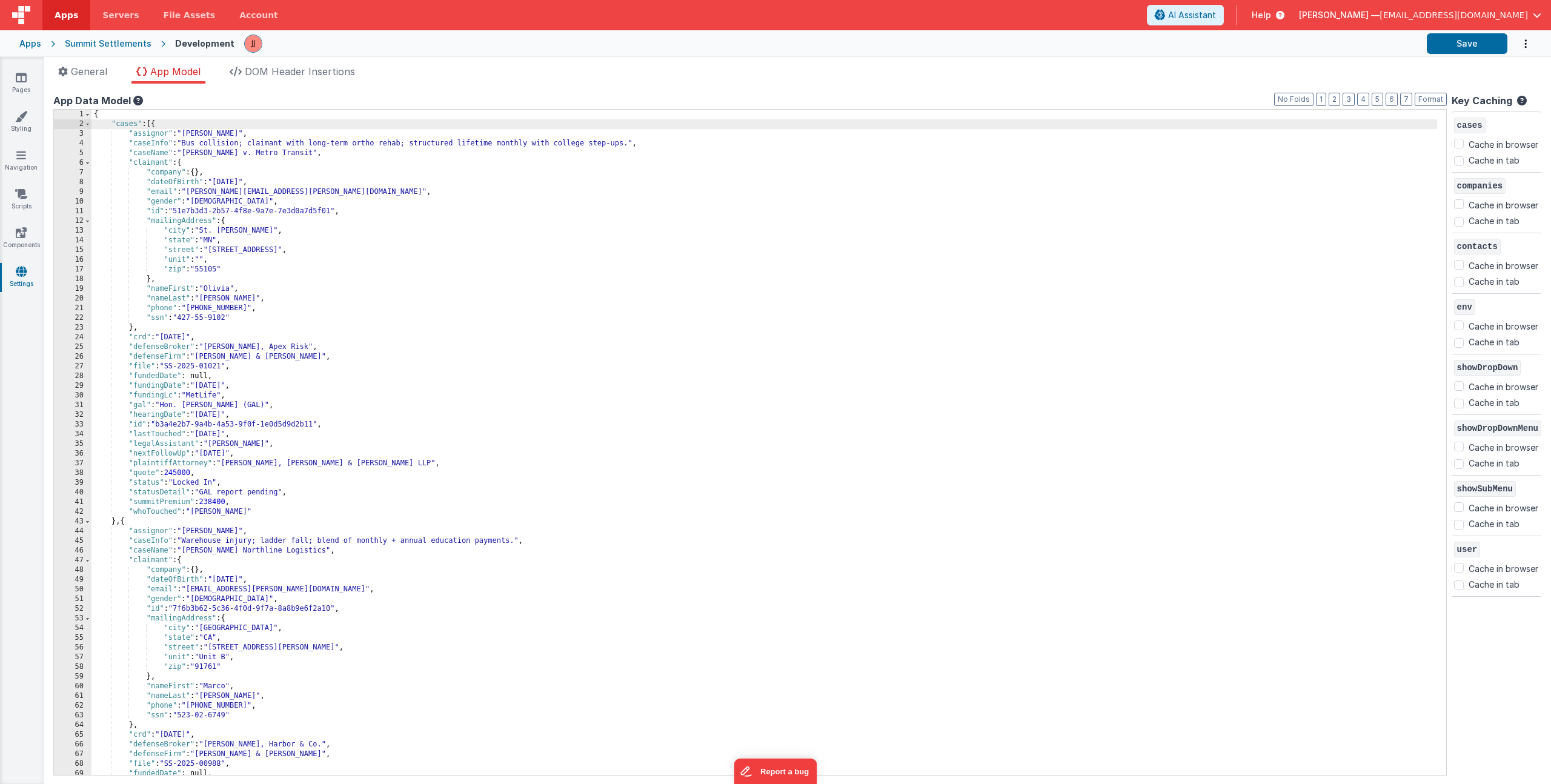
click at [189, 153] on div "{ "cases" : [{ "assignor" : "[PERSON_NAME]" , "caseInfo" : "Bus collision; clai…" at bounding box center [764, 452] width 1346 height 685
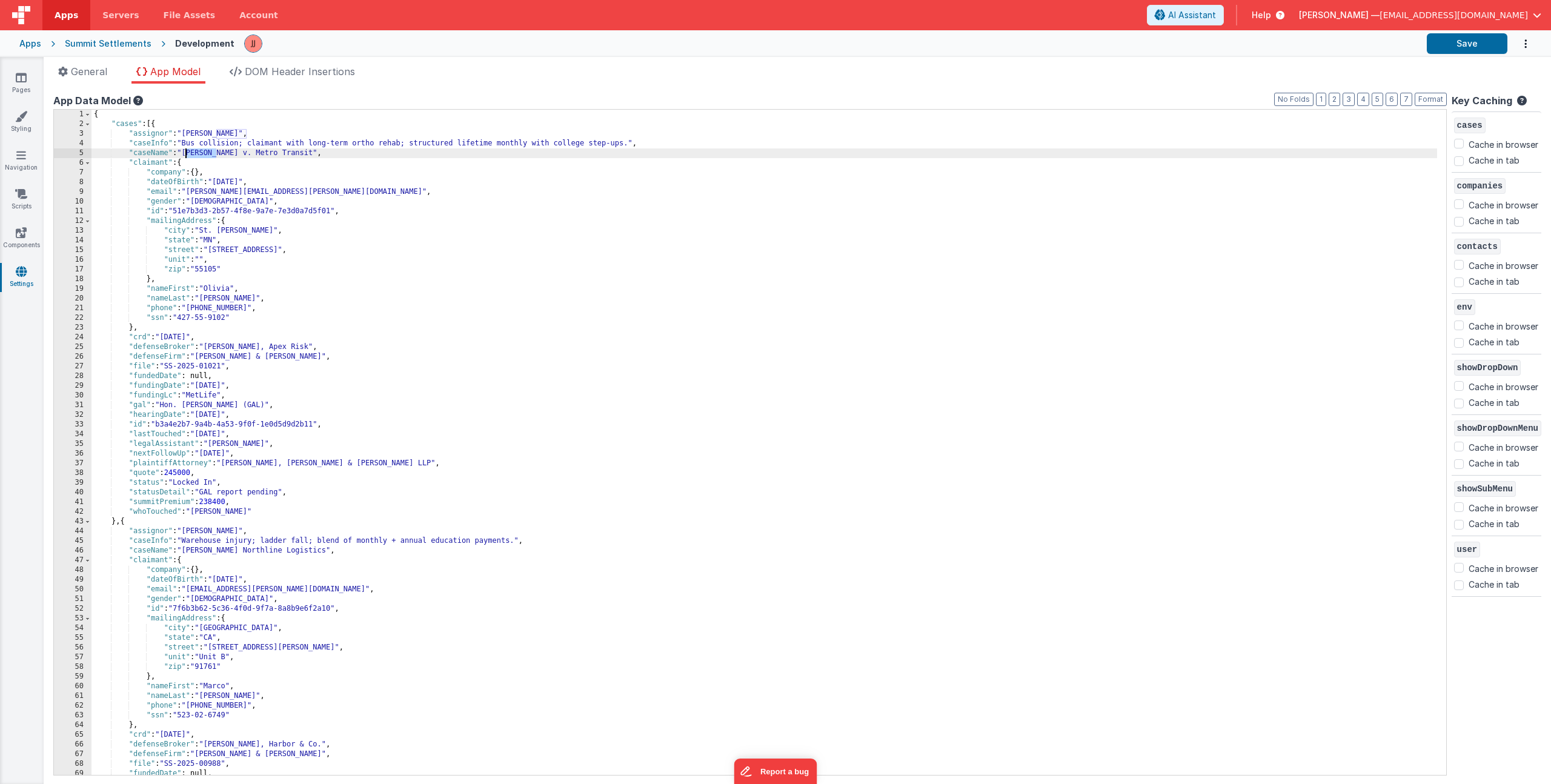
click at [189, 153] on div "{ "cases" : [{ "assignor" : "[PERSON_NAME]" , "caseInfo" : "Bus collision; clai…" at bounding box center [764, 452] width 1346 height 685
click at [192, 549] on div "{ "cases" : [{ "assignor" : "[PERSON_NAME]" , "caseInfo" : "Bus collision; clai…" at bounding box center [764, 452] width 1346 height 685
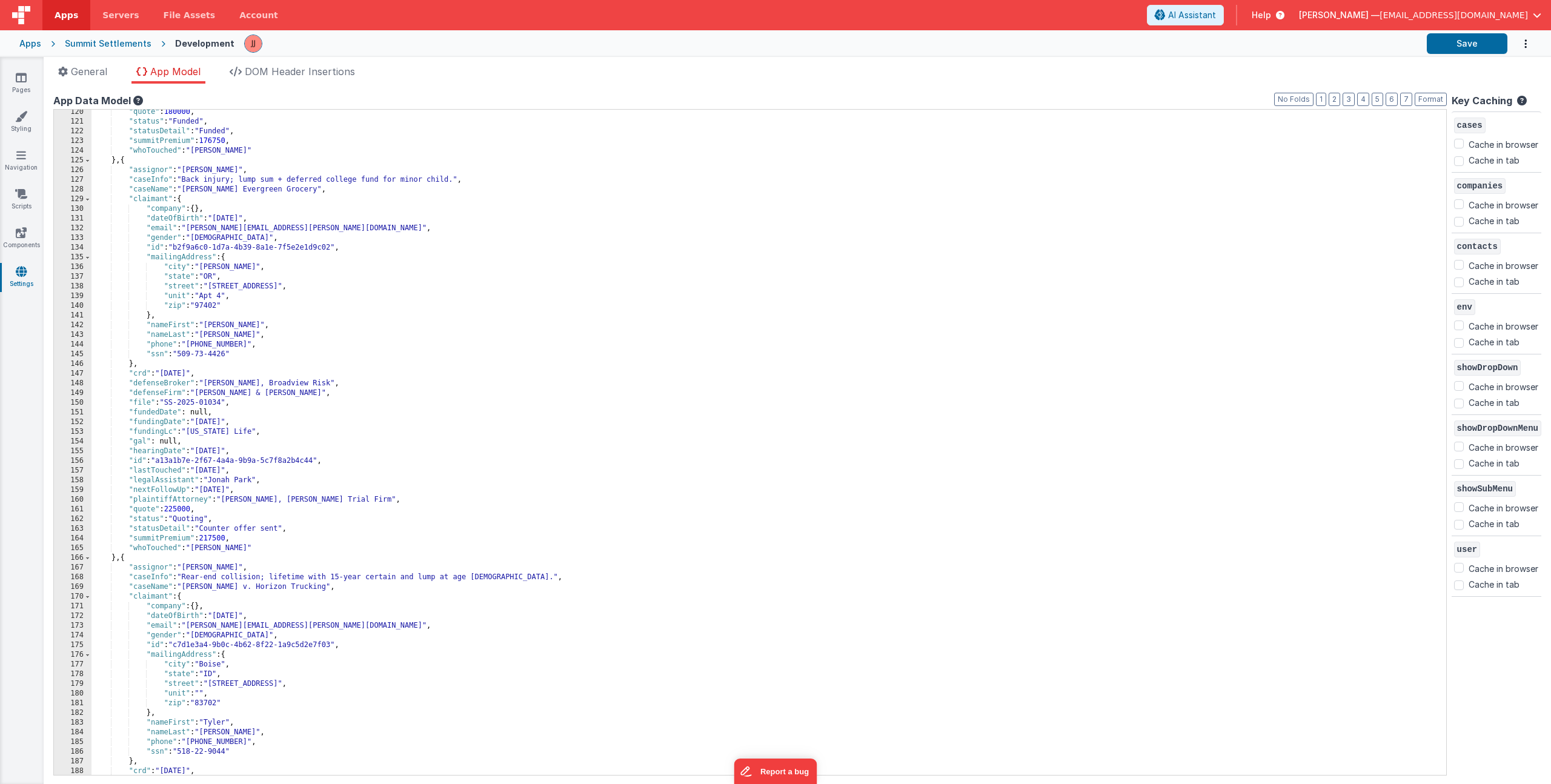
scroll to position [1180, 0]
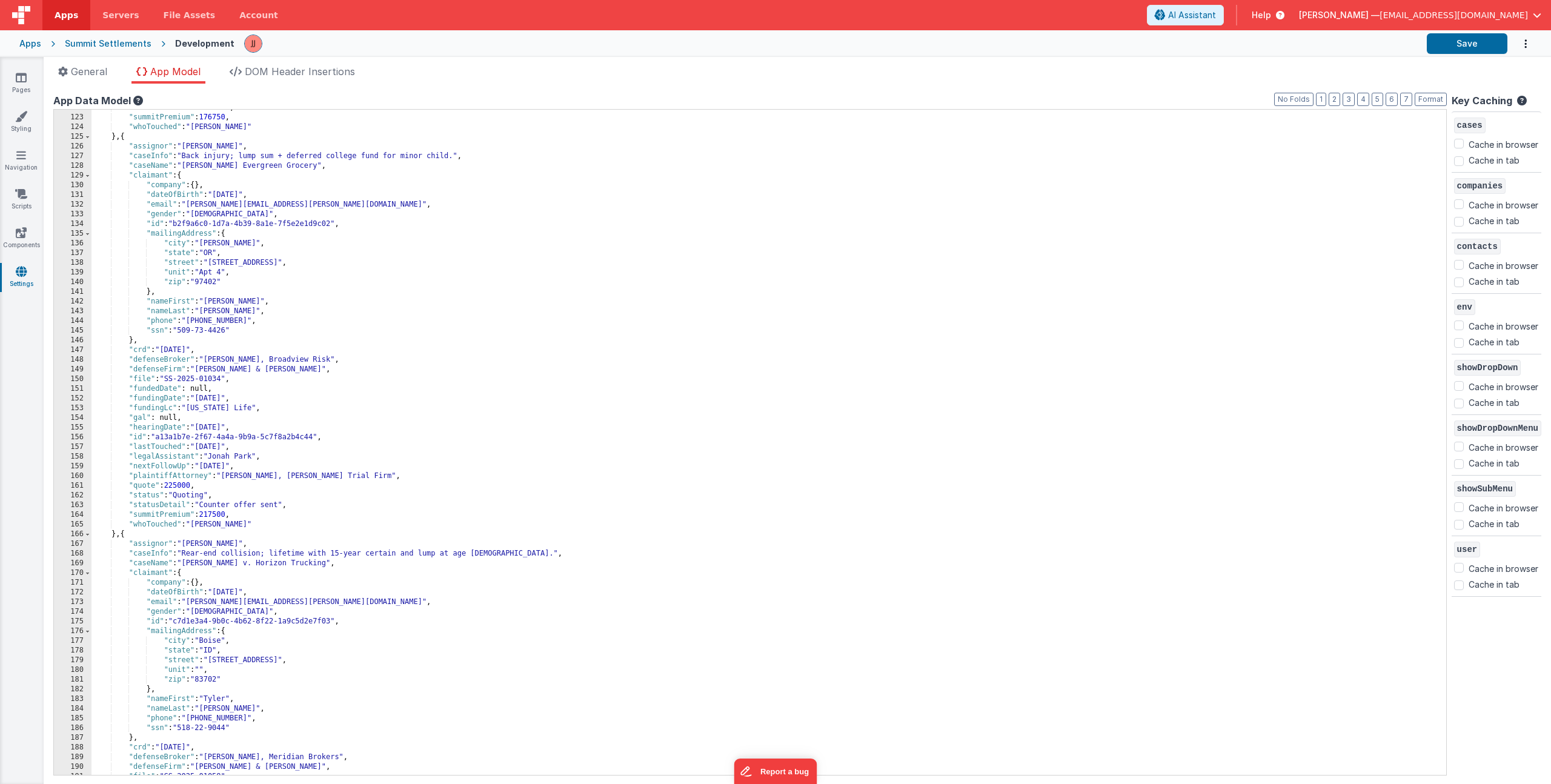
click at [400, 569] on div ""statusDetail" : "Funded" , "summitPremium" : 176750 , "whoTouched" : "[PERSON_…" at bounding box center [764, 445] width 1346 height 685
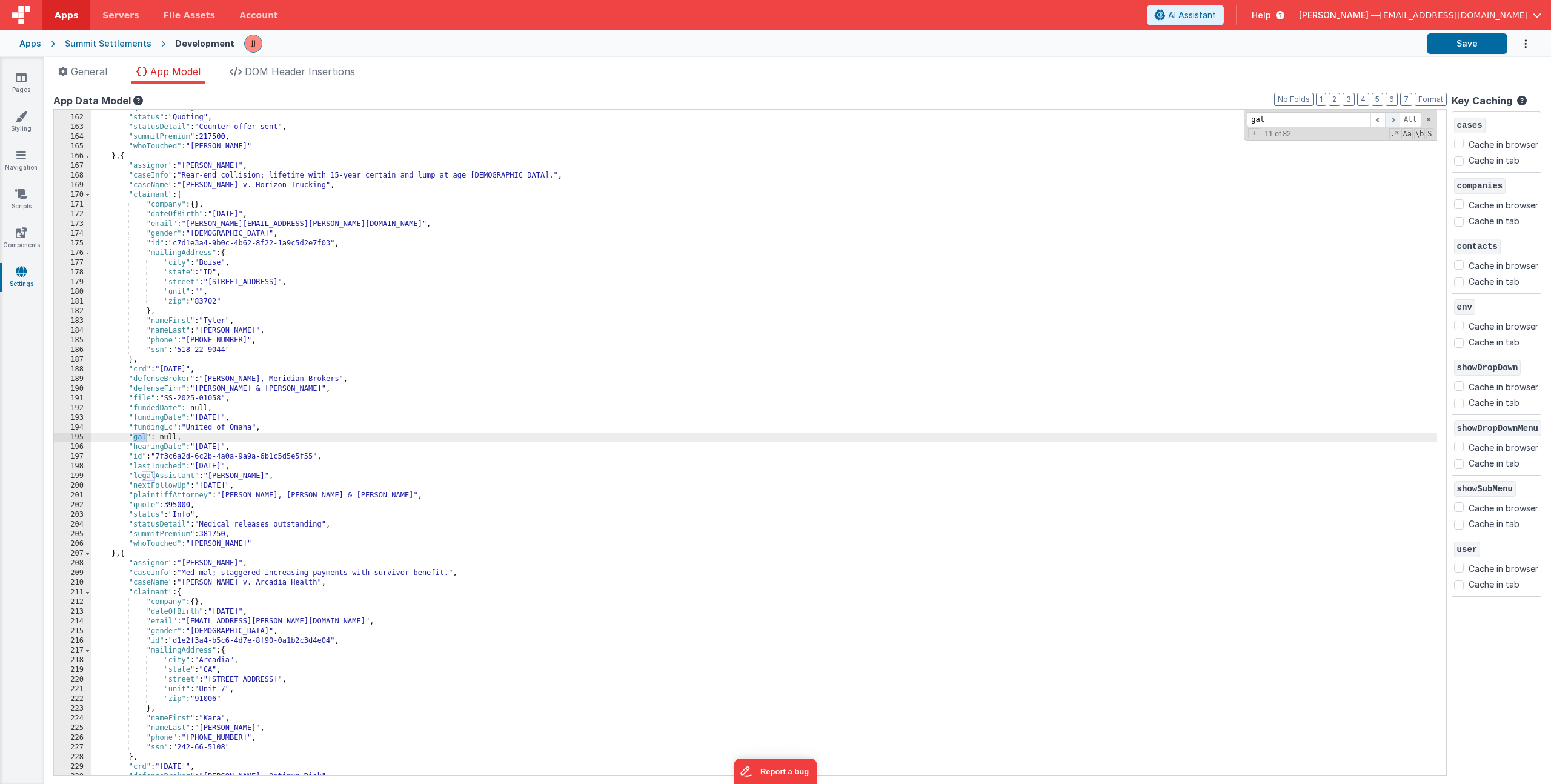
type input "gal"
click at [1385, 117] on span at bounding box center [1392, 120] width 15 height 15
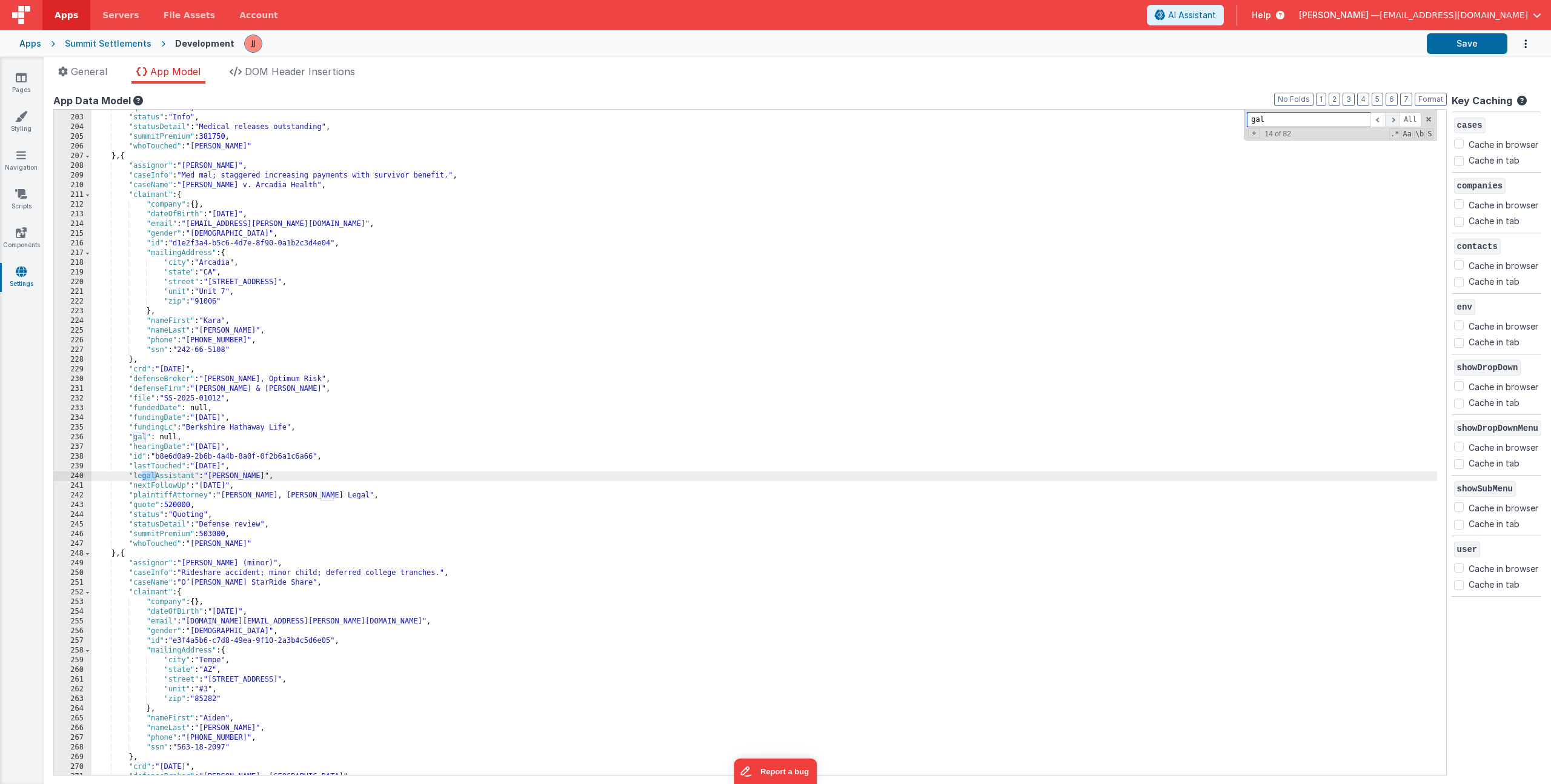
click at [1385, 117] on span at bounding box center [1392, 120] width 15 height 15
click at [30, 82] on link "Pages" at bounding box center [21, 83] width 43 height 24
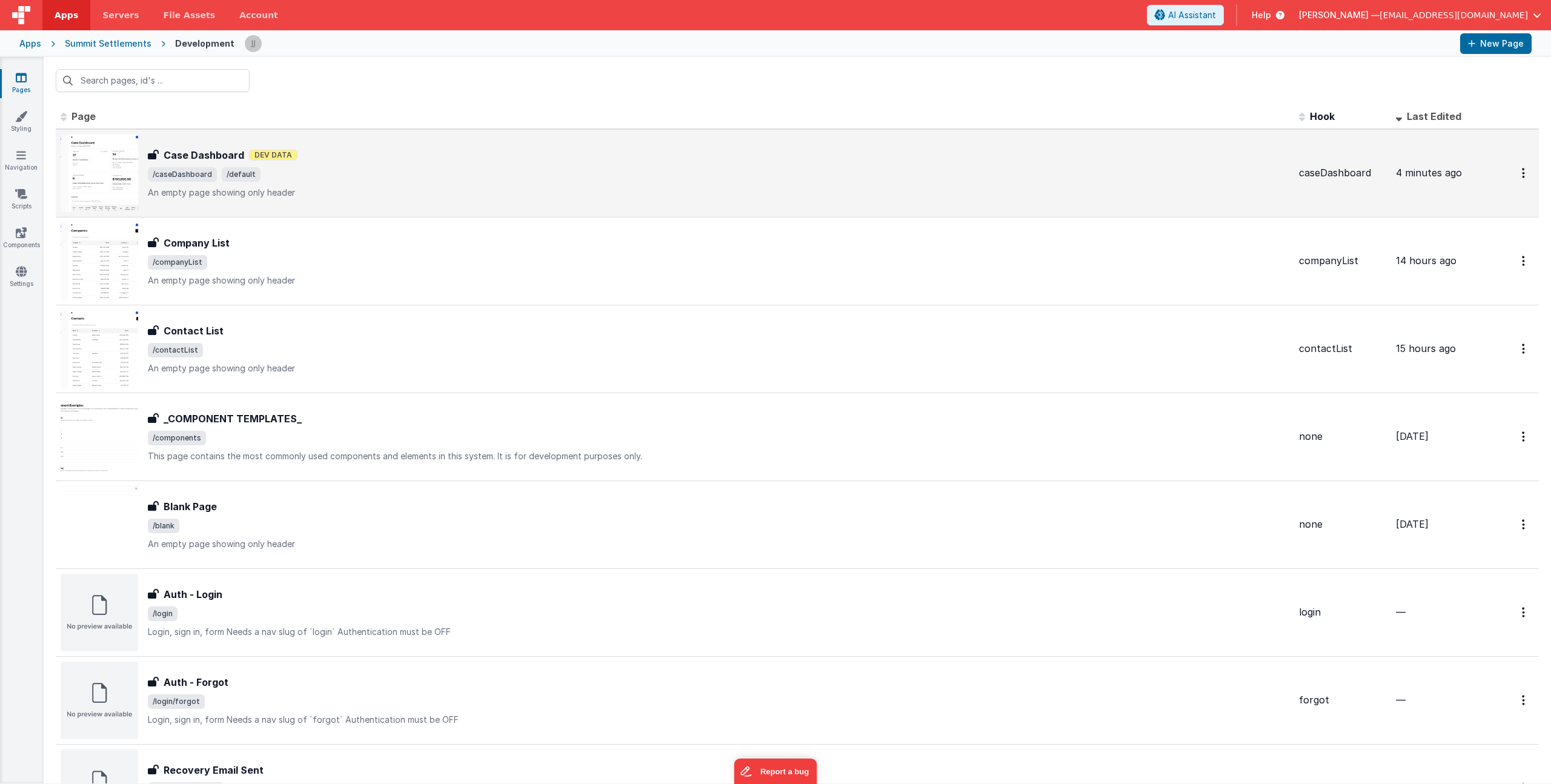
click at [459, 174] on span "/caseDashboard /default" at bounding box center [718, 175] width 1141 height 15
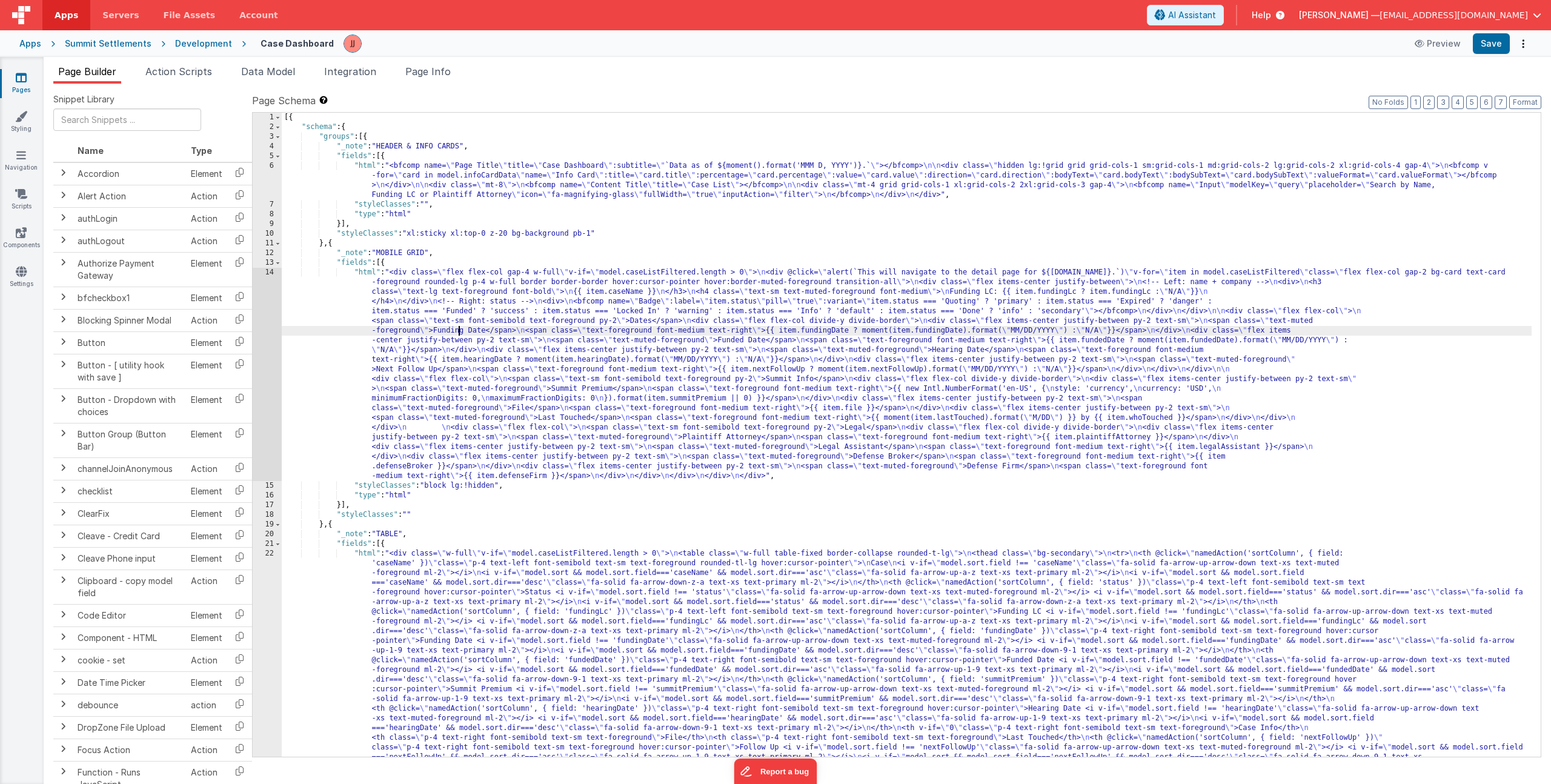
drag, startPoint x: 458, startPoint y: 335, endPoint x: 431, endPoint y: 334, distance: 27.0
click at [458, 334] on div "[{ "schema" : { "groups" : [{ "_note" : "HEADER & INFO CARDS" , "fields" : [{ "…" at bounding box center [906, 624] width 1250 height 1022
click at [264, 326] on div "14" at bounding box center [268, 374] width 29 height 213
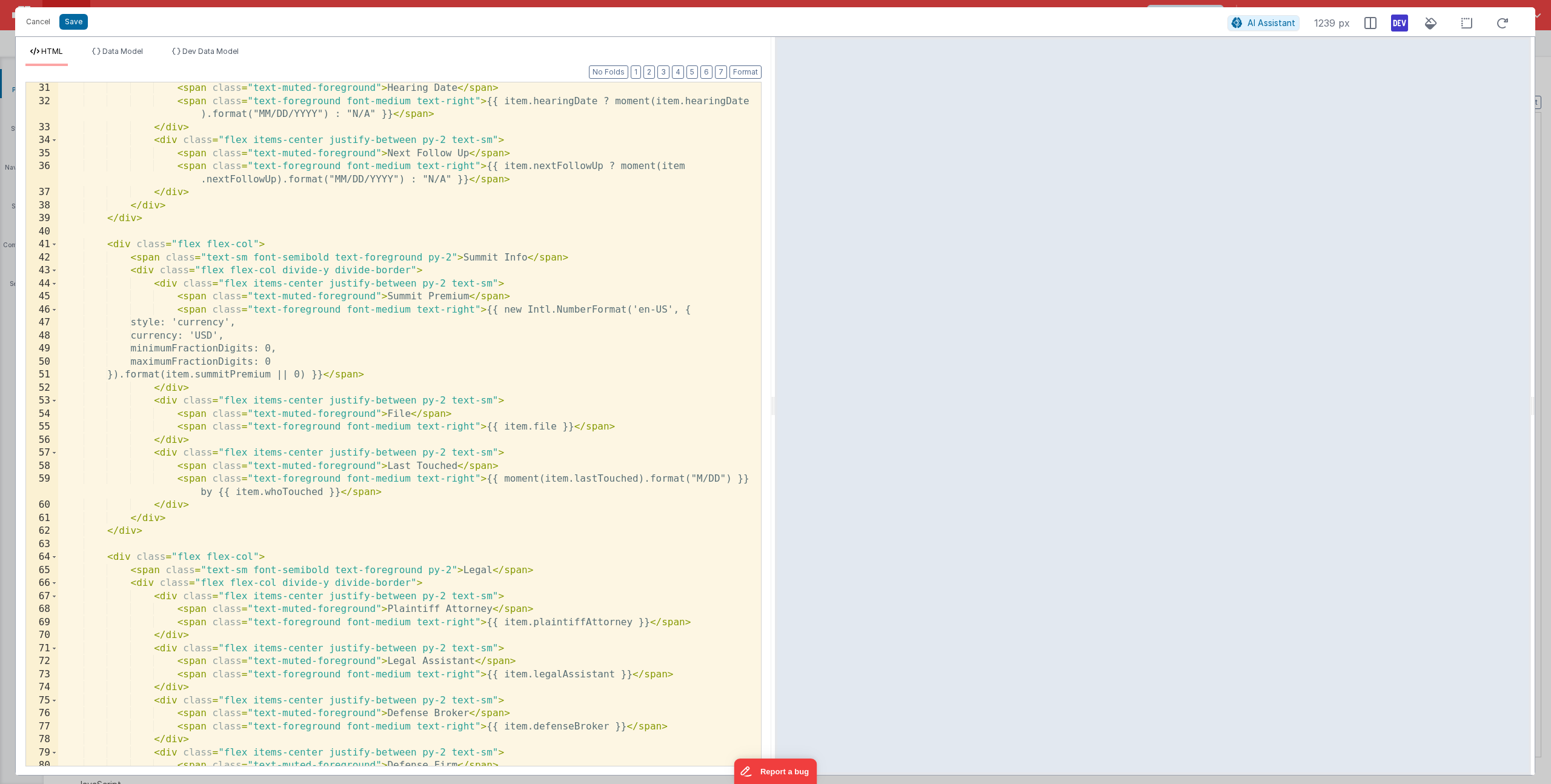
scroll to position [567, 0]
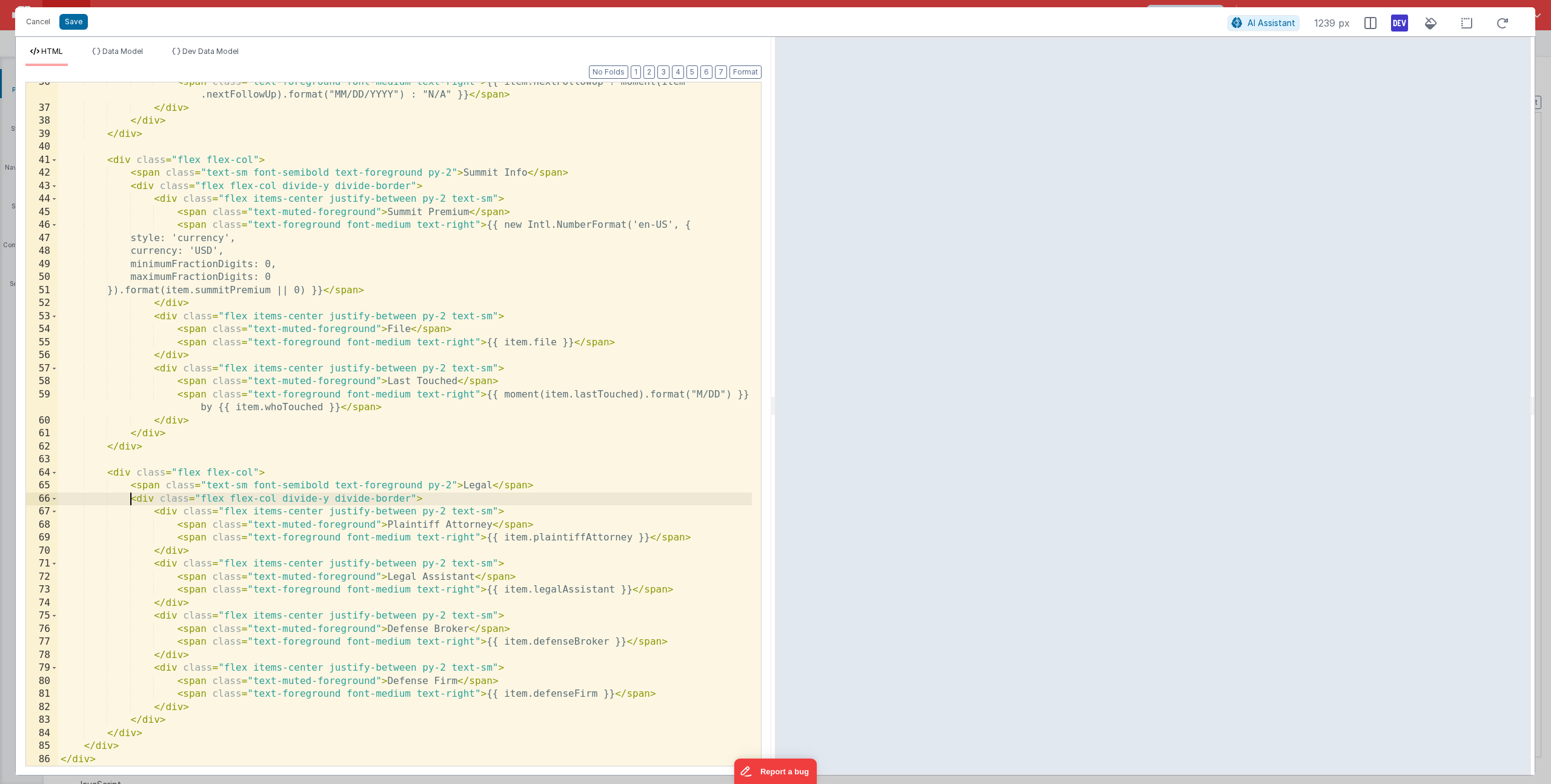
click at [132, 499] on div "< span class = "text-foreground font-medium text-right" > {{ item.nextFollowUp …" at bounding box center [404, 437] width 694 height 723
click at [135, 498] on div "< span class = "text-foreground font-medium text-right" > {{ item.nextFollowUp …" at bounding box center [404, 437] width 694 height 723
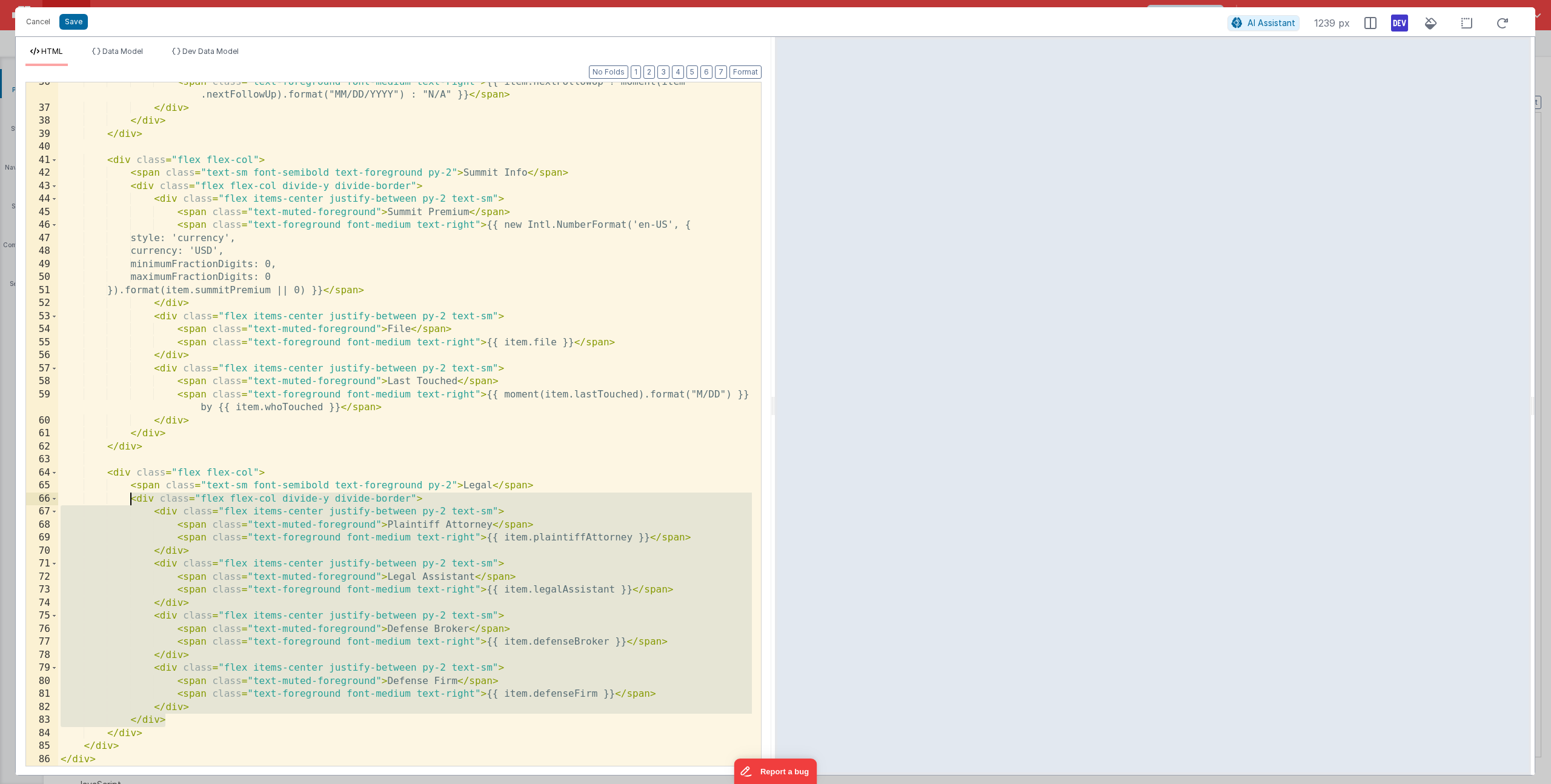
drag, startPoint x: 163, startPoint y: 708, endPoint x: 131, endPoint y: 499, distance: 211.4
click at [131, 499] on div "< span class = "text-foreground font-medium text-right" > {{ item.nextFollowUp …" at bounding box center [404, 437] width 694 height 723
click at [230, 671] on div "< span class = "text-foreground font-medium text-right" > {{ item.nextFollowUp …" at bounding box center [404, 437] width 694 height 723
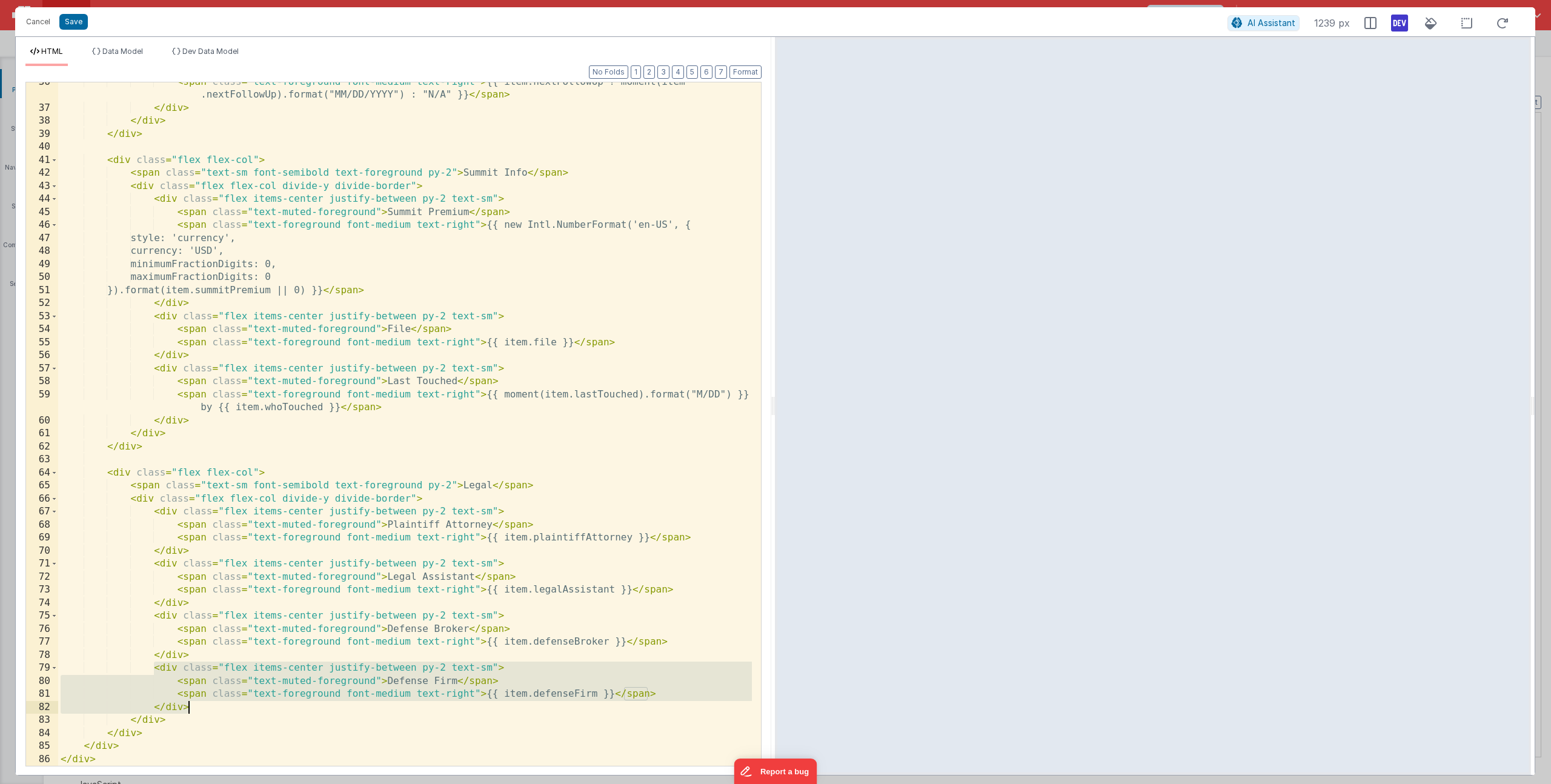
drag, startPoint x: 153, startPoint y: 666, endPoint x: 195, endPoint y: 708, distance: 59.4
click at [195, 708] on div "< span class = "text-foreground font-medium text-right" > {{ item.nextFollowUp …" at bounding box center [404, 437] width 694 height 723
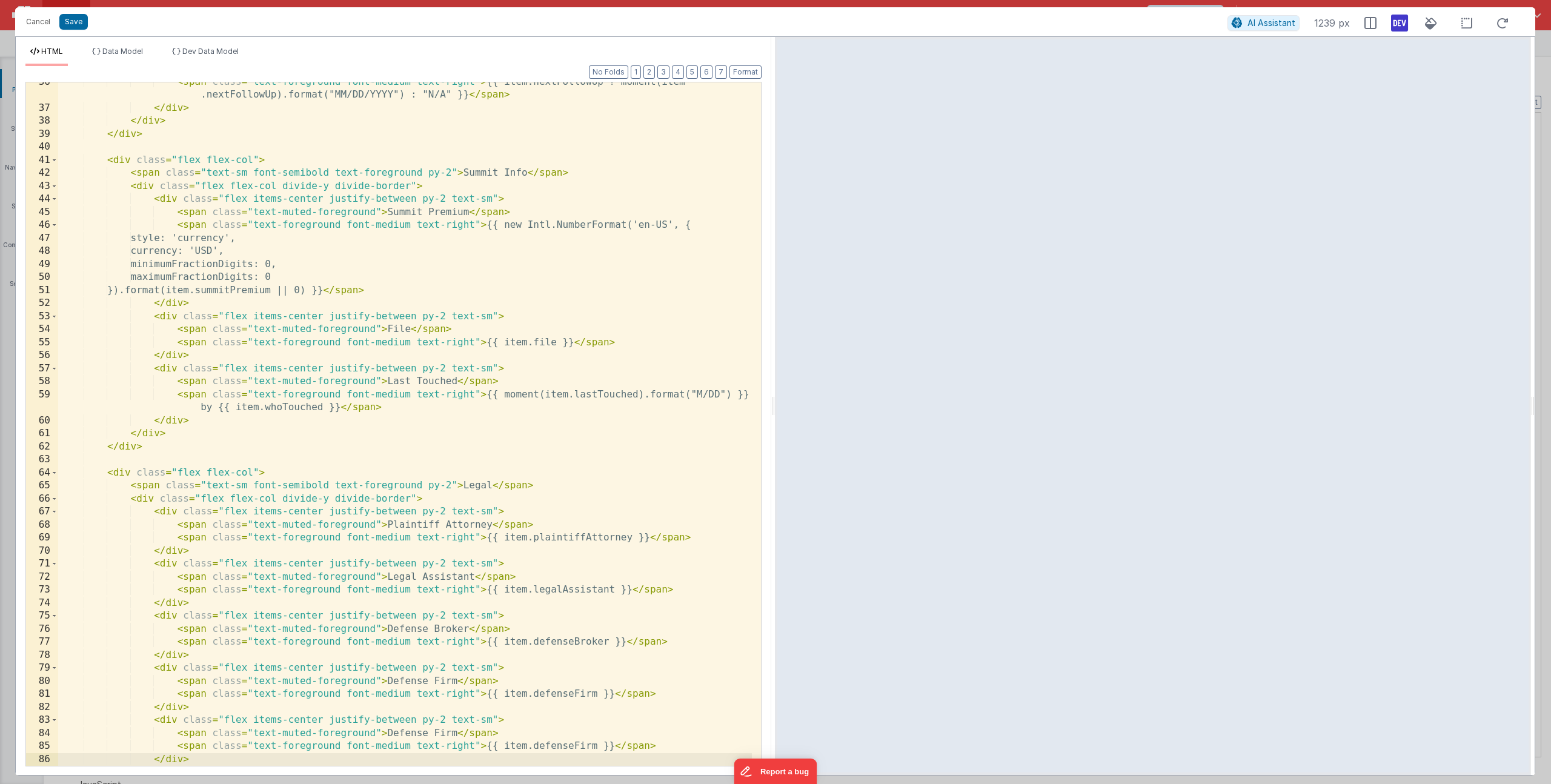
scroll to position [619, 0]
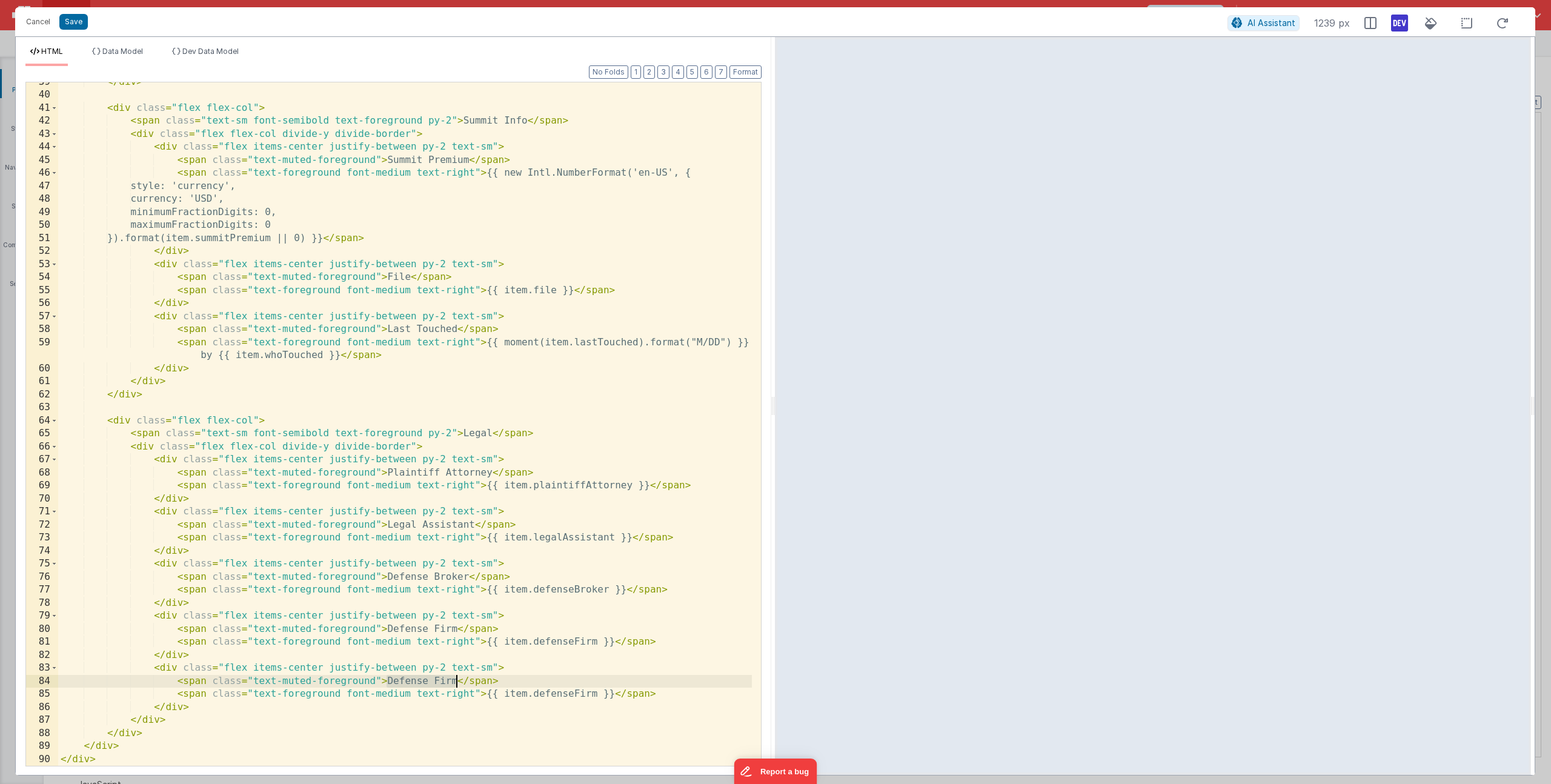
drag, startPoint x: 405, startPoint y: 676, endPoint x: 455, endPoint y: 680, distance: 50.2
click at [455, 680] on div "</ div > < div class = "flex flex-col" > < span class = "text-sm font-semibold …" at bounding box center [404, 431] width 694 height 709
click at [571, 688] on div "</ div > < div class = "flex flex-col" > < span class = "text-sm font-semibold …" at bounding box center [404, 431] width 694 height 709
click at [134, 446] on div "</ div > < div class = "flex flex-col" > < span class = "text-sm font-semibold …" at bounding box center [404, 431] width 694 height 709
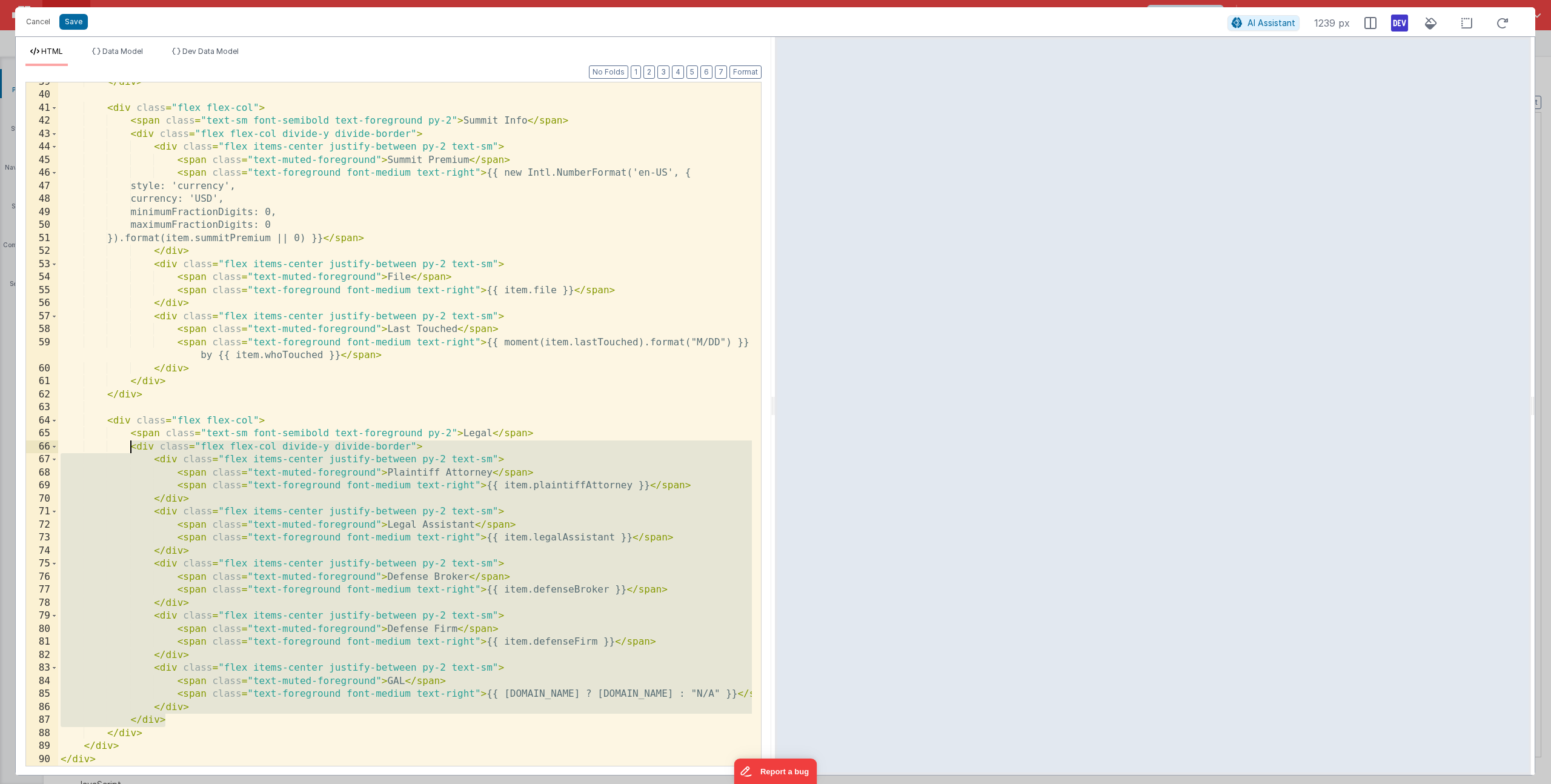
drag, startPoint x: 173, startPoint y: 721, endPoint x: 130, endPoint y: 449, distance: 275.4
click at [130, 449] on div "</ div > < div class = "flex flex-col" > < span class = "text-sm font-semibold …" at bounding box center [404, 431] width 694 height 709
click at [76, 25] on button "Save" at bounding box center [73, 22] width 29 height 16
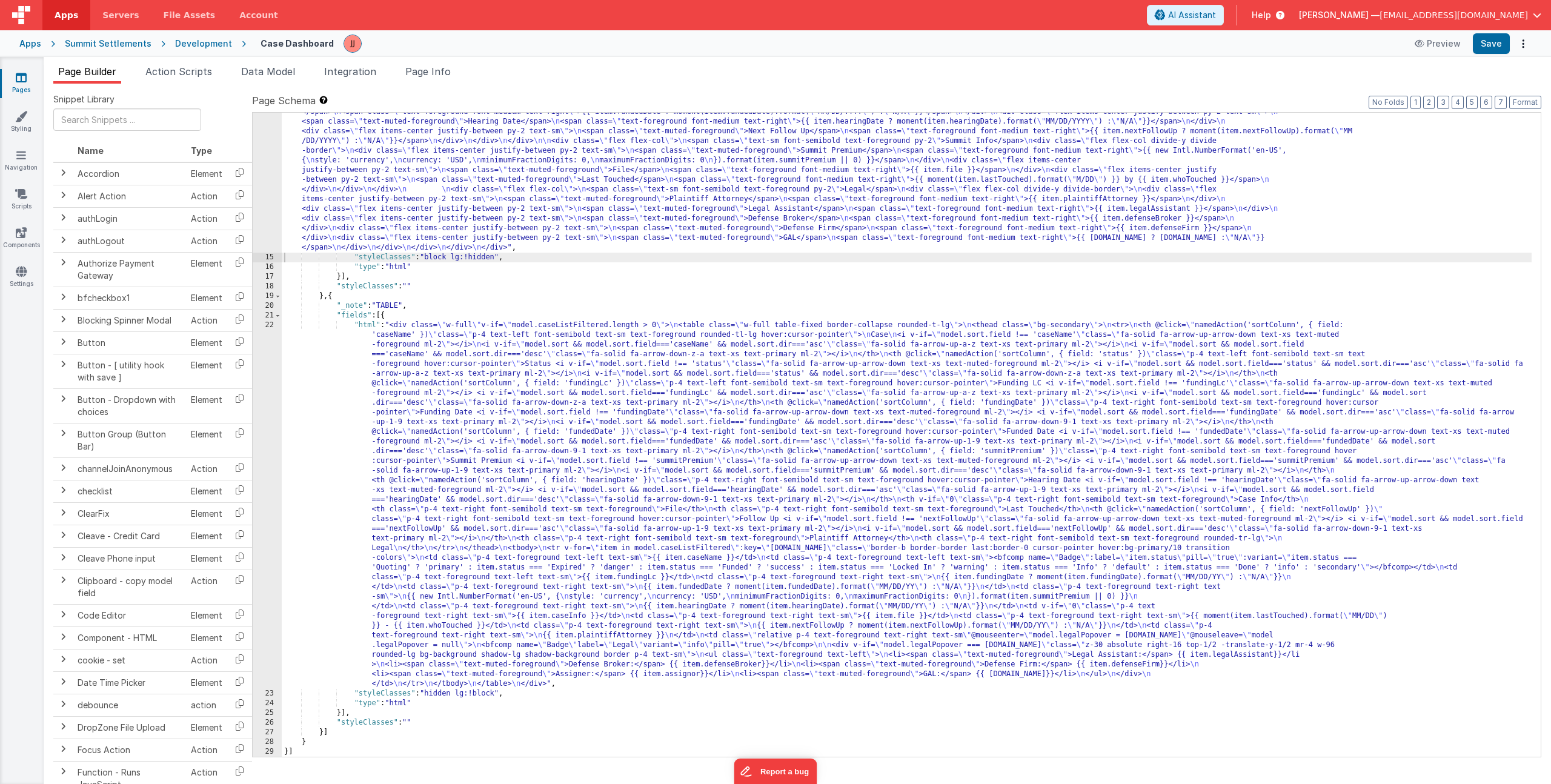
scroll to position [229, 0]
click at [442, 519] on div ""html" : "<div class= \" flex flex-col gap-4 w-full \" v-if= \" model.caseListF…" at bounding box center [906, 473] width 1250 height 867
click at [270, 512] on div "22" at bounding box center [268, 504] width 29 height 368
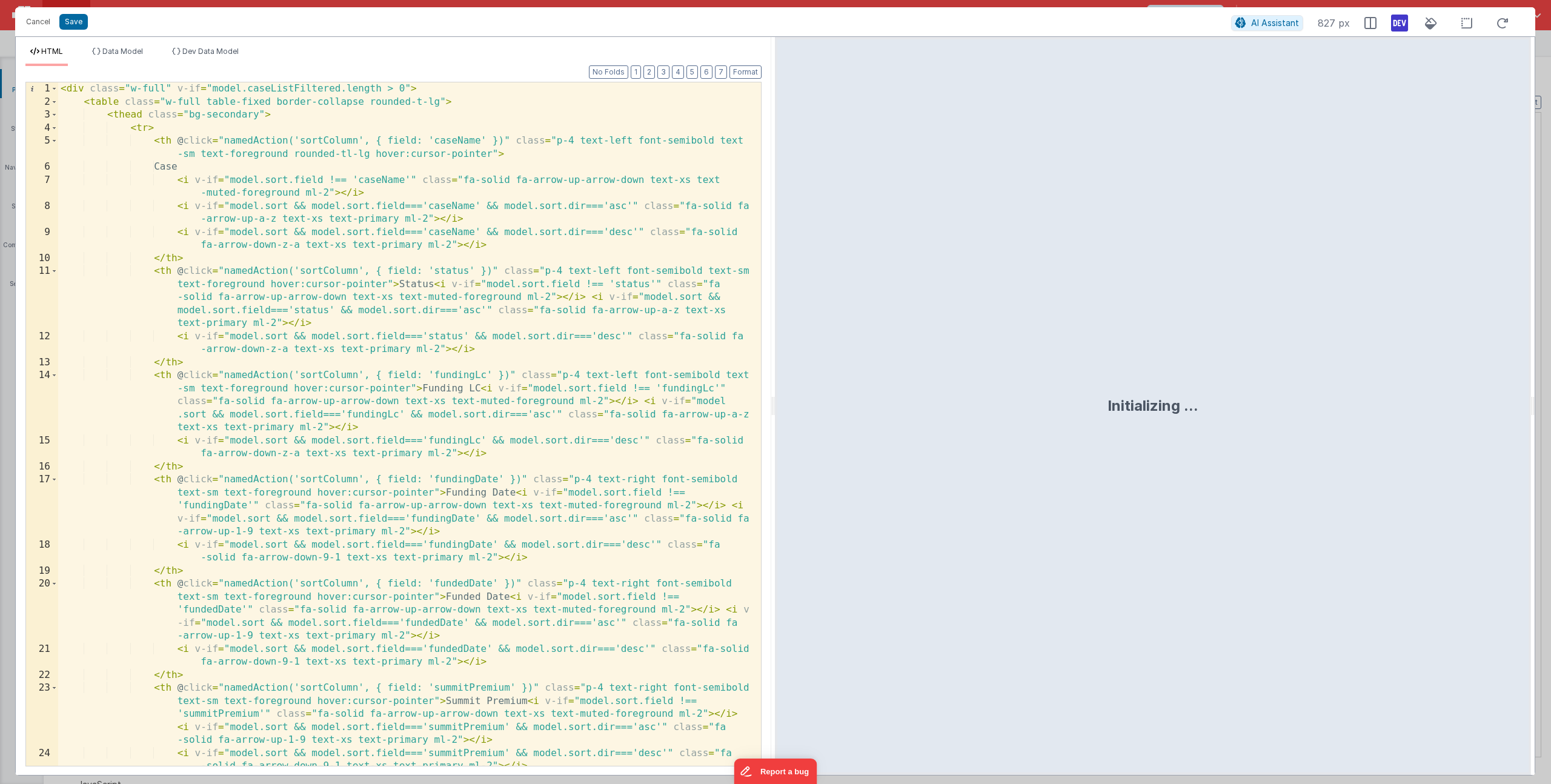
scroll to position [1088, 0]
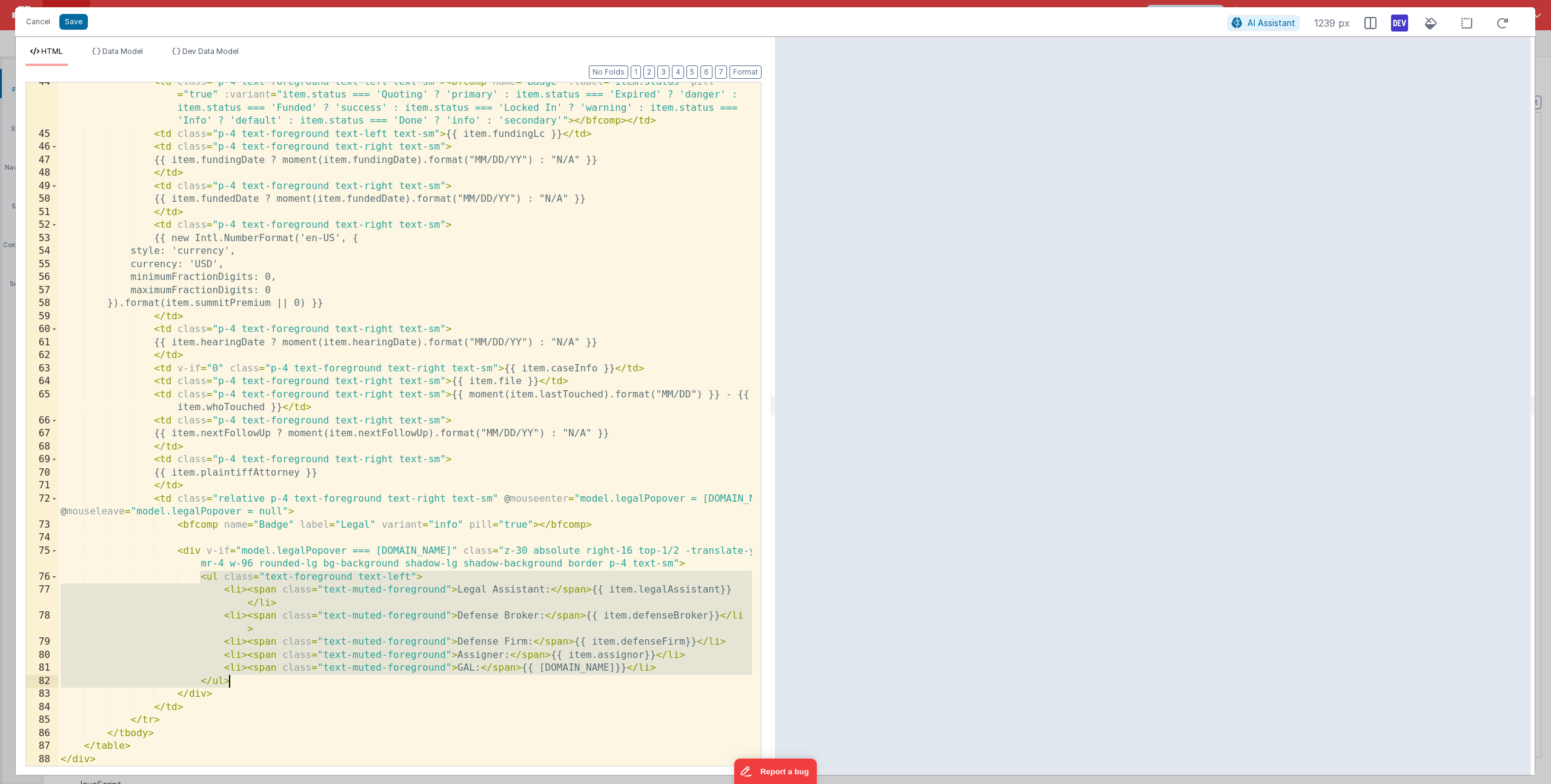
drag, startPoint x: 200, startPoint y: 576, endPoint x: 232, endPoint y: 681, distance: 109.8
click at [232, 681] on div "< td class = "p-4 text-foreground text-left text-sm" > < bfcomp name = "Badge" …" at bounding box center [404, 450] width 694 height 749
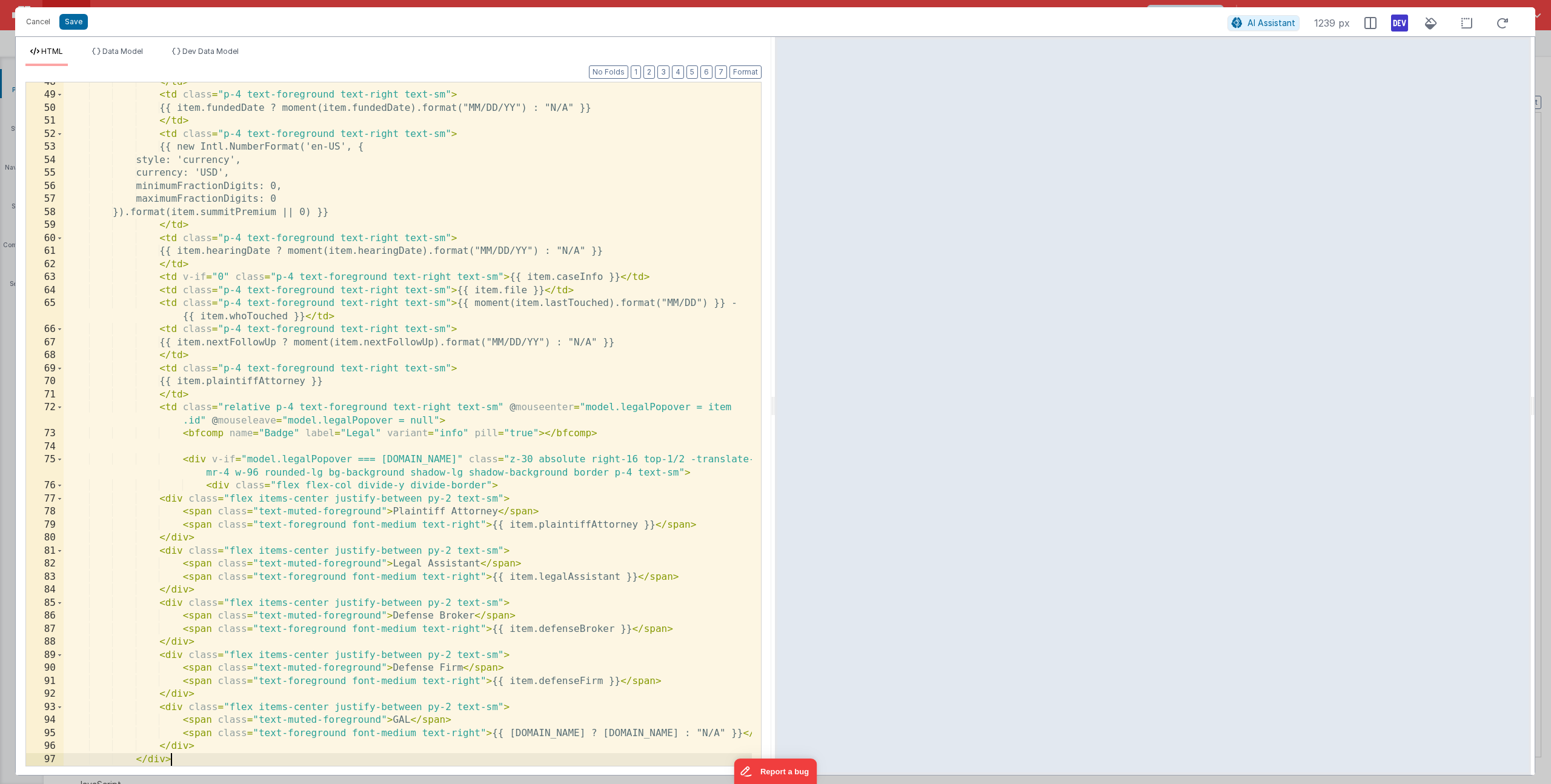
scroll to position [1179, 0]
click at [752, 68] on button "Format" at bounding box center [745, 72] width 32 height 13
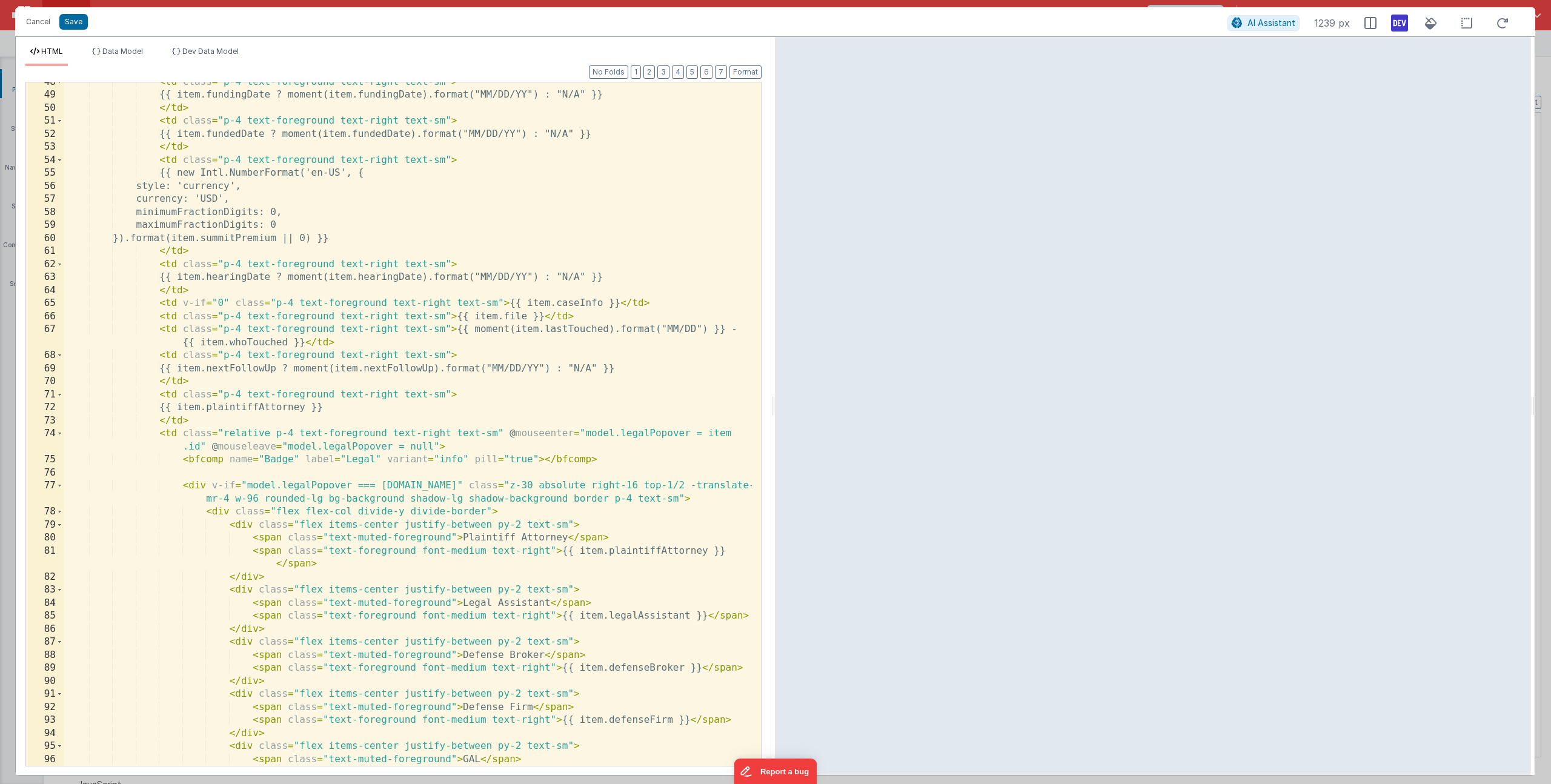
click at [441, 538] on div "< td class = "p-4 text-foreground text-right text-sm" > {{ item.fundingDate ? m…" at bounding box center [408, 437] width 689 height 723
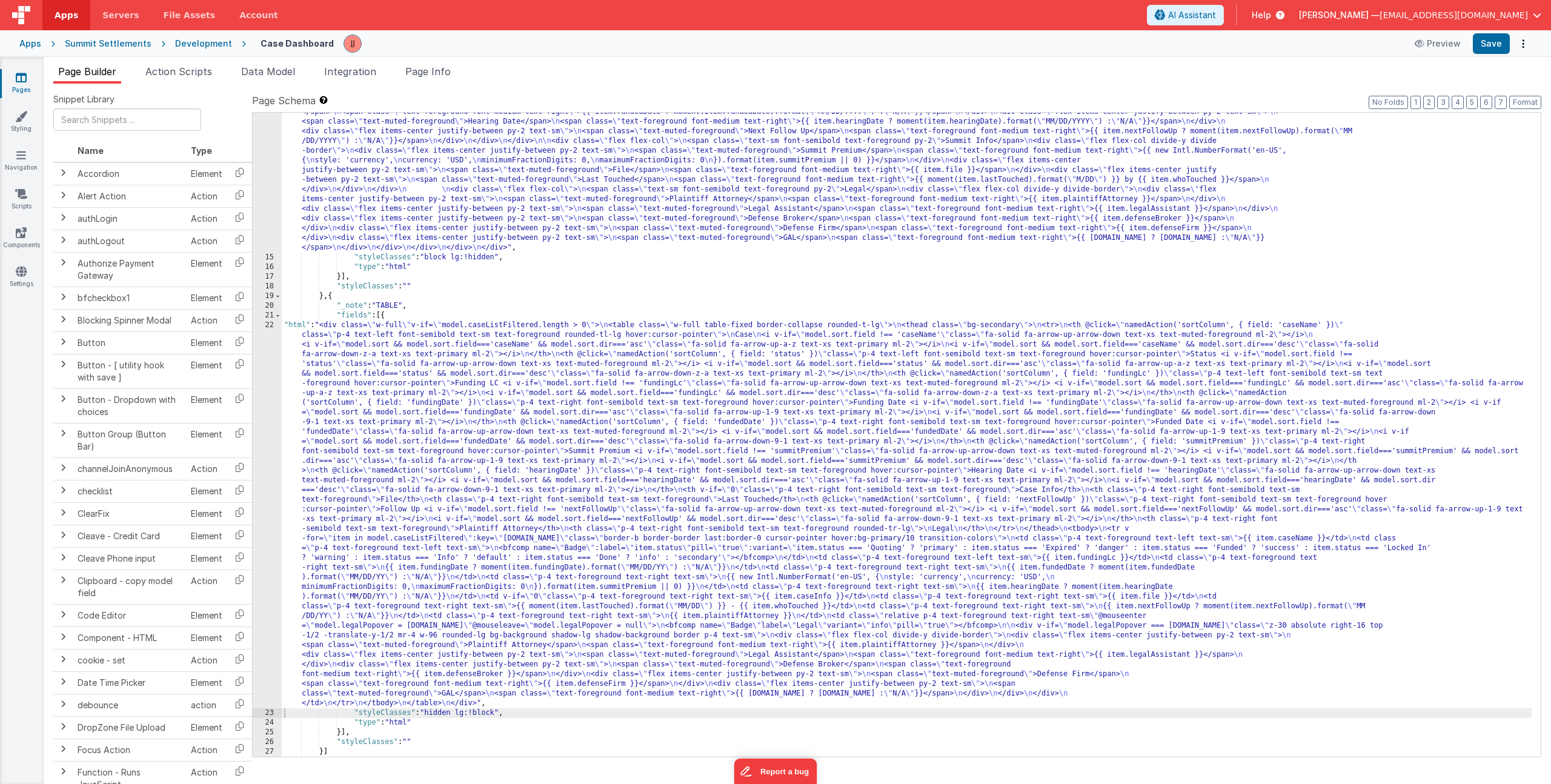
click at [377, 541] on div ""html" : "<div class= \" flex flex-col gap-4 w-full \" v-if= \" model.caseListF…" at bounding box center [906, 473] width 1250 height 867
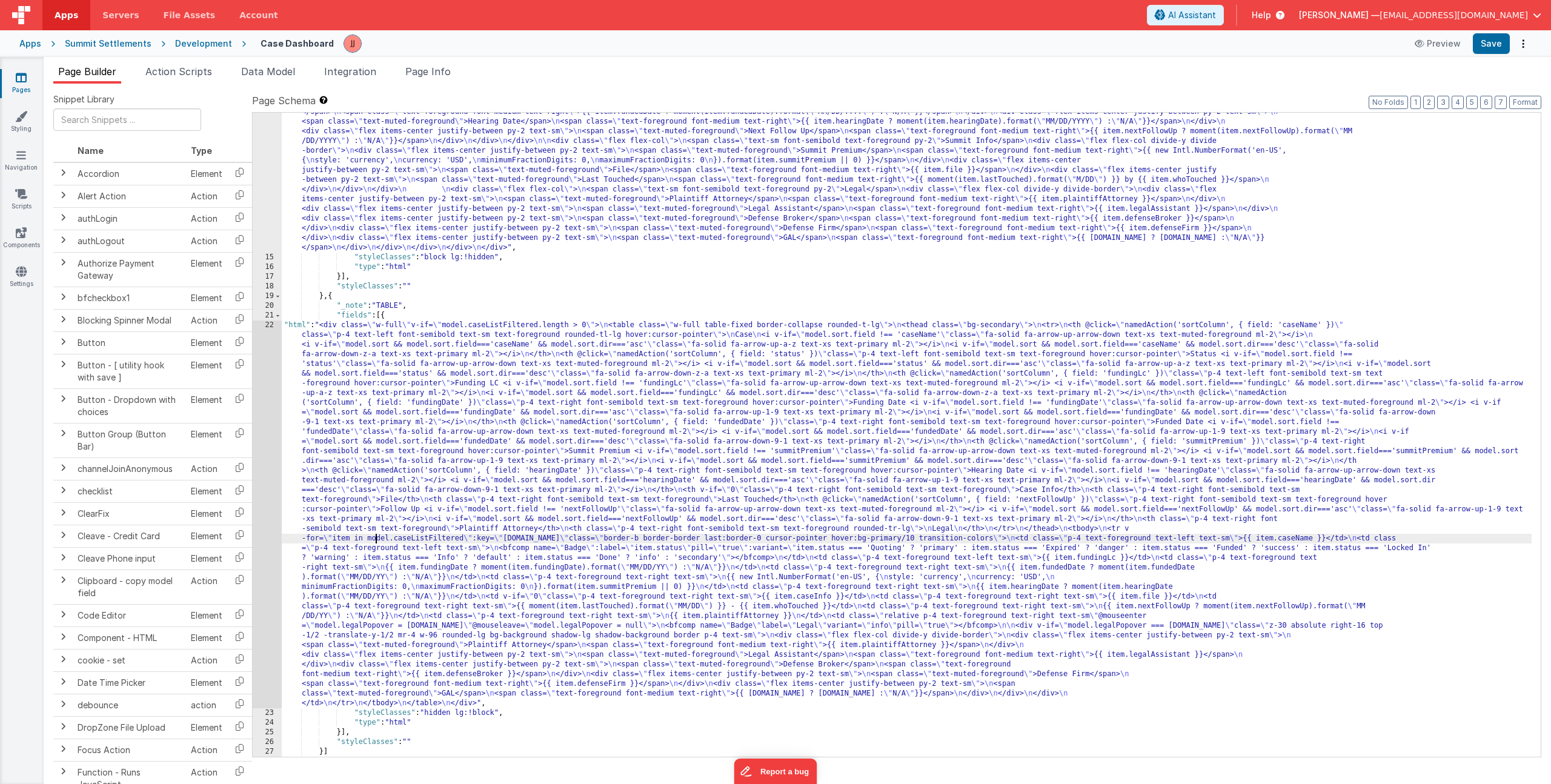
click at [273, 531] on div "22" at bounding box center [268, 514] width 29 height 388
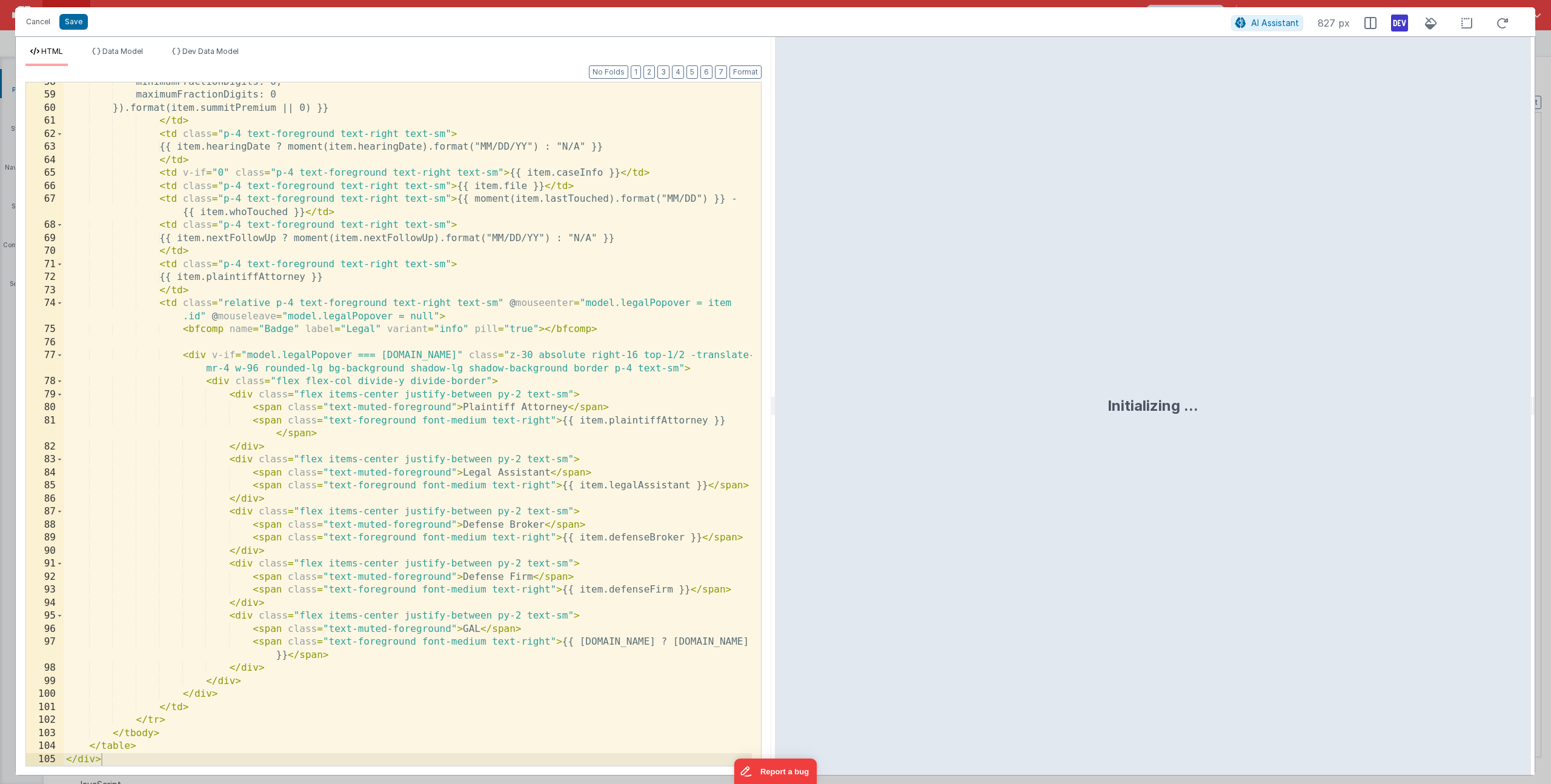
scroll to position [1309, 0]
click at [449, 409] on div "minimumFractionDigits: 0, maximumFractionDigits: 0 }).format(item.summitPremium…" at bounding box center [408, 431] width 689 height 709
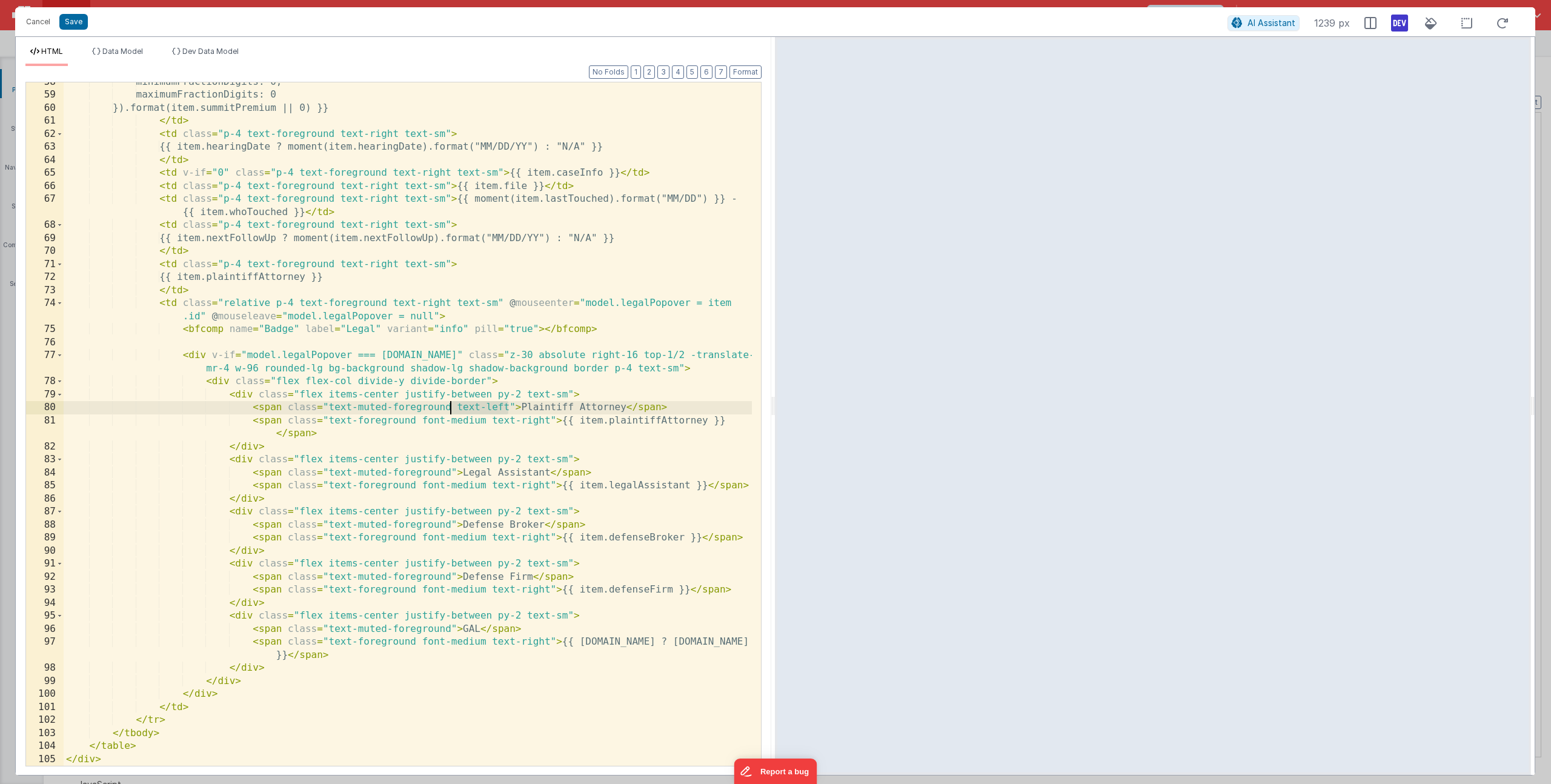
click at [452, 471] on div "minimumFractionDigits: 0, maximumFractionDigits: 0 }).format(item.summitPremium…" at bounding box center [408, 431] width 689 height 709
click at [449, 521] on div "minimumFractionDigits: 0, maximumFractionDigits: 0 }).format(item.summitPremium…" at bounding box center [408, 431] width 689 height 709
click at [447, 575] on div "minimumFractionDigits: 0, maximumFractionDigits: 0 }).format(item.summitPremium…" at bounding box center [408, 431] width 689 height 709
click at [450, 578] on div "minimumFractionDigits: 0, maximumFractionDigits: 0 }).format(item.summitPremium…" at bounding box center [408, 431] width 689 height 709
click at [450, 627] on div "minimumFractionDigits: 0, maximumFractionDigits: 0 }).format(item.summitPremium…" at bounding box center [408, 431] width 689 height 709
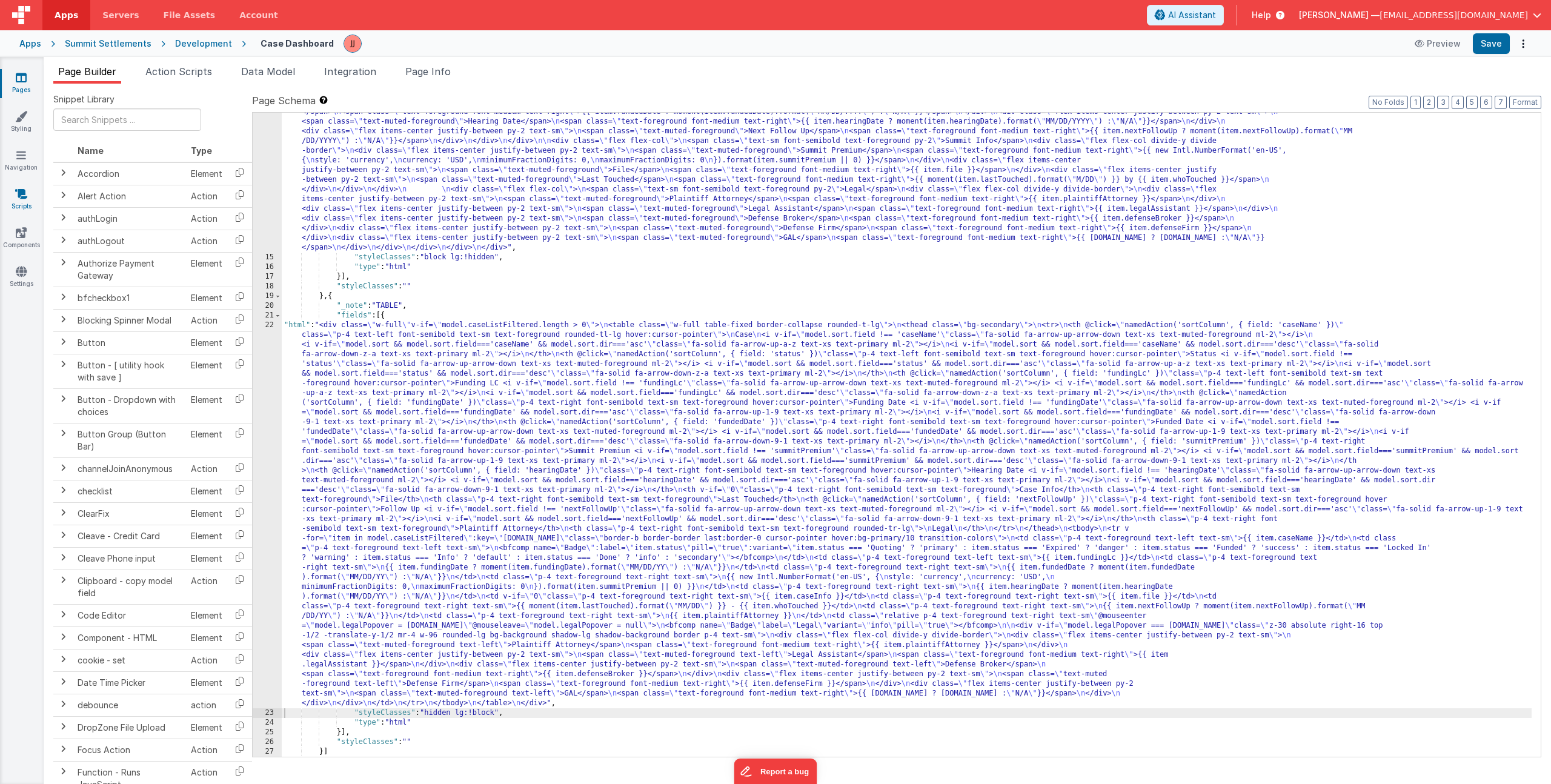
click at [20, 196] on icon at bounding box center [21, 194] width 12 height 12
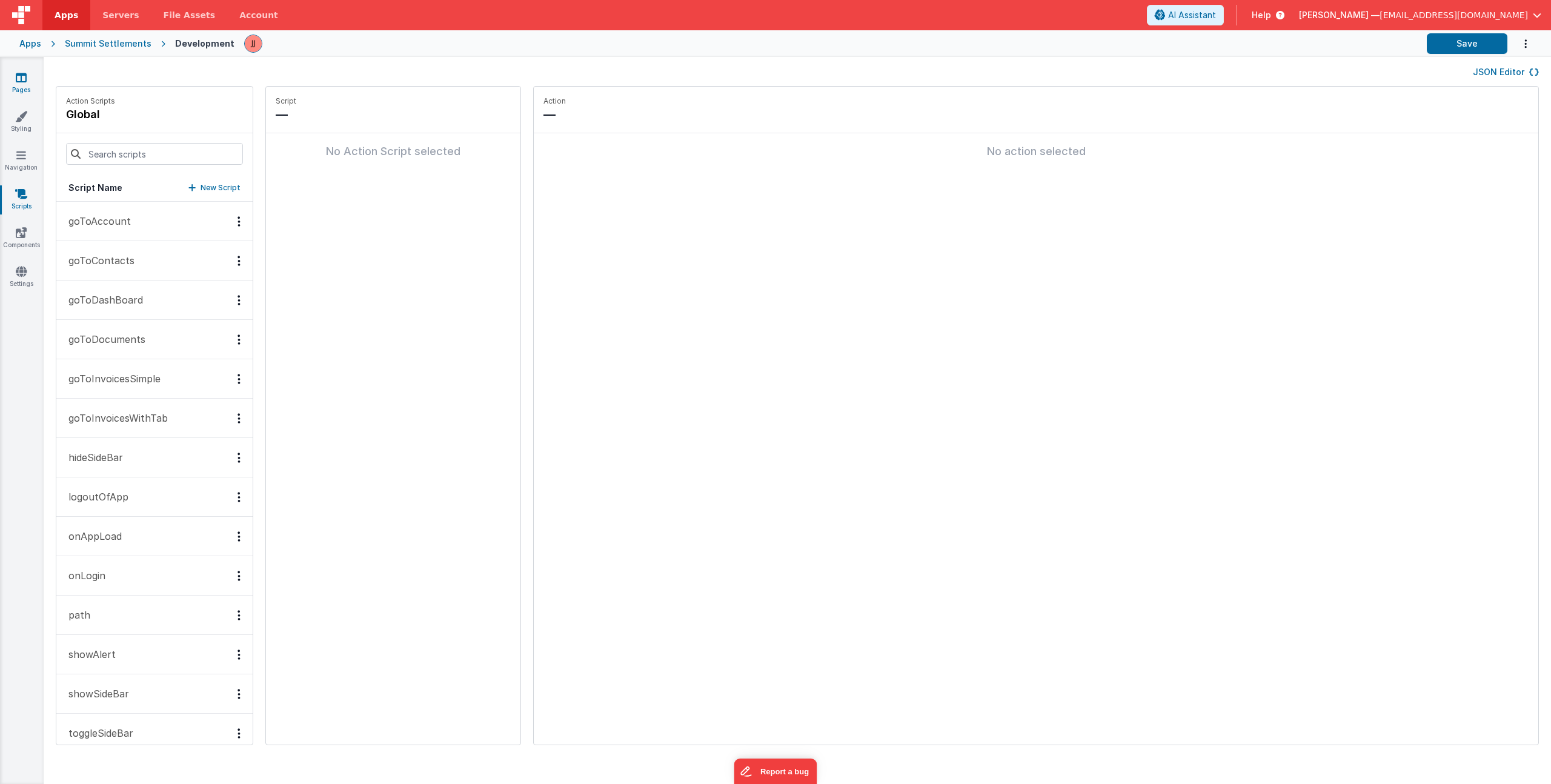
click at [20, 83] on link "Pages" at bounding box center [21, 83] width 43 height 24
